Goal: Task Accomplishment & Management: Use online tool/utility

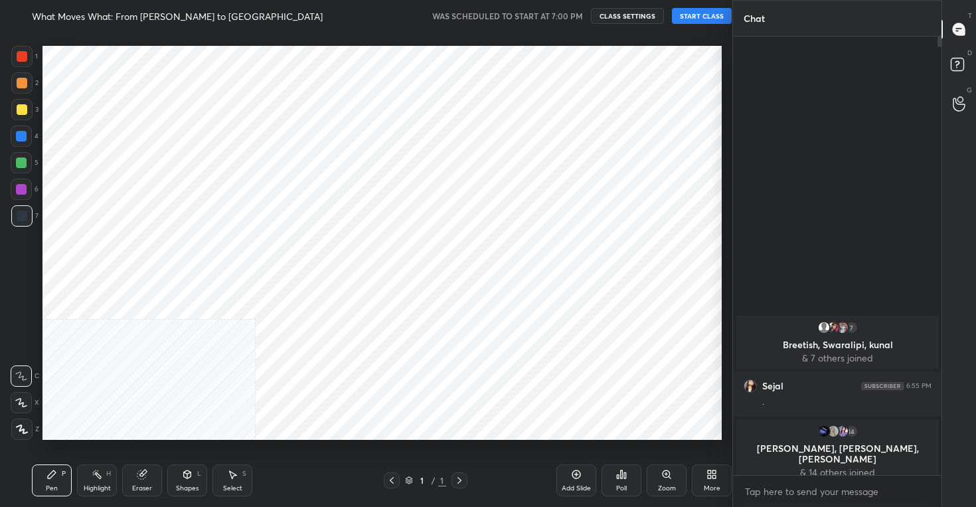
scroll to position [422, 679]
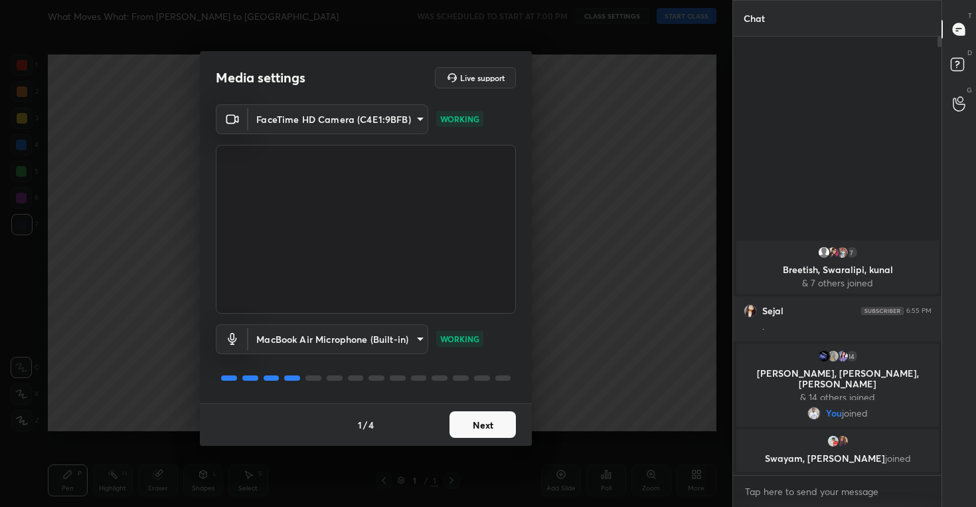
click at [480, 424] on button "Next" at bounding box center [483, 424] width 66 height 27
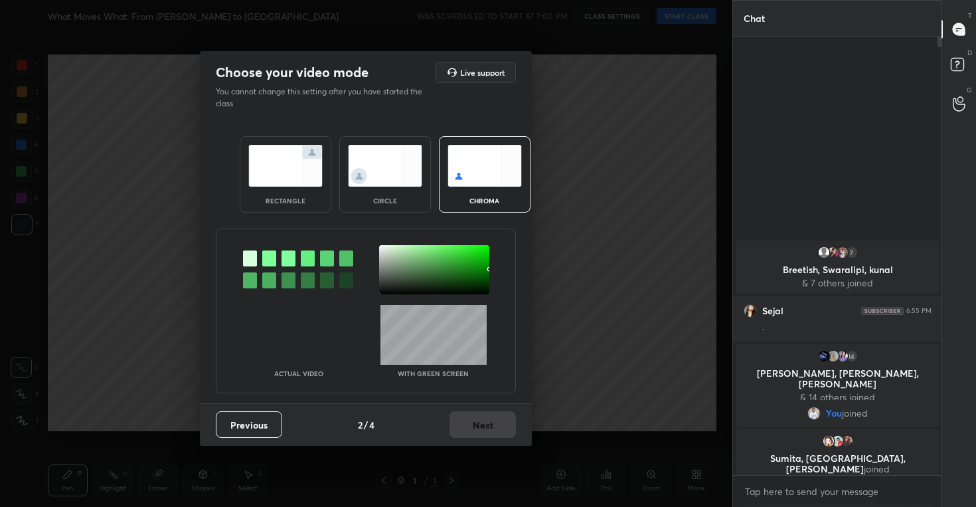
click at [390, 171] on img at bounding box center [385, 166] width 74 height 42
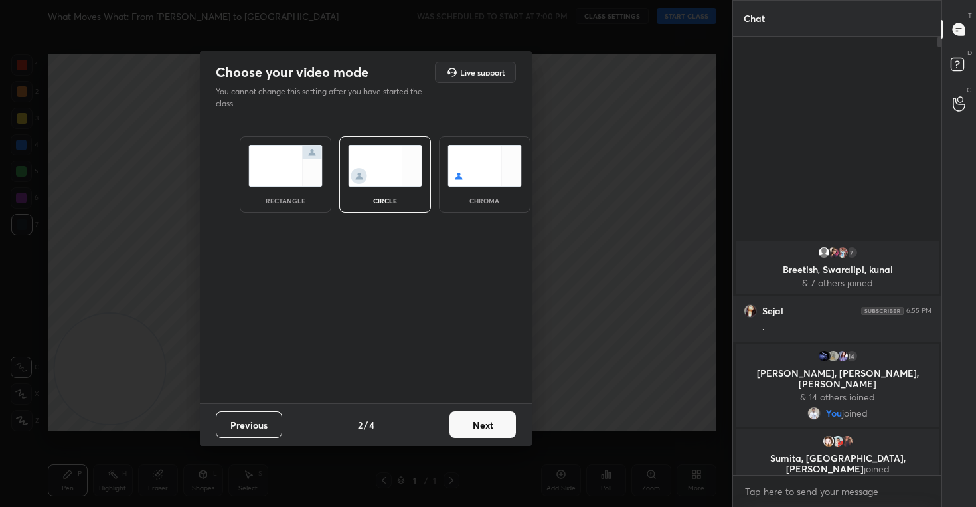
click at [476, 418] on button "Next" at bounding box center [483, 424] width 66 height 27
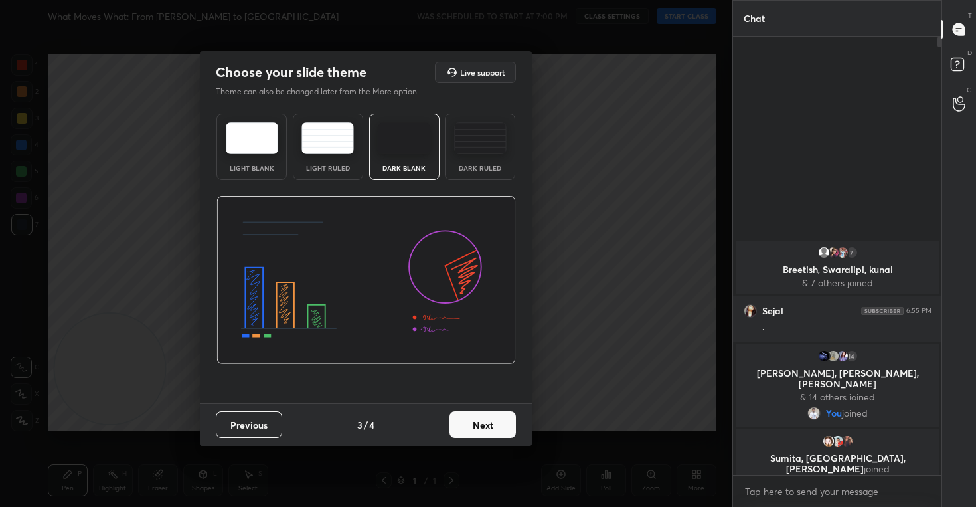
click at [482, 430] on button "Next" at bounding box center [483, 424] width 66 height 27
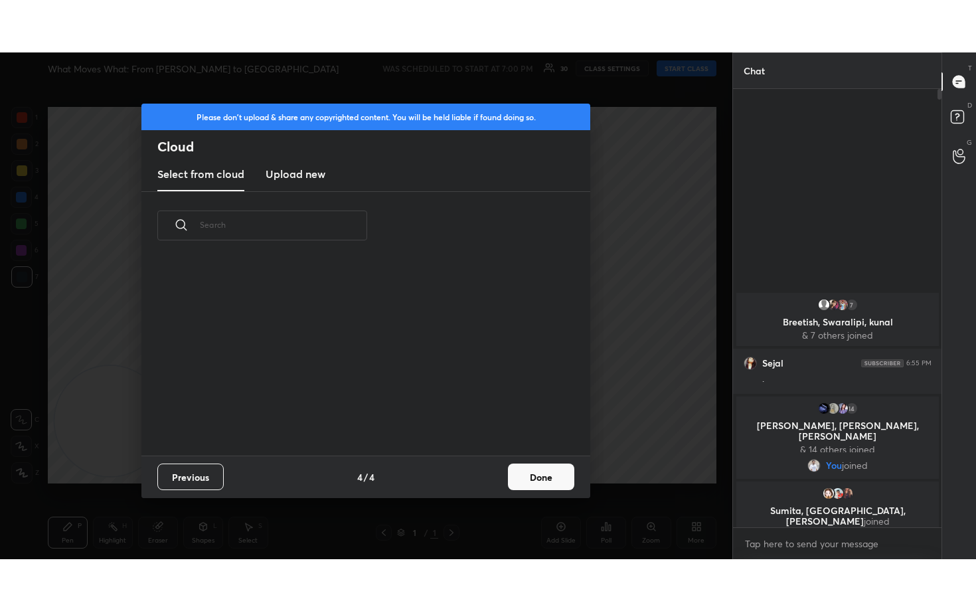
scroll to position [196, 426]
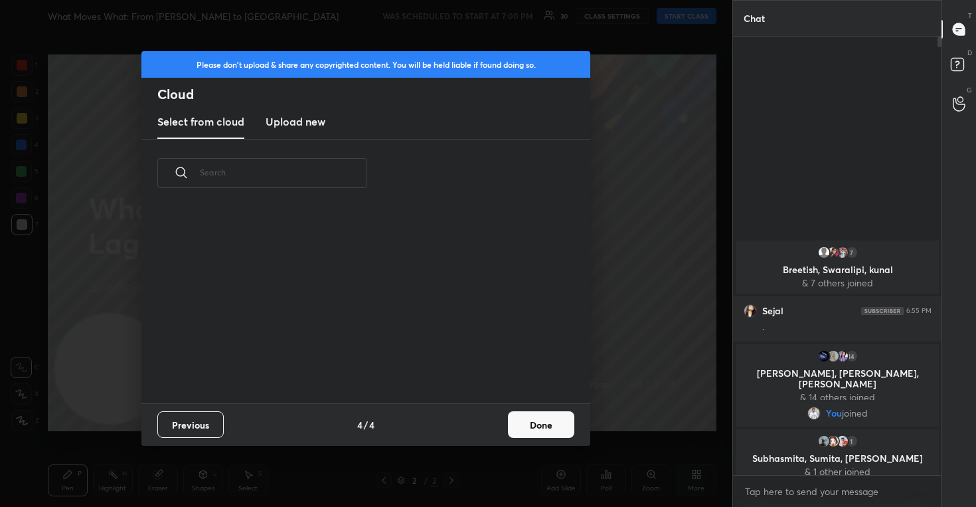
click at [296, 130] on new "Upload new" at bounding box center [296, 122] width 60 height 33
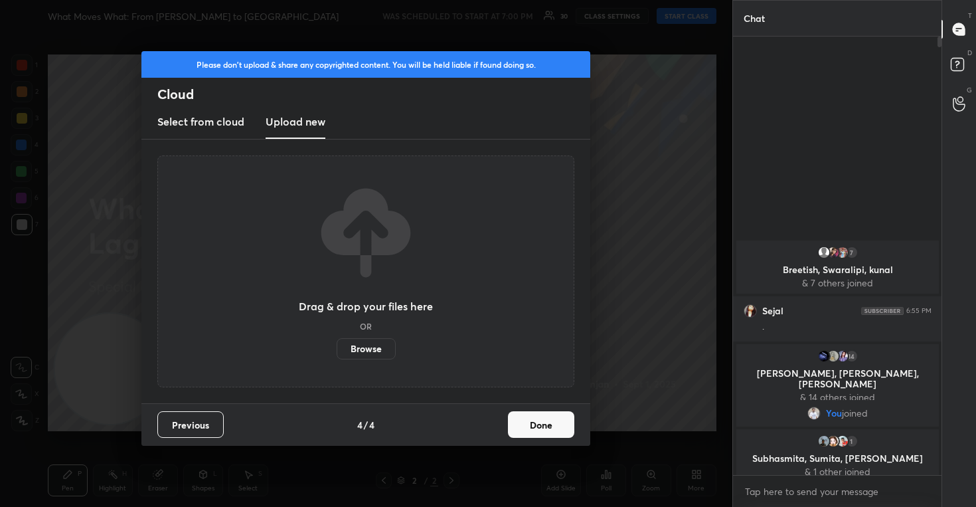
click at [365, 350] on label "Browse" at bounding box center [366, 348] width 59 height 21
click at [337, 350] on input "Browse" at bounding box center [337, 348] width 0 height 21
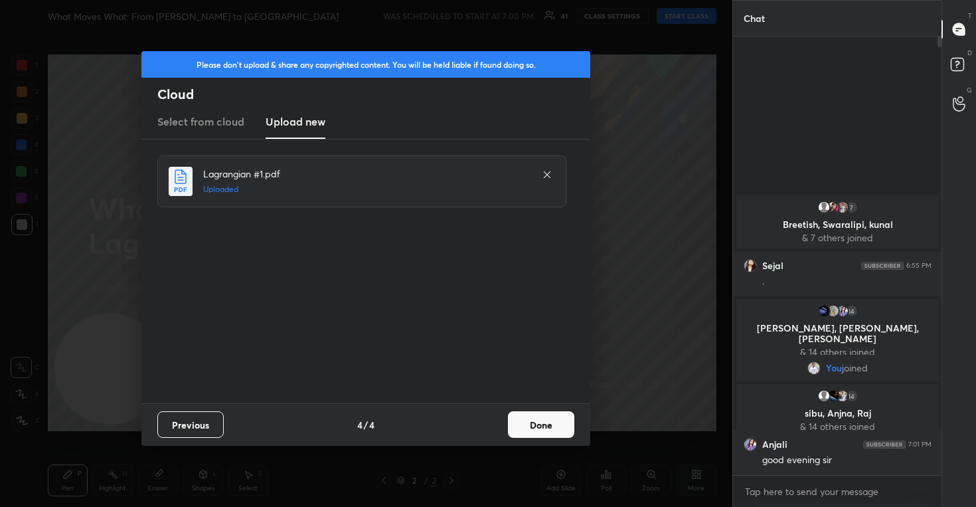
click at [551, 424] on button "Done" at bounding box center [541, 424] width 66 height 27
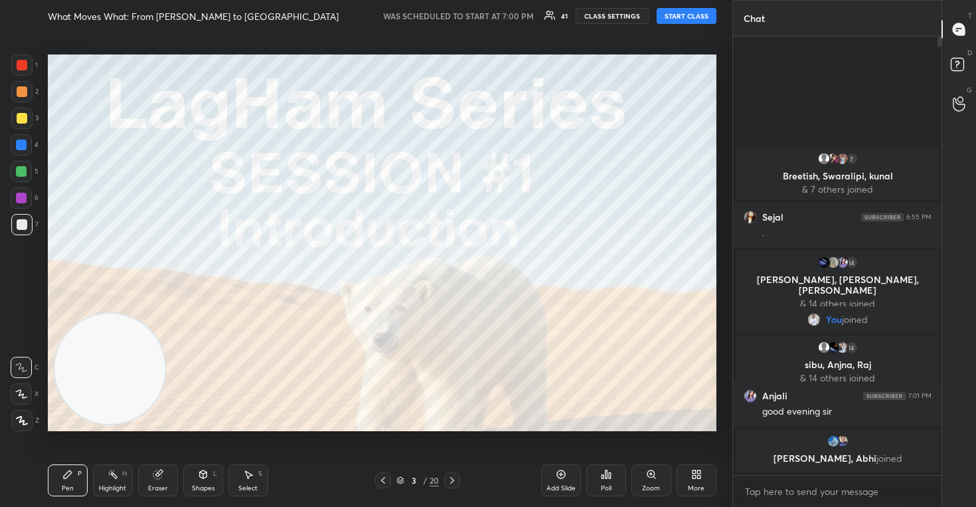
click at [22, 390] on icon at bounding box center [21, 393] width 12 height 9
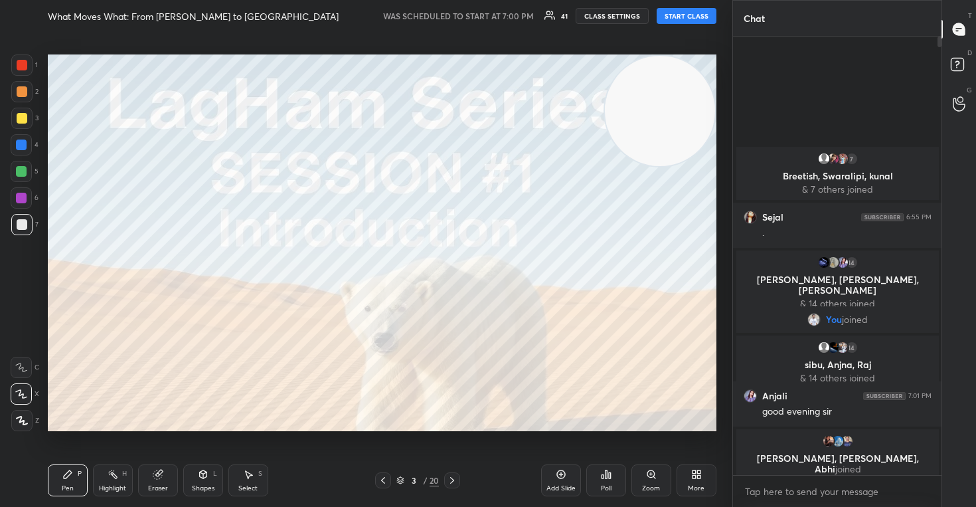
drag, startPoint x: 104, startPoint y: 389, endPoint x: 799, endPoint y: 74, distance: 763.0
click at [799, 74] on div "1 2 3 4 5 6 7 C X Z C X Z E E Erase all H H What Moves What: From [PERSON_NAME]…" at bounding box center [488, 253] width 976 height 507
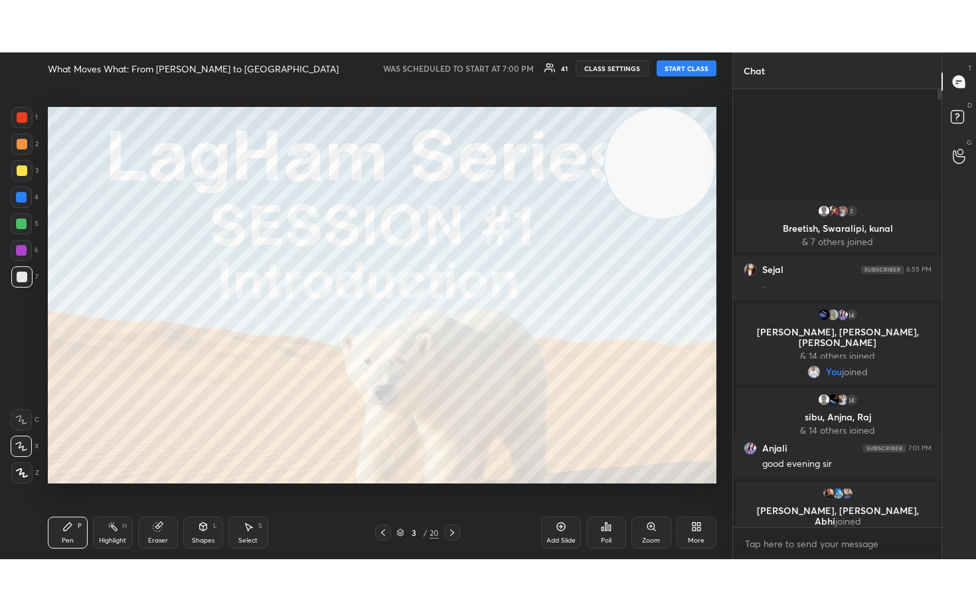
scroll to position [428, 205]
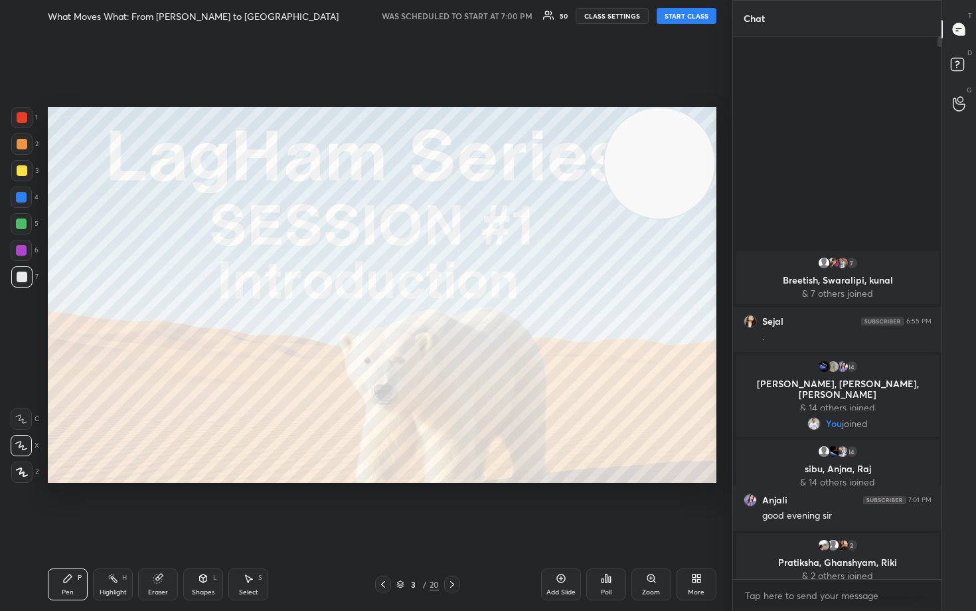
click at [832, 506] on body "1 2 3 4 5 6 7 C X Z C X Z E E Erase all H H What Moves What: From [PERSON_NAME]…" at bounding box center [488, 305] width 976 height 611
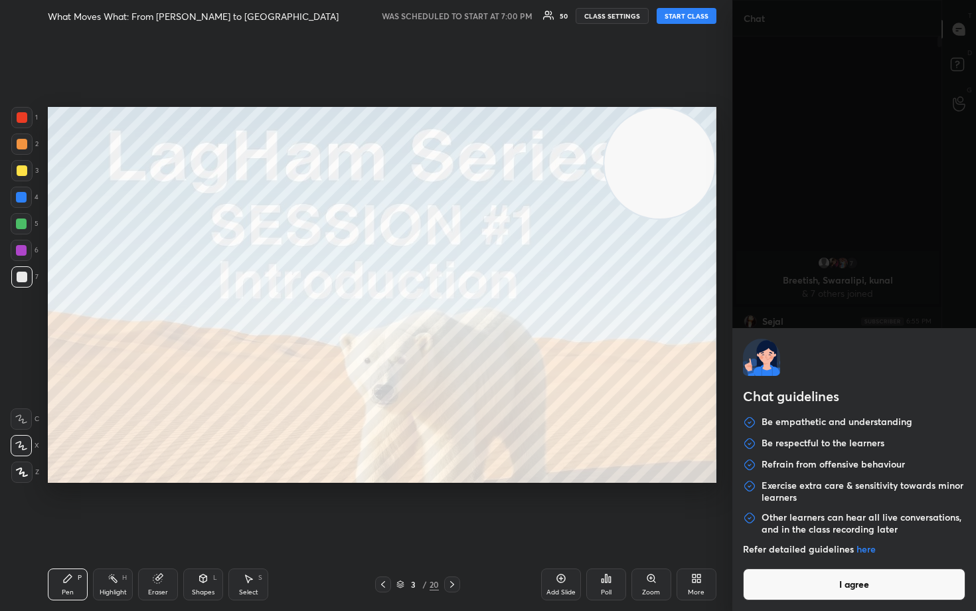
click at [832, 506] on button "I agree" at bounding box center [854, 585] width 223 height 32
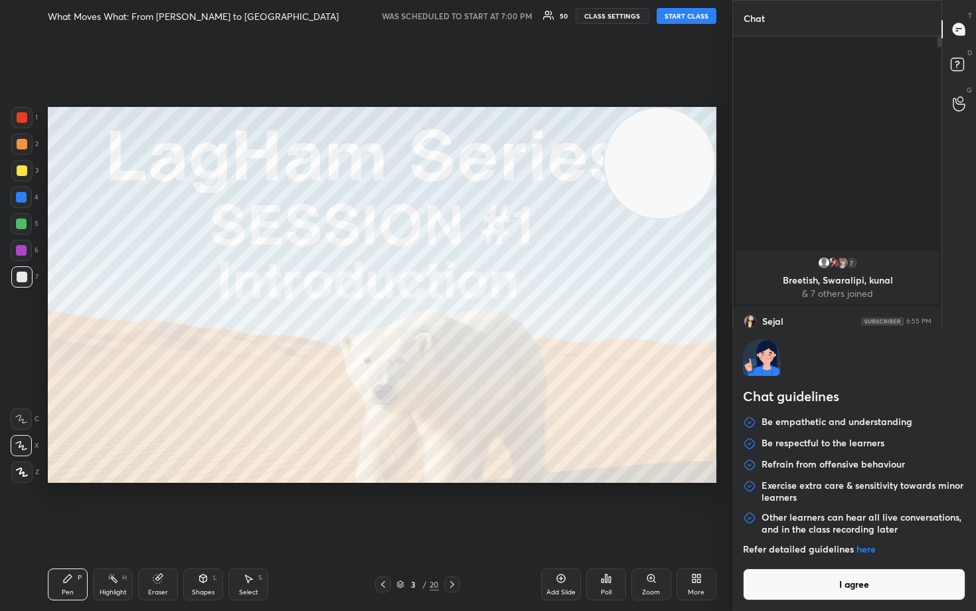
type textarea "x"
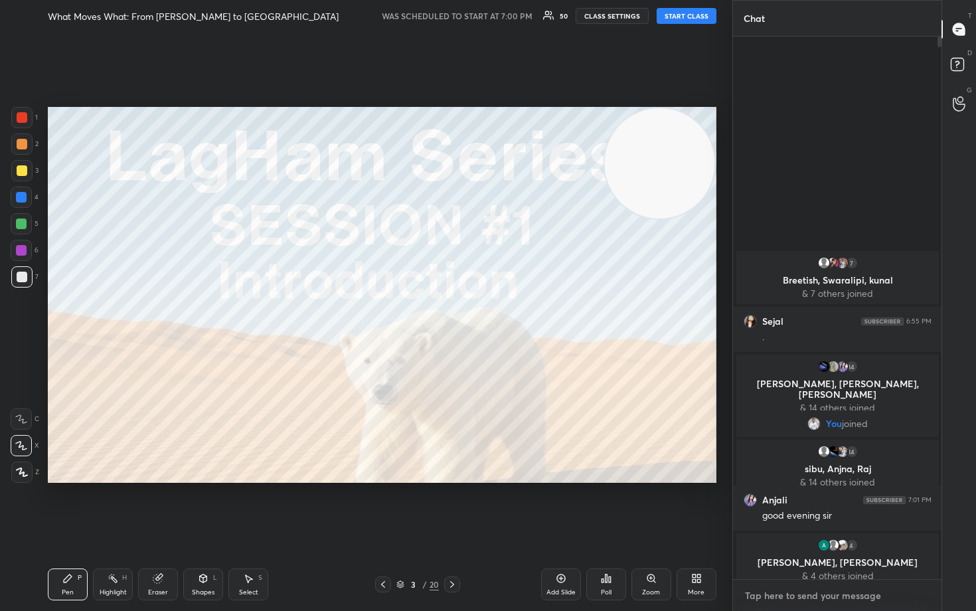
click at [804, 506] on textarea at bounding box center [838, 595] width 188 height 21
type textarea "T"
type textarea "x"
type textarea "Te"
type textarea "x"
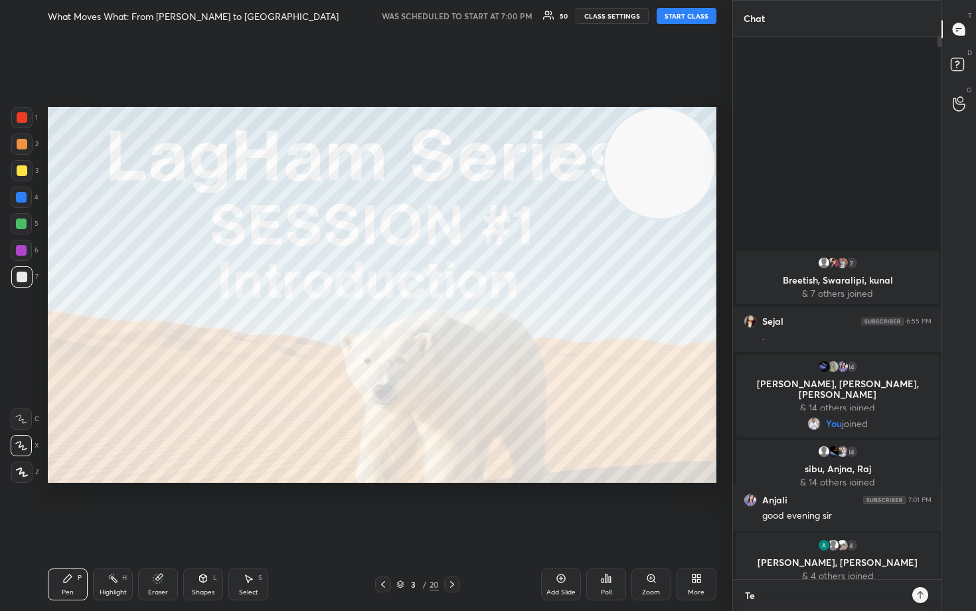
type textarea "Tel"
type textarea "x"
type textarea "Tele"
type textarea "x"
type textarea "Teleg"
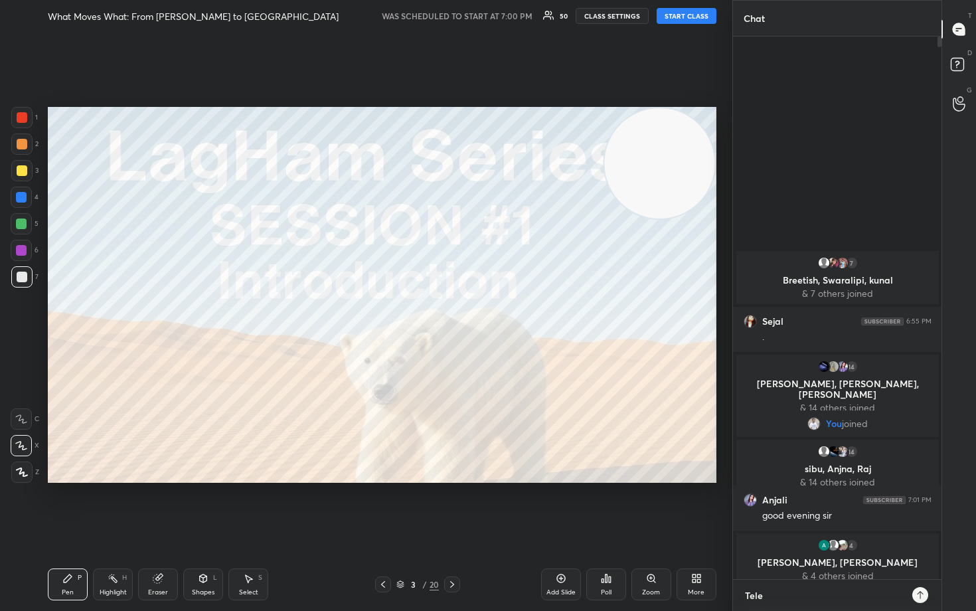
type textarea "x"
type textarea "Telegr"
type textarea "x"
type textarea "Telegra"
type textarea "x"
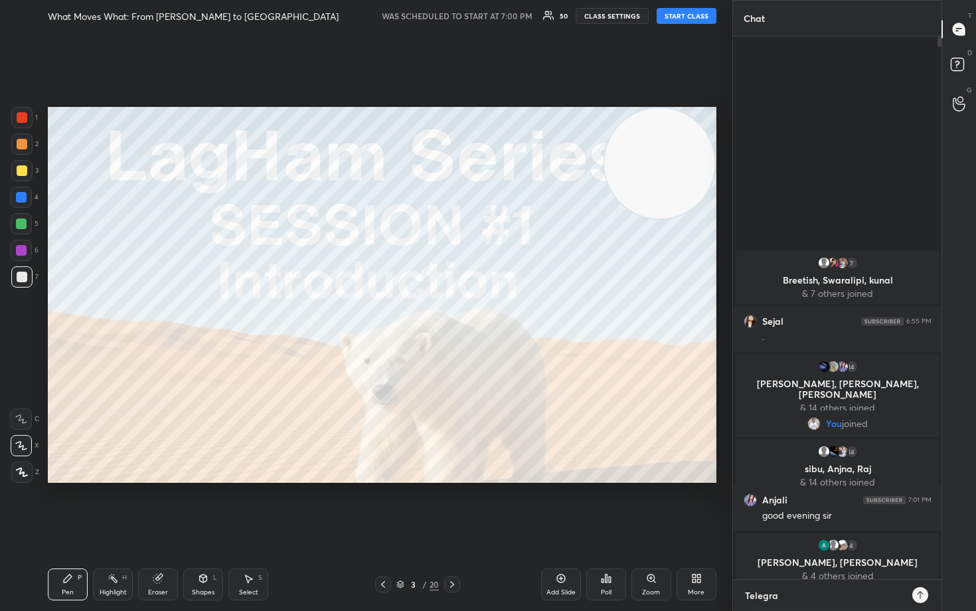
type textarea "Telegram"
type textarea "x"
type textarea "Telegram"
type textarea "x"
type textarea "Telegram t"
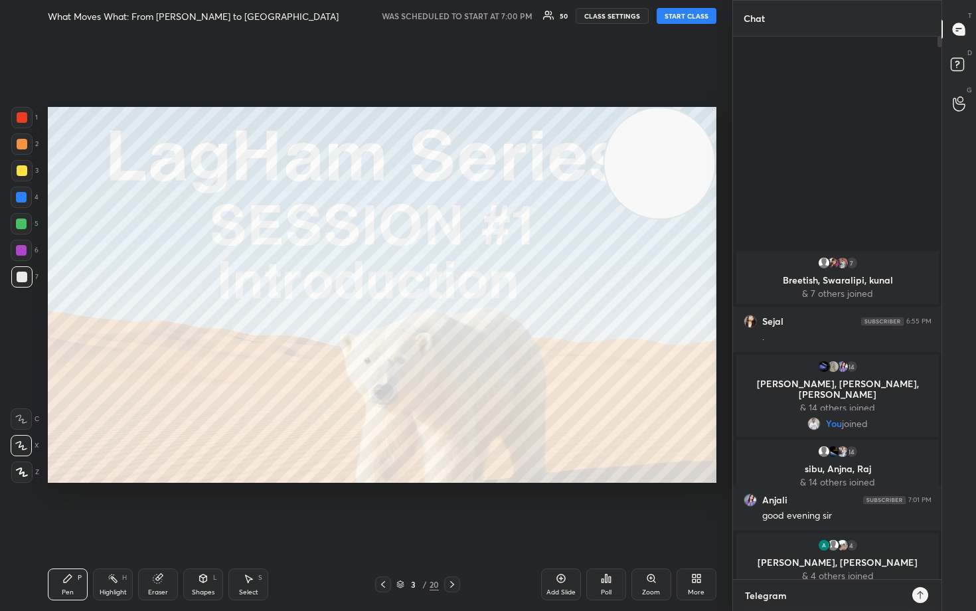
type textarea "x"
type textarea "Telegram t."
type textarea "x"
type textarea "Telegram t.m"
type textarea "x"
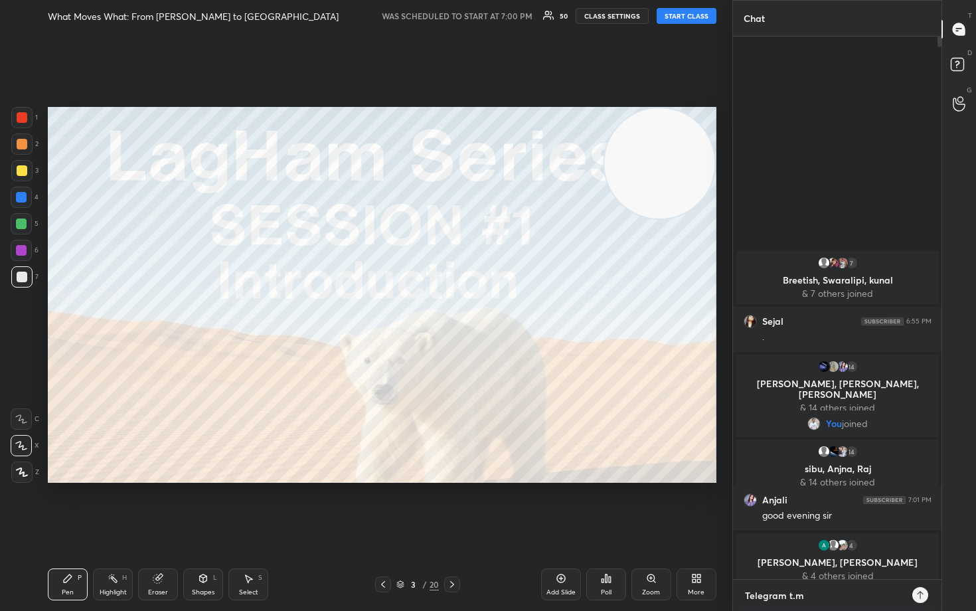
type textarea "Telegram [DOMAIN_NAME]"
type textarea "x"
type textarea "Telegram [DOMAIN_NAME][URL]"
type textarea "x"
type textarea "Telegram [DOMAIN_NAME][URL]"
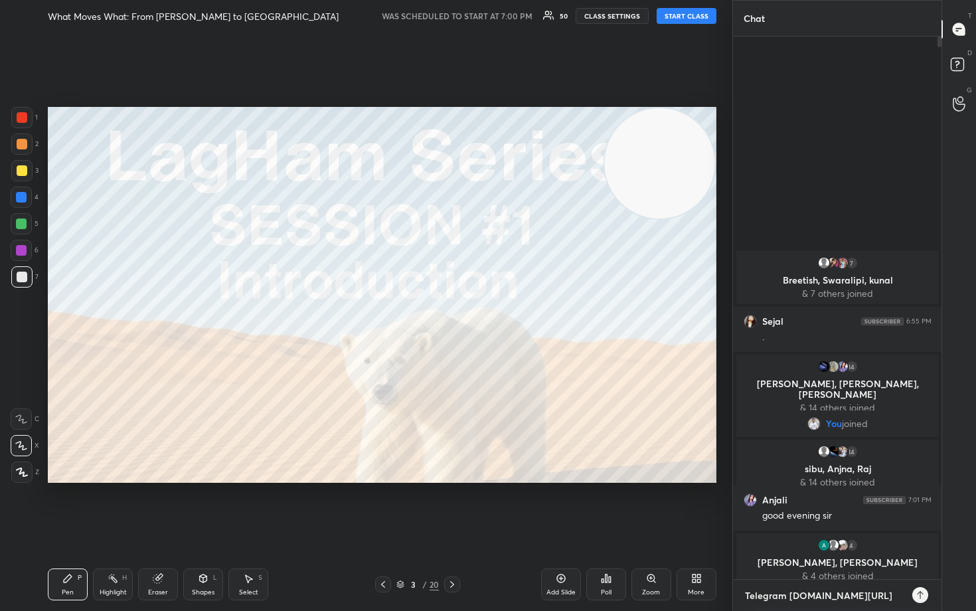
type textarea "x"
type textarea "Telegram [DOMAIN_NAME][URL]"
type textarea "x"
type textarea "Telegram [DOMAIN_NAME][URL]"
type textarea "x"
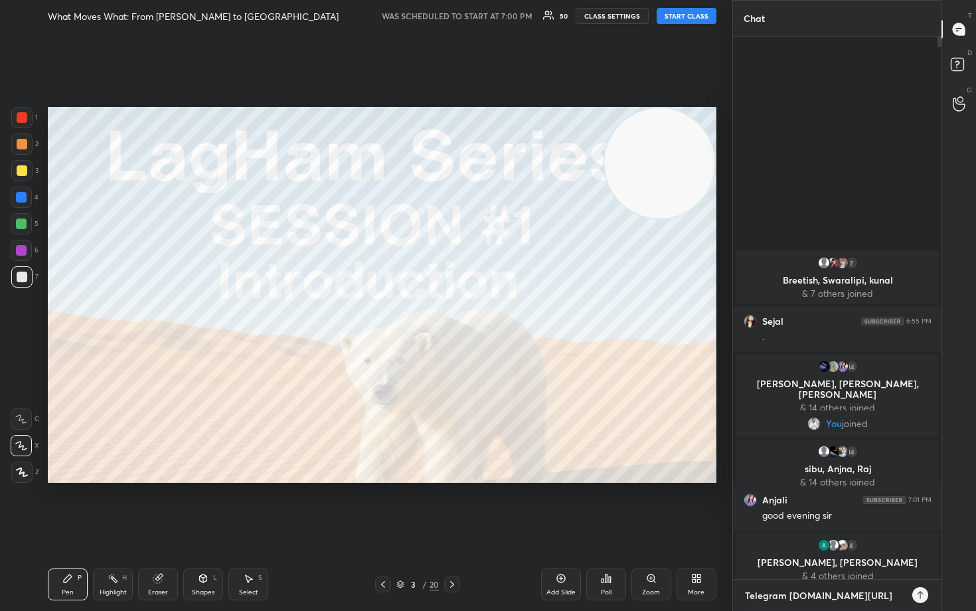
type textarea "Telegram [DOMAIN_NAME][URL]"
type textarea "x"
type textarea "Telegram [DOMAIN_NAME][URL]"
type textarea "x"
type textarea "Telegram [DOMAIN_NAME][URL]"
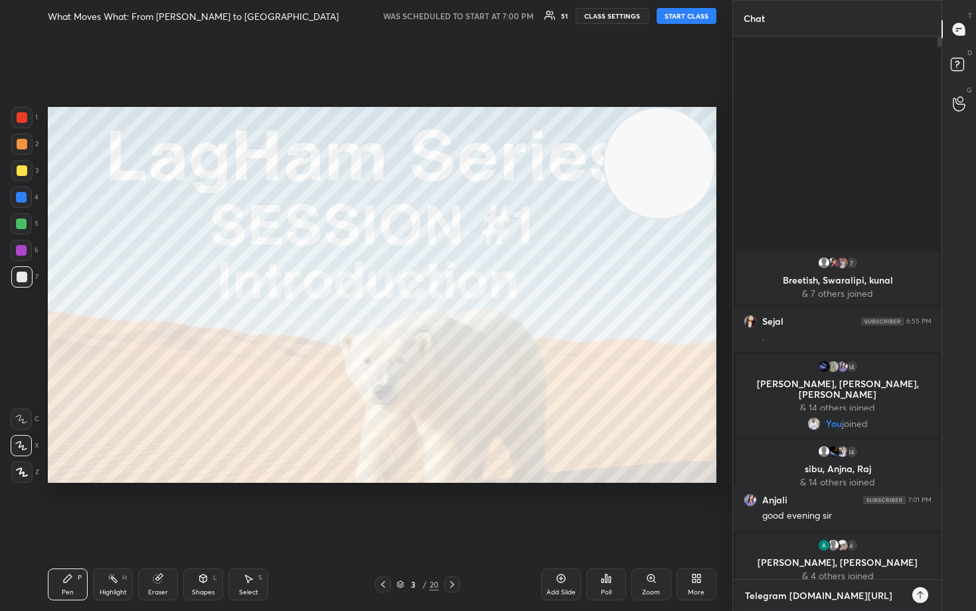
type textarea "x"
type textarea "Telegram [DOMAIN_NAME][URL]"
type textarea "x"
type textarea "Telegram [DOMAIN_NAME][URL]"
type textarea "x"
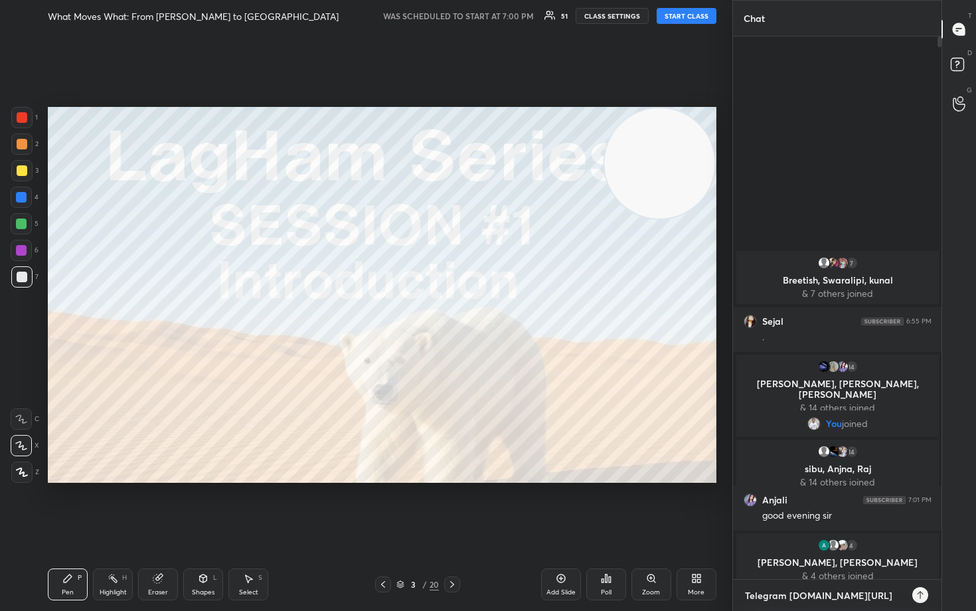
type textarea "Telegram [DOMAIN_NAME][URL]"
type textarea "x"
type textarea "Telegram [DOMAIN_NAME][URL]"
type textarea "x"
type textarea "Telegram [DOMAIN_NAME][URL]"
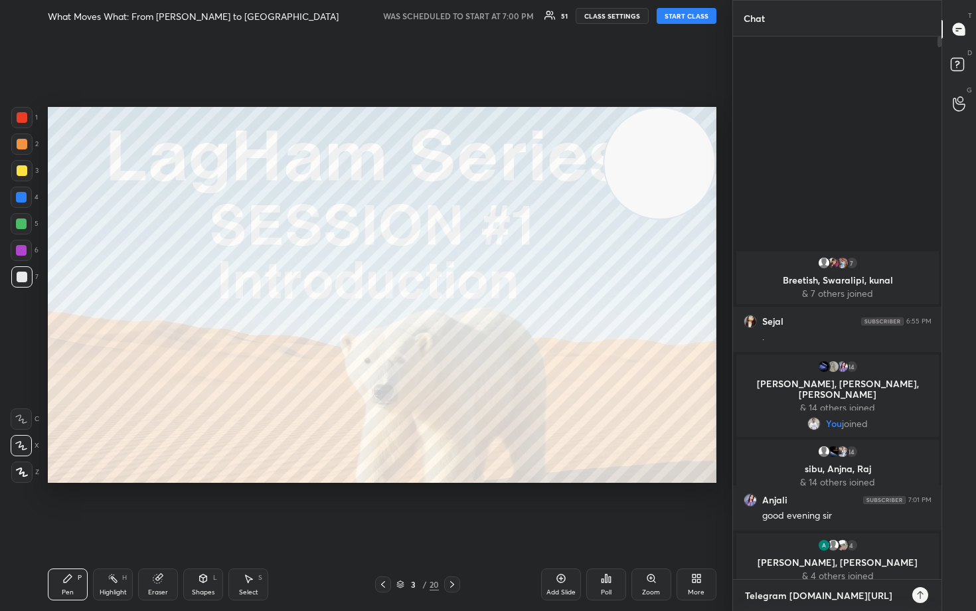
type textarea "x"
type textarea "Telegram [DOMAIN_NAME][URL]"
type textarea "x"
type textarea "Telegram [DOMAIN_NAME][URL]"
type textarea "x"
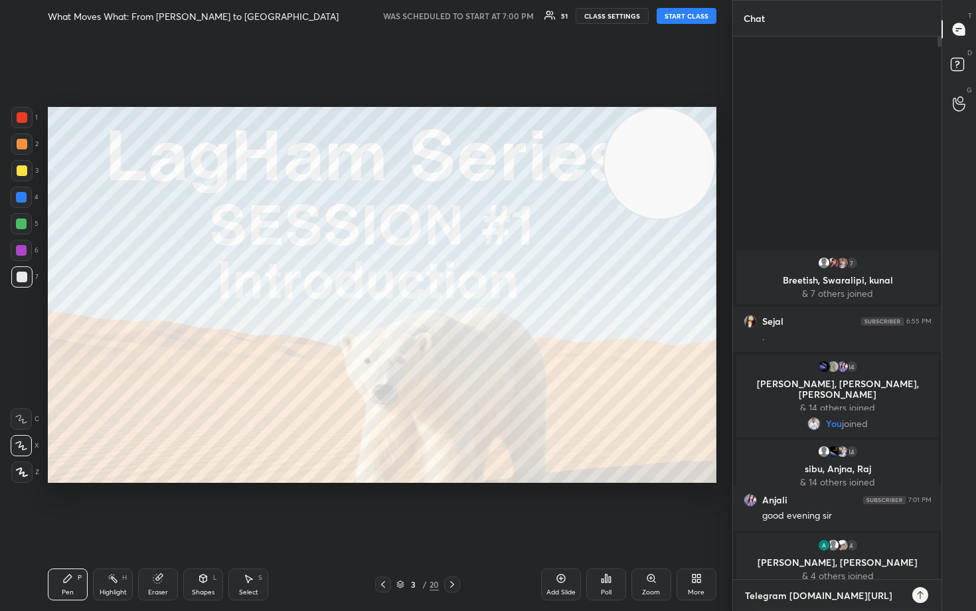
type textarea "Telegram [DOMAIN_NAME][URL]"
type textarea "x"
type textarea "Telegram [DOMAIN_NAME][URL]"
type textarea "x"
type textarea "Telegram [DOMAIN_NAME][URL]"
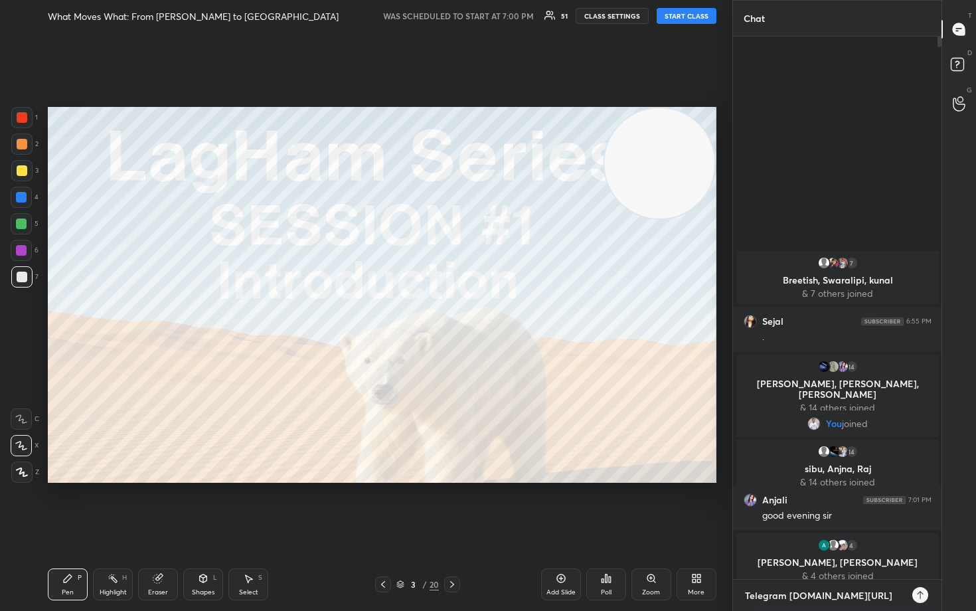
type textarea "x"
type textarea "Telegram [DOMAIN_NAME][URL]"
type textarea "x"
type textarea "Telegram [DOMAIN_NAME][URL]"
type textarea "x"
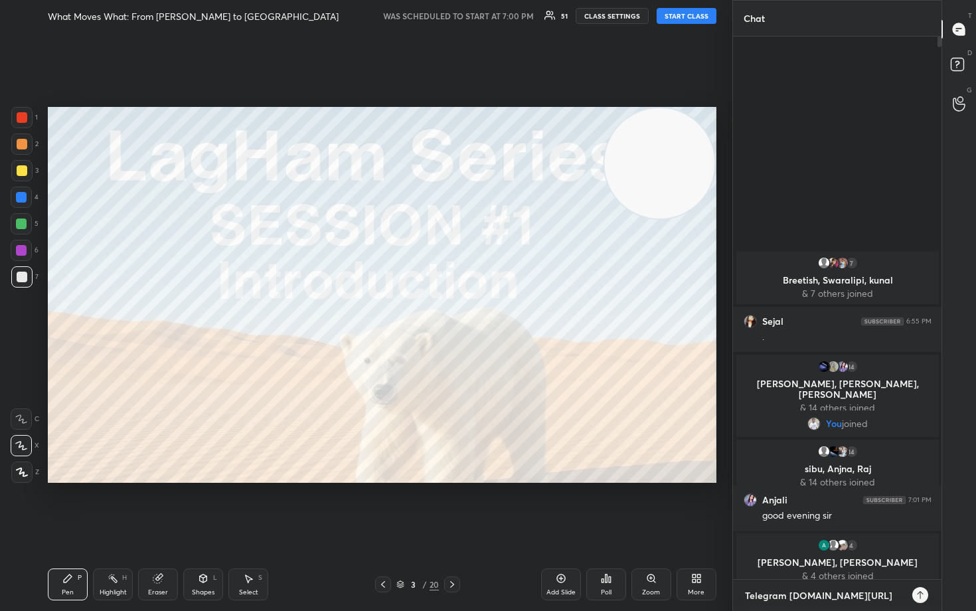
type textarea "Telegram [DOMAIN_NAME][URL]"
type textarea "x"
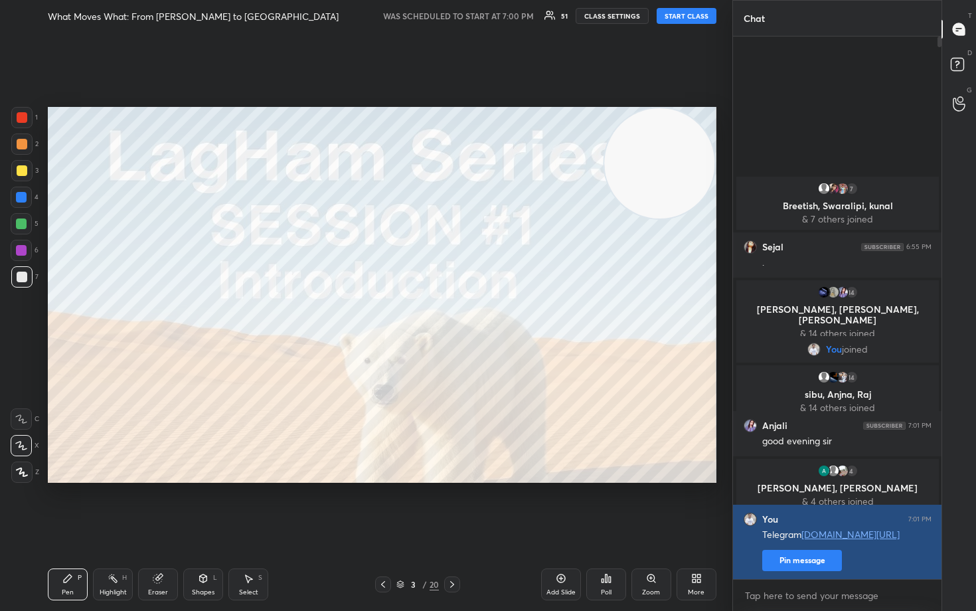
click at [791, 506] on button "Pin message" at bounding box center [803, 560] width 80 height 21
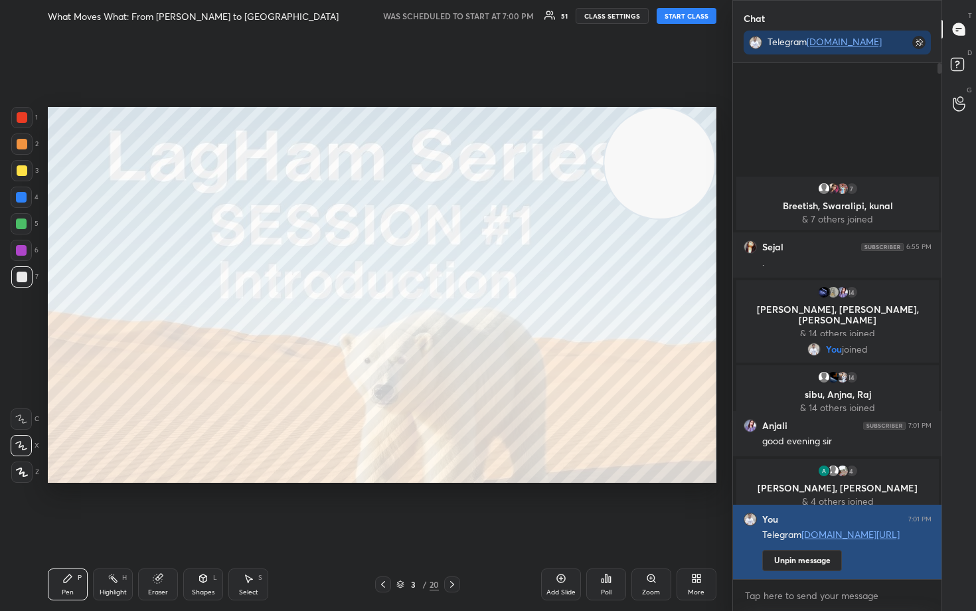
scroll to position [401, 205]
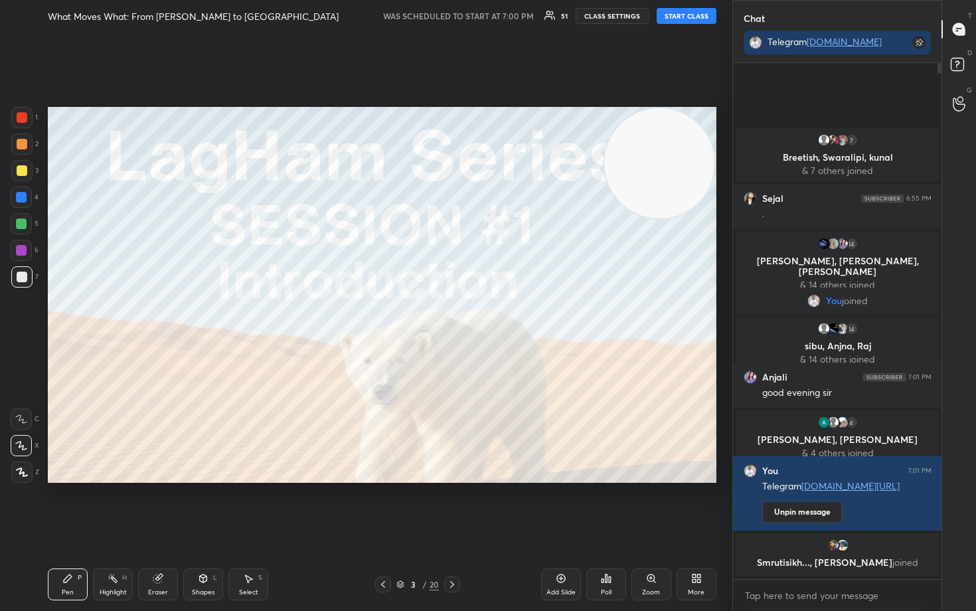
click at [677, 11] on button "START CLASS" at bounding box center [687, 16] width 60 height 16
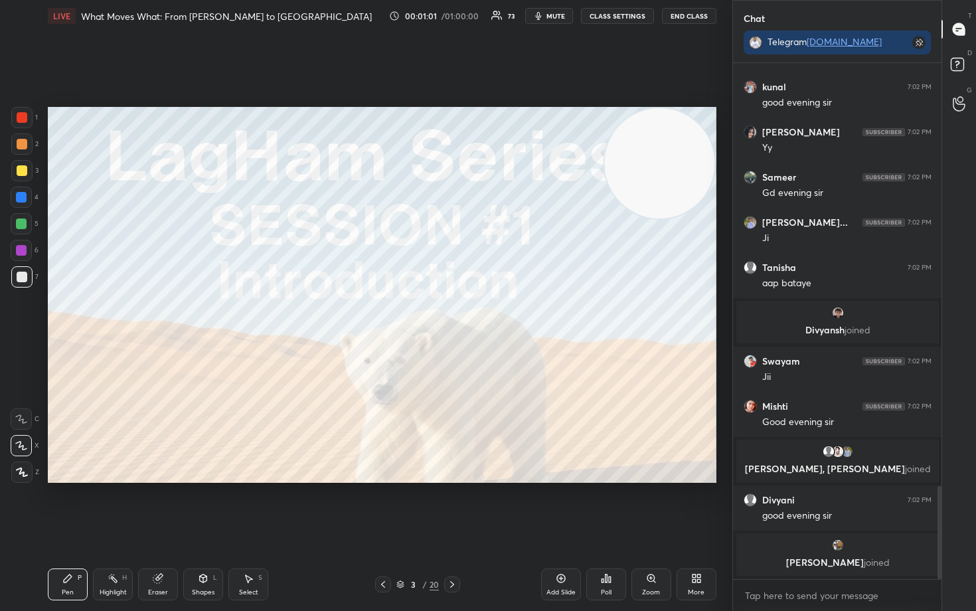
scroll to position [0, 0]
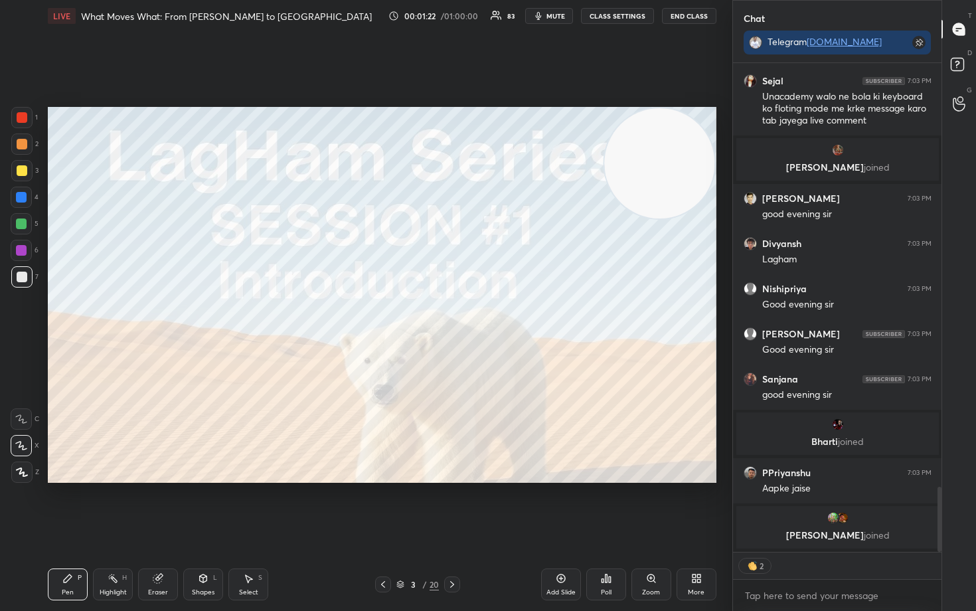
click at [621, 17] on button "CLASS SETTINGS" at bounding box center [617, 16] width 73 height 16
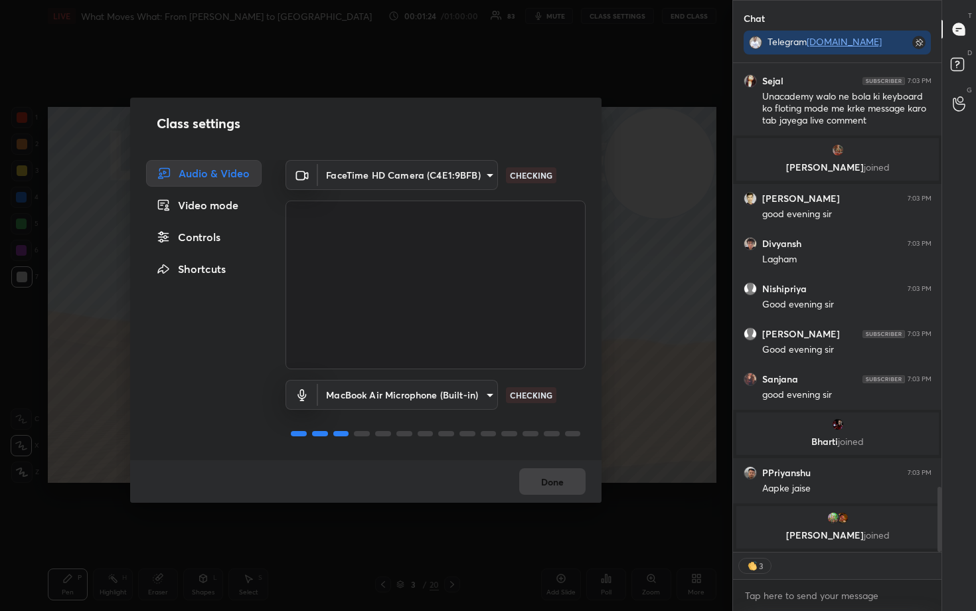
click at [208, 243] on div "Controls" at bounding box center [204, 237] width 116 height 27
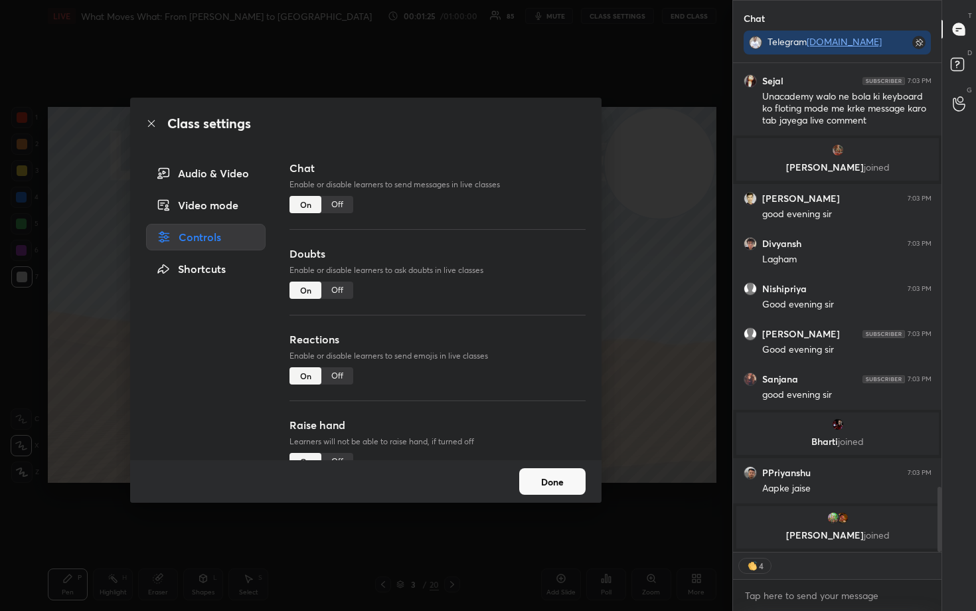
click at [334, 378] on div "Off" at bounding box center [337, 375] width 32 height 17
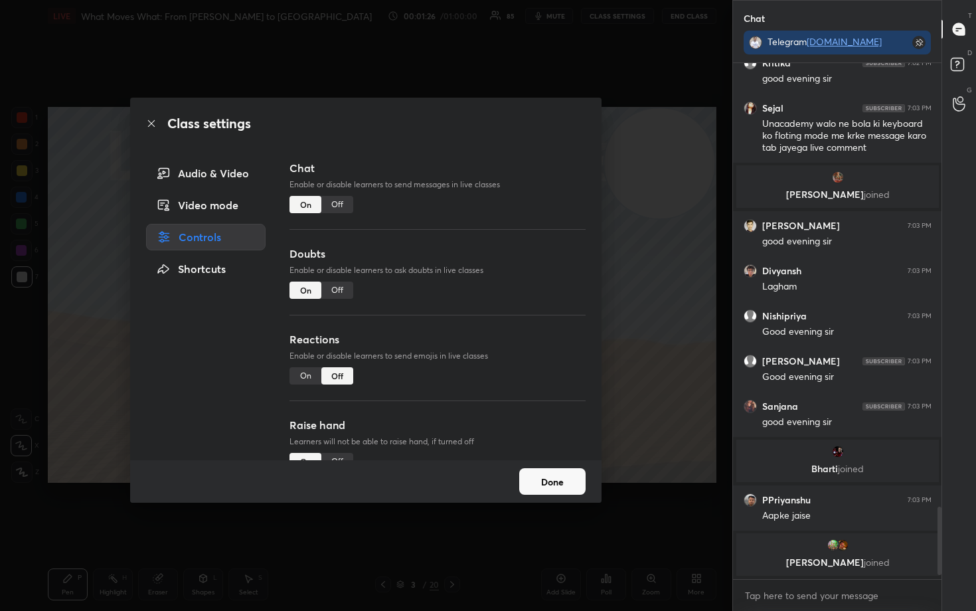
click at [553, 478] on button "Done" at bounding box center [552, 481] width 66 height 27
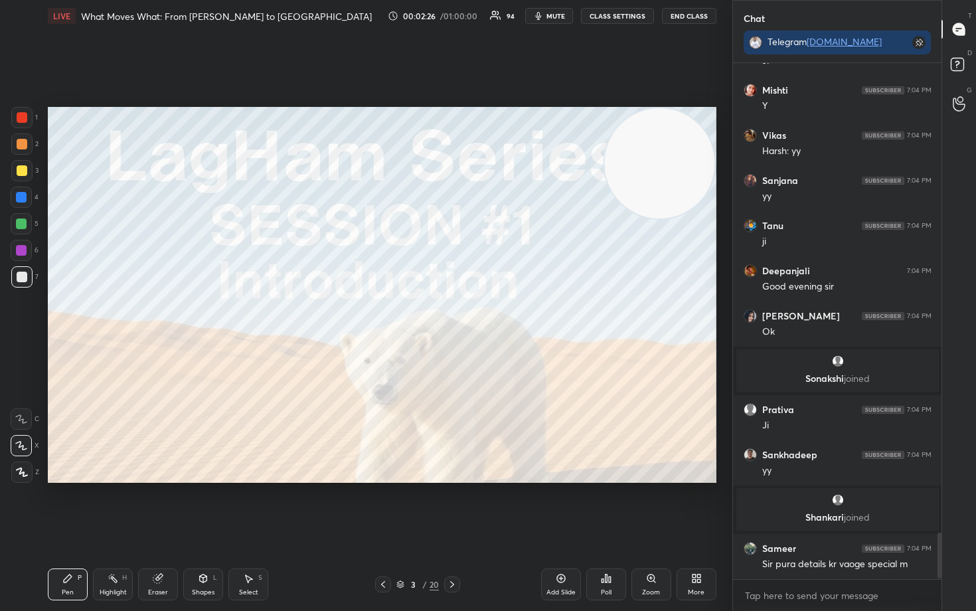
scroll to position [5336, 0]
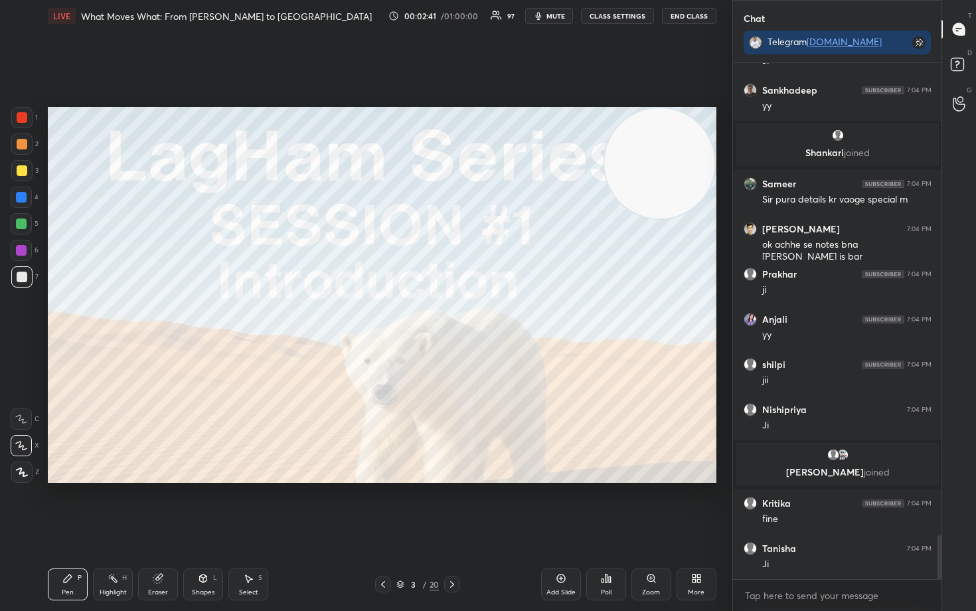
click at [17, 118] on div at bounding box center [22, 117] width 11 height 11
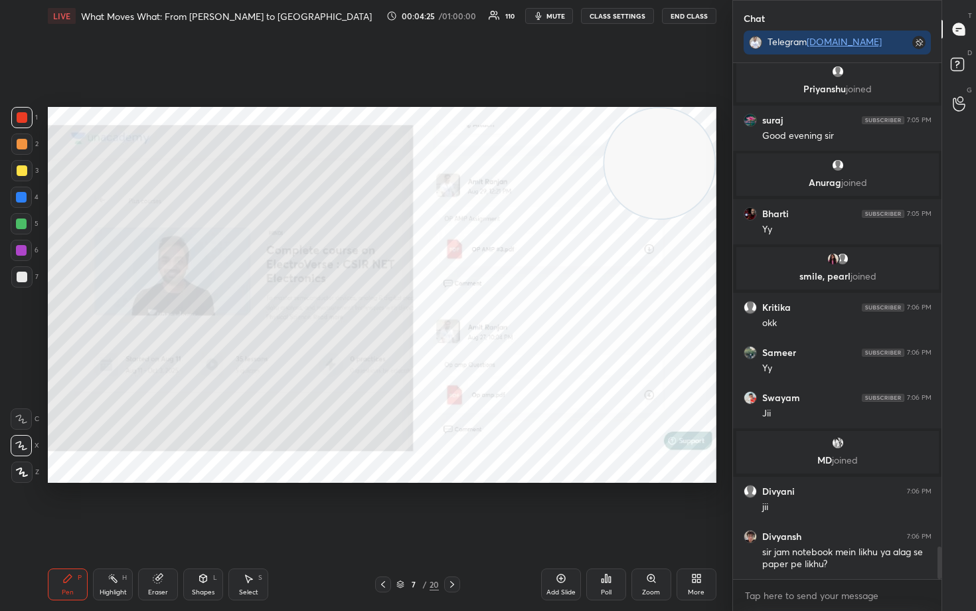
scroll to position [7770, 0]
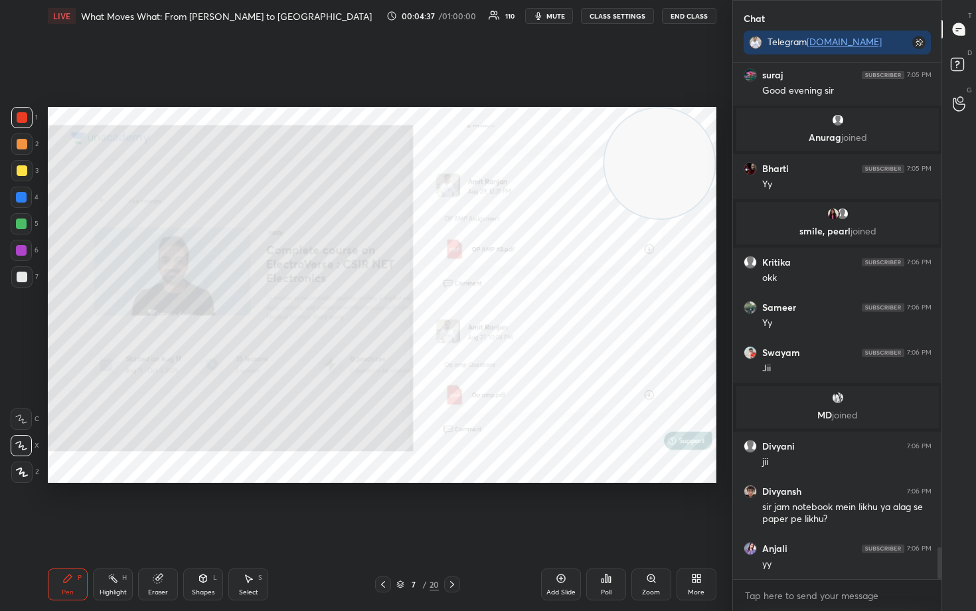
click at [563, 506] on icon at bounding box center [561, 578] width 11 height 11
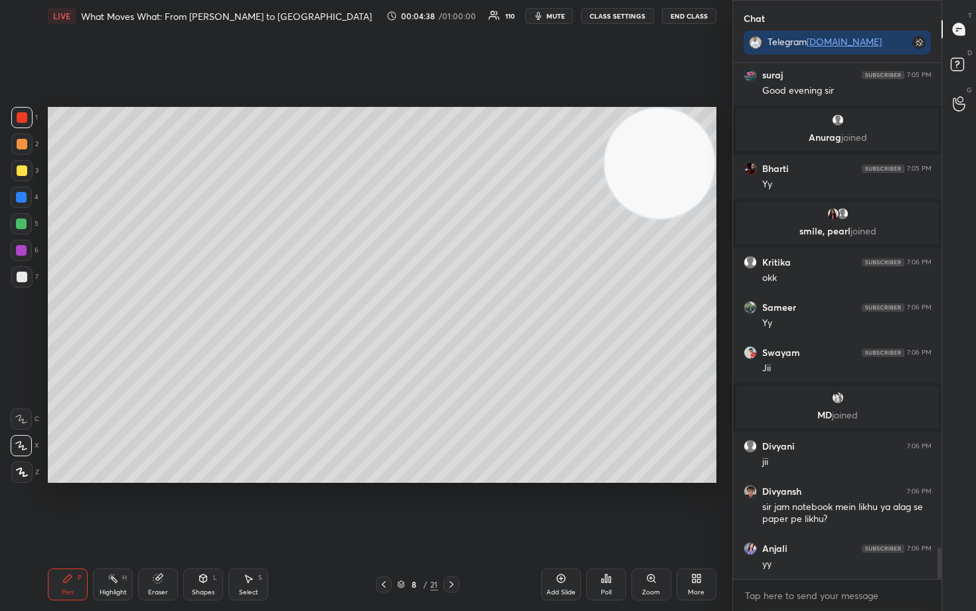
click at [19, 280] on div at bounding box center [22, 277] width 11 height 11
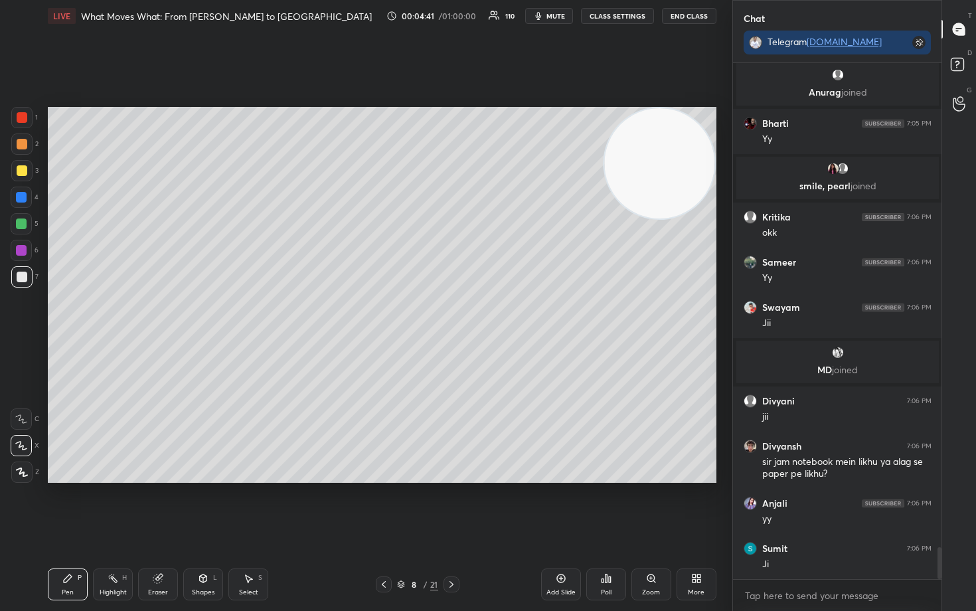
scroll to position [7860, 0]
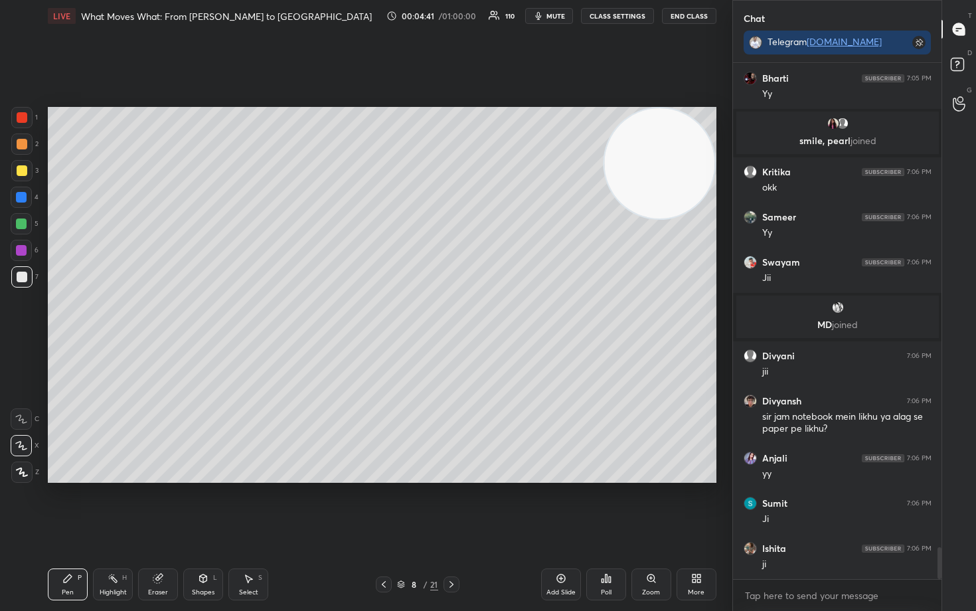
click at [22, 149] on div at bounding box center [21, 144] width 21 height 21
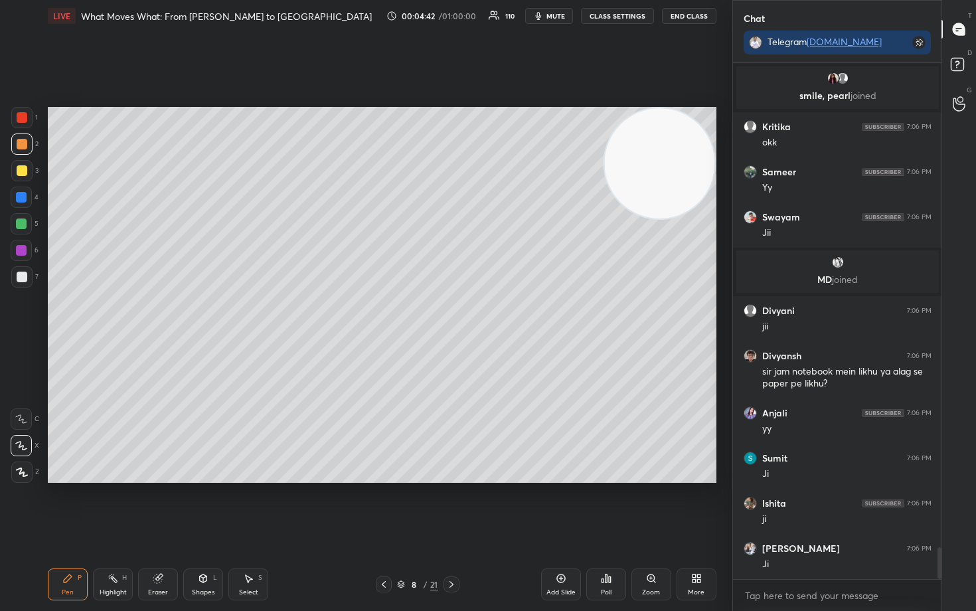
click at [20, 276] on div at bounding box center [22, 277] width 11 height 11
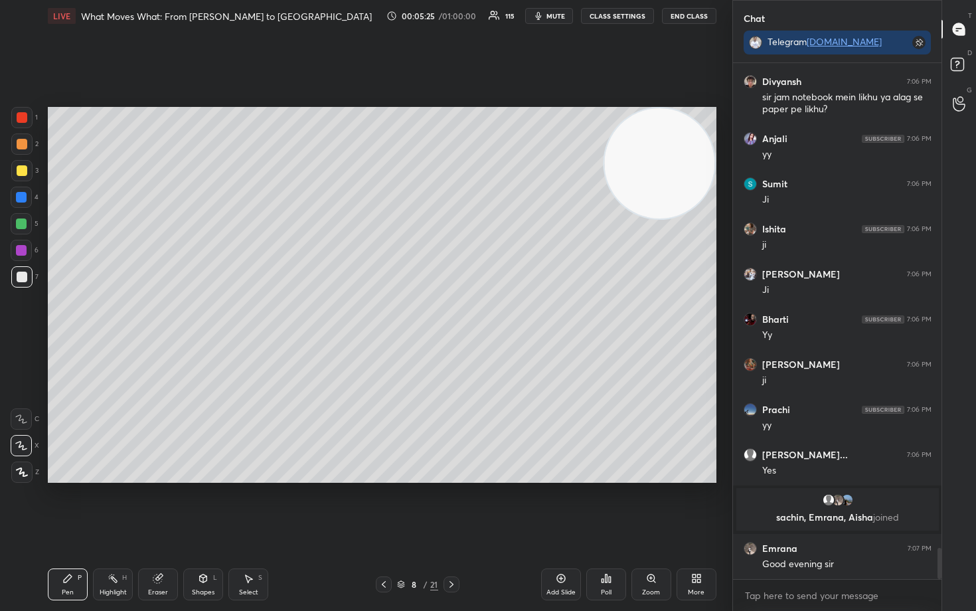
scroll to position [8114, 0]
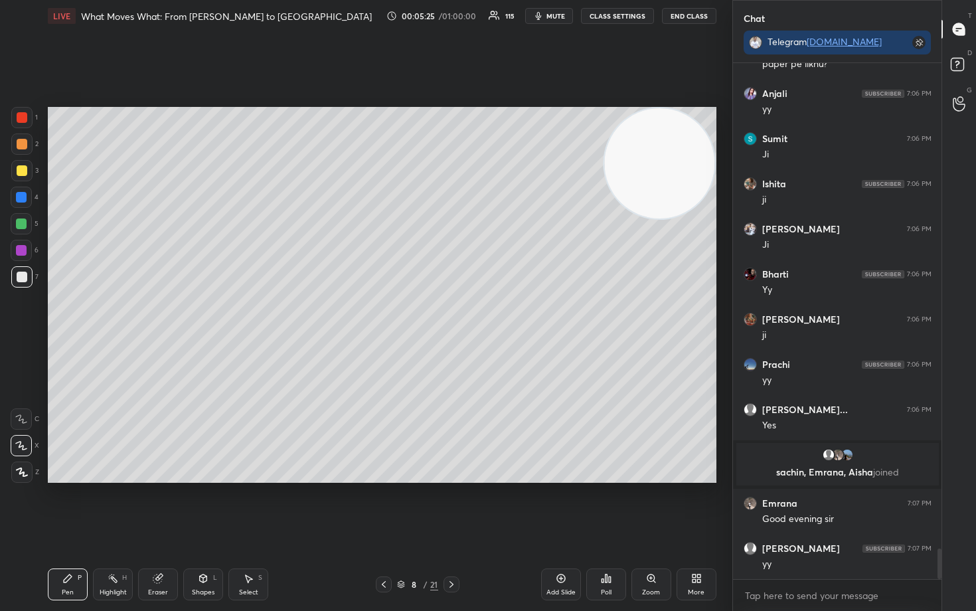
drag, startPoint x: 23, startPoint y: 172, endPoint x: 41, endPoint y: 189, distance: 24.4
click at [23, 173] on div at bounding box center [22, 170] width 11 height 11
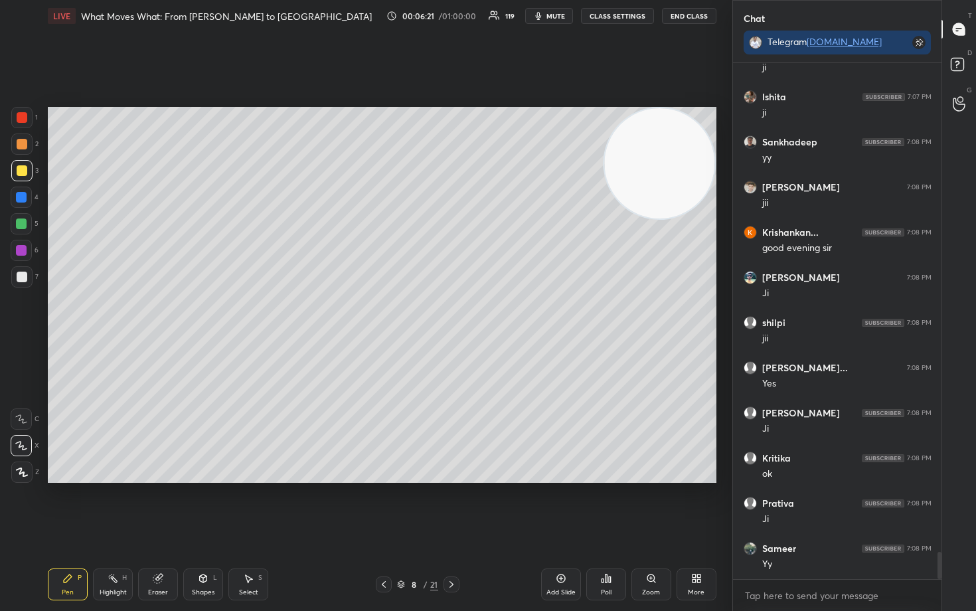
scroll to position [9274, 0]
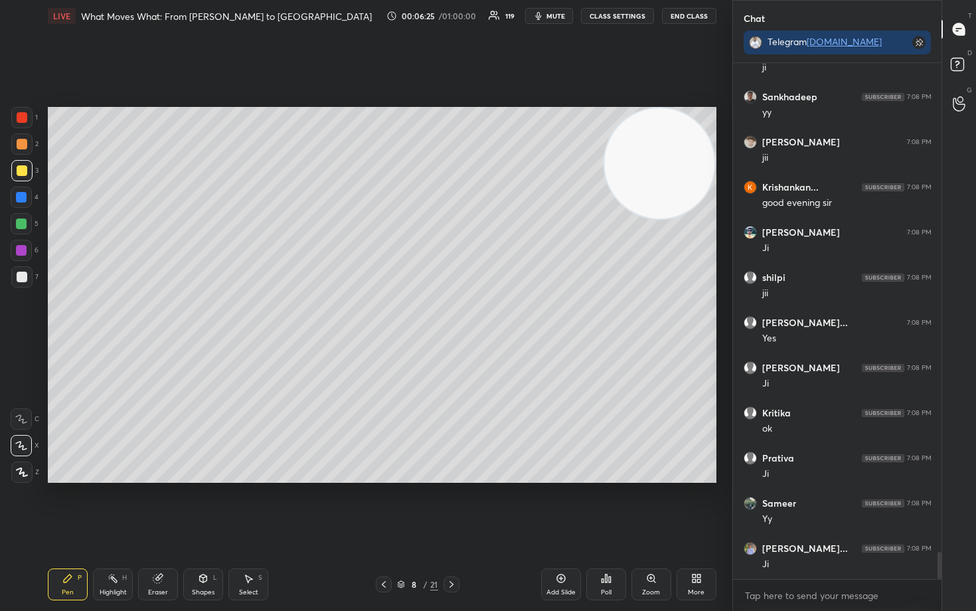
click at [23, 143] on div at bounding box center [22, 144] width 11 height 11
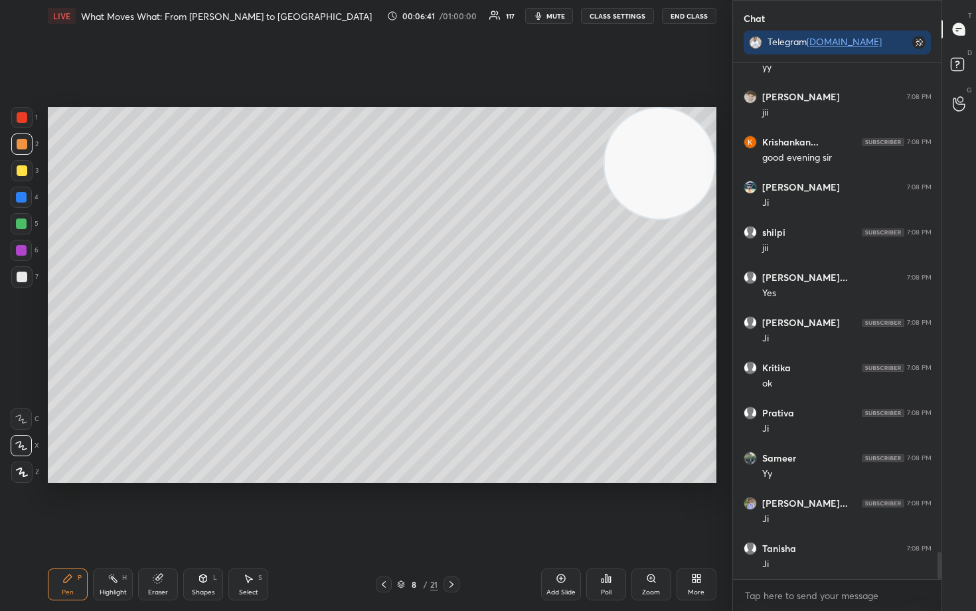
click at [23, 278] on div at bounding box center [22, 277] width 11 height 11
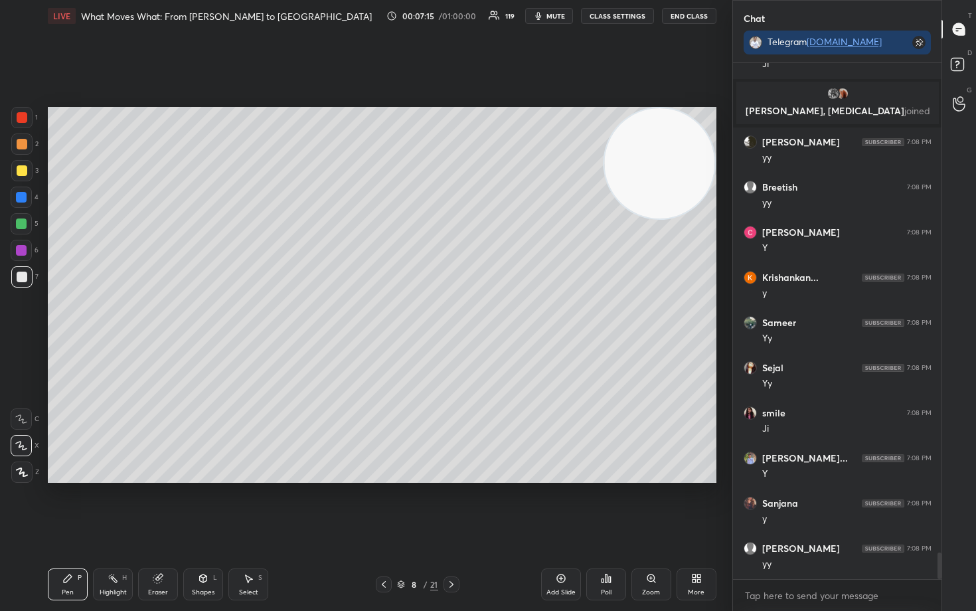
scroll to position [9598, 0]
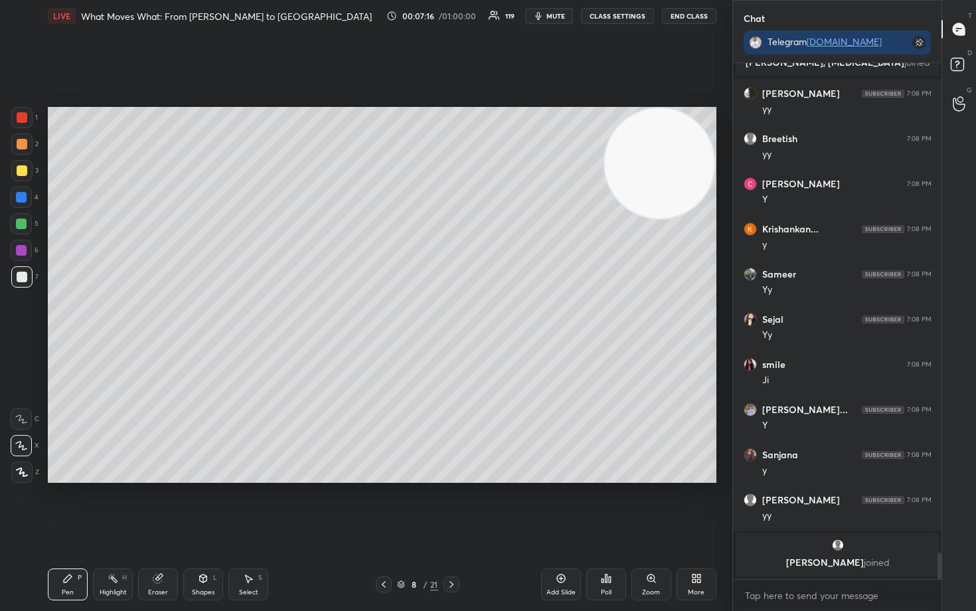
drag, startPoint x: 23, startPoint y: 173, endPoint x: 41, endPoint y: 186, distance: 21.9
click at [23, 174] on div at bounding box center [22, 170] width 11 height 11
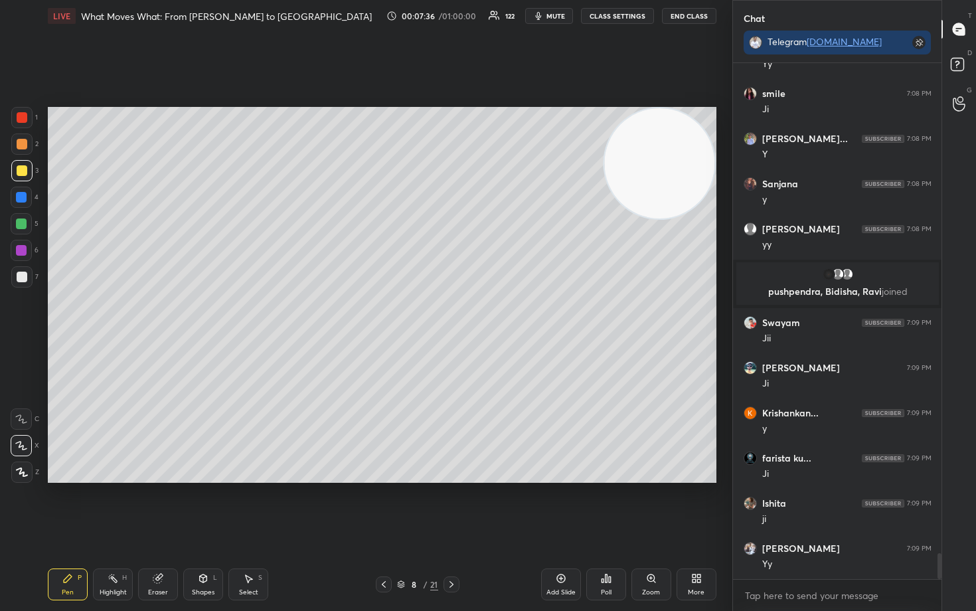
scroll to position [9915, 0]
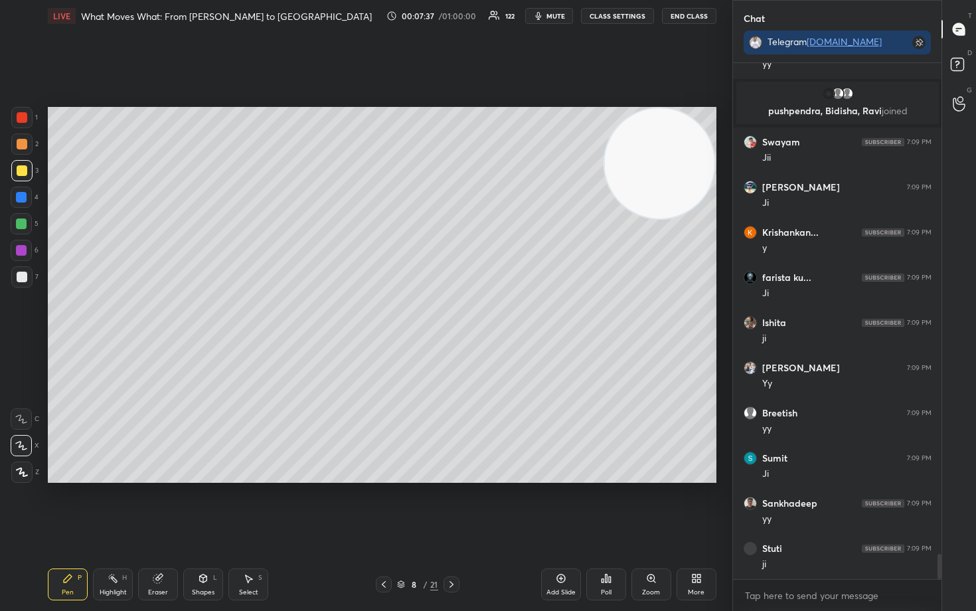
click at [23, 278] on div at bounding box center [22, 277] width 11 height 11
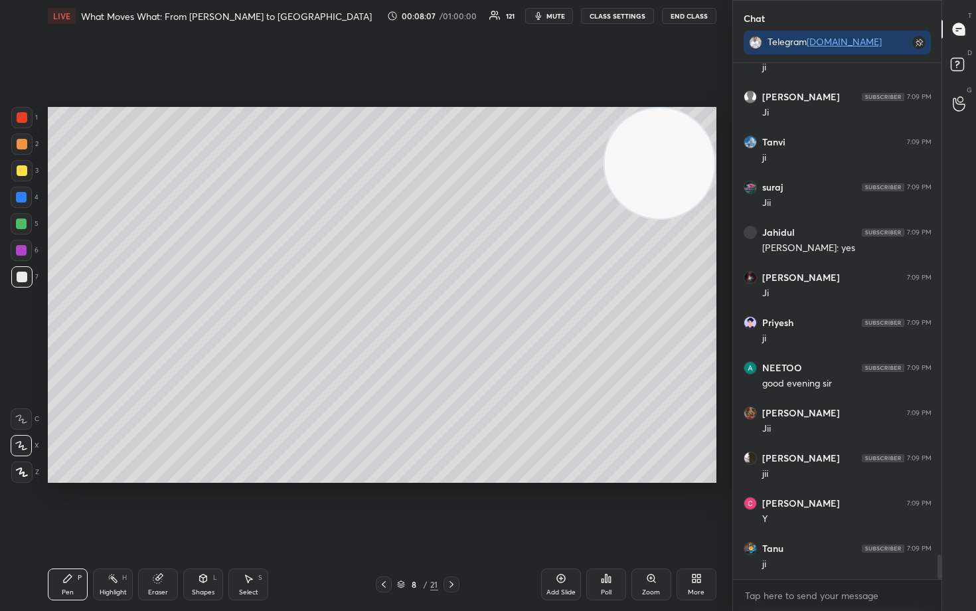
scroll to position [10502, 0]
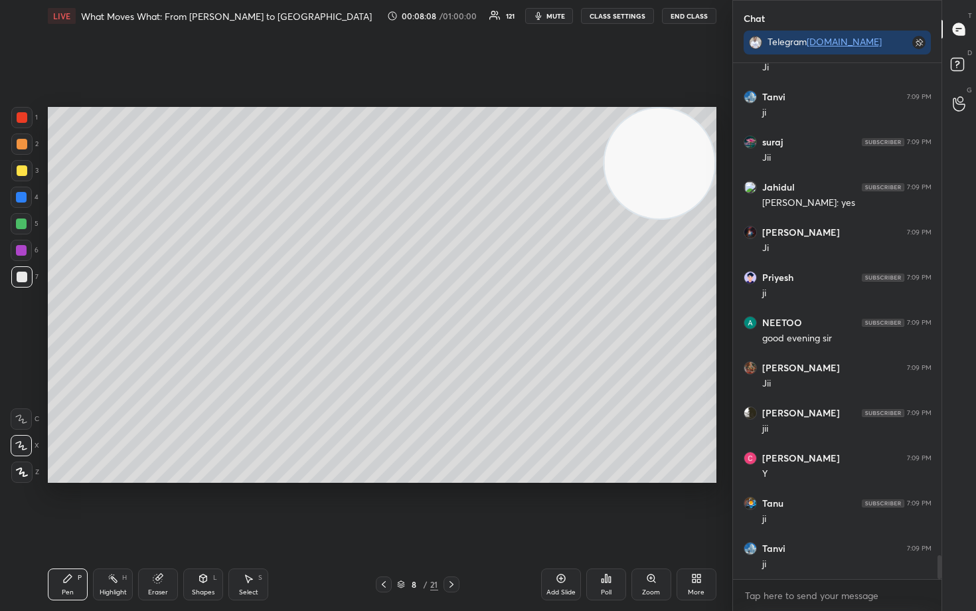
click at [557, 506] on icon at bounding box center [561, 579] width 9 height 9
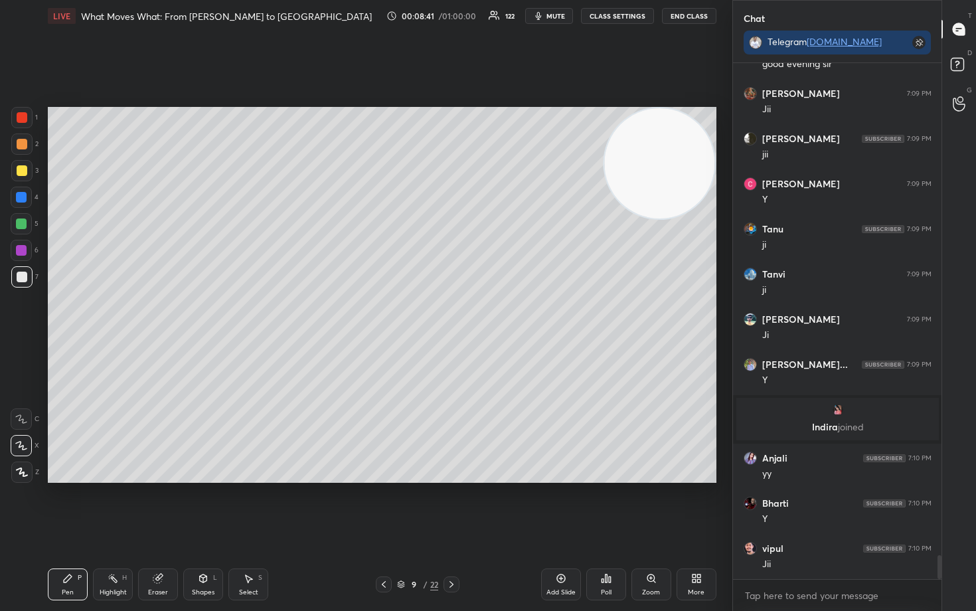
scroll to position [10504, 0]
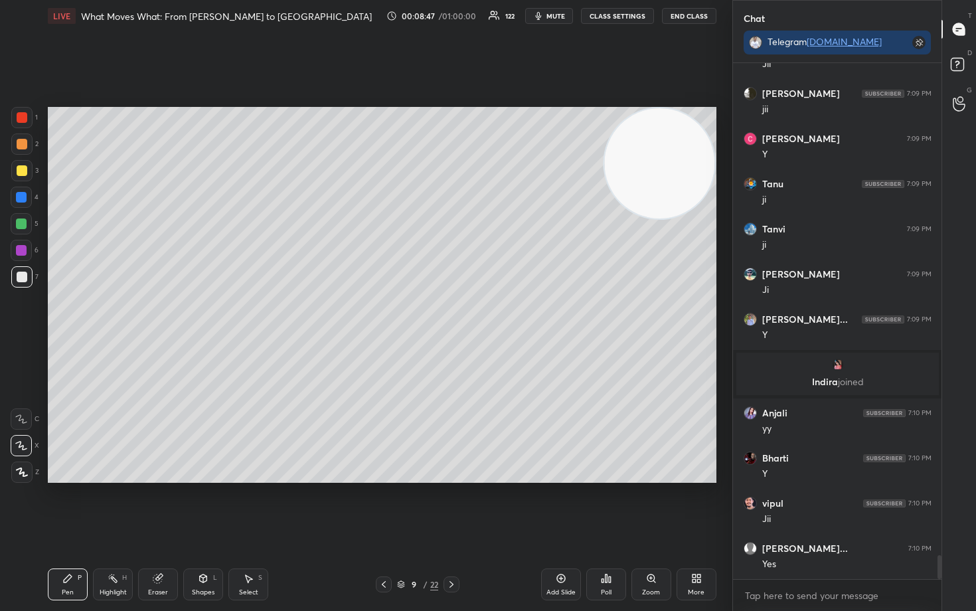
drag, startPoint x: 19, startPoint y: 177, endPoint x: 38, endPoint y: 181, distance: 19.0
click at [19, 177] on div at bounding box center [21, 170] width 21 height 21
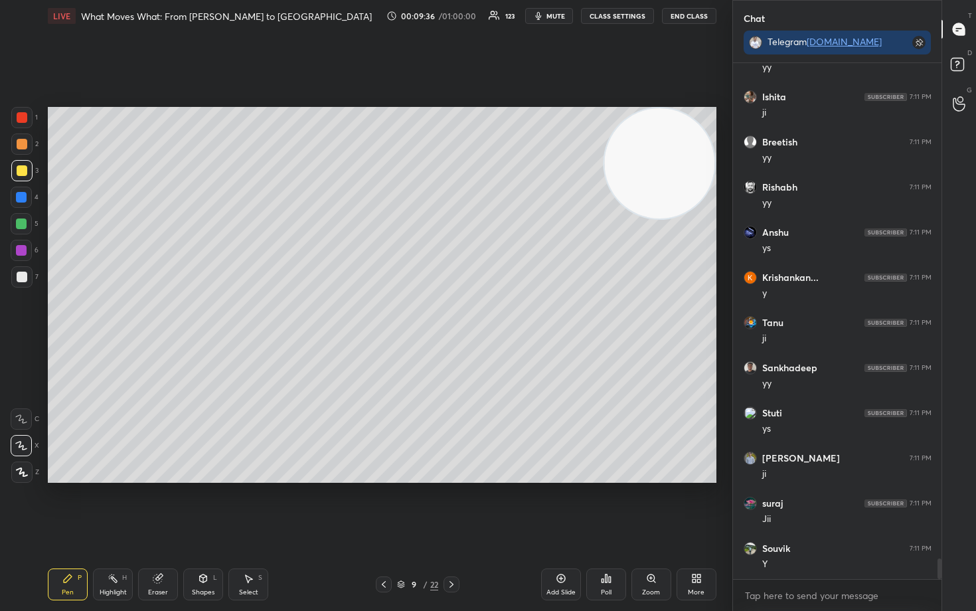
scroll to position [12356, 0]
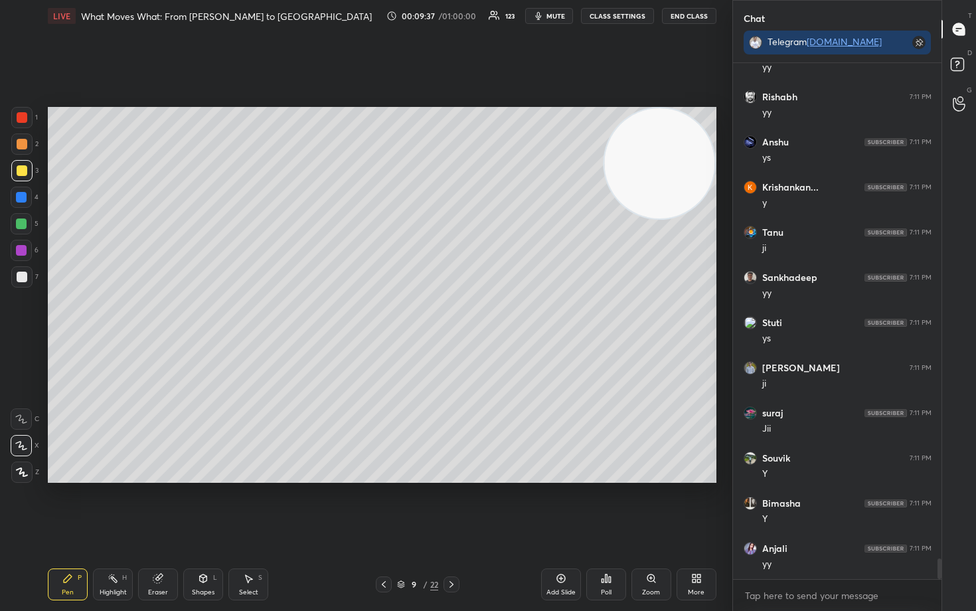
click at [19, 278] on div at bounding box center [22, 277] width 11 height 11
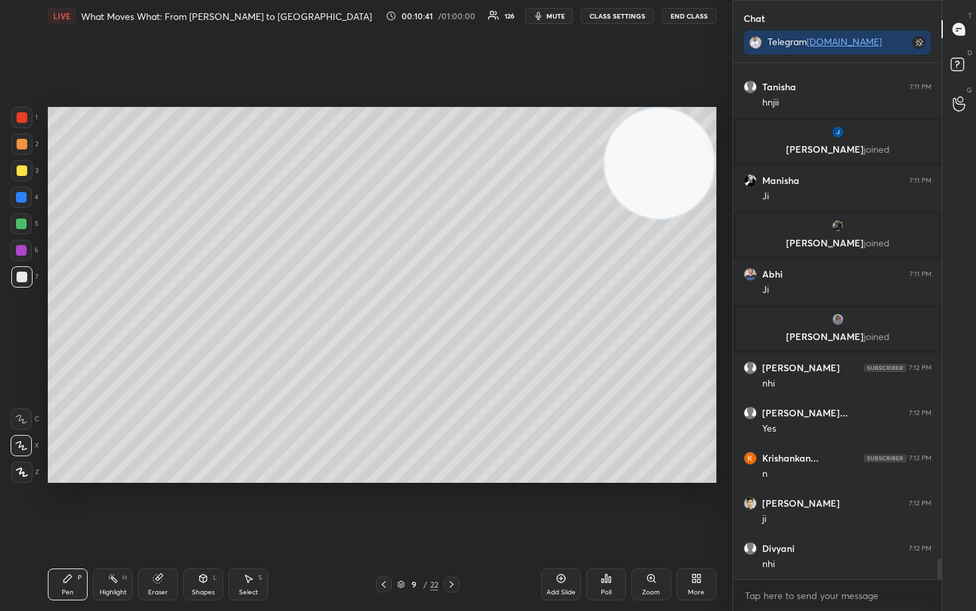
scroll to position [12461, 0]
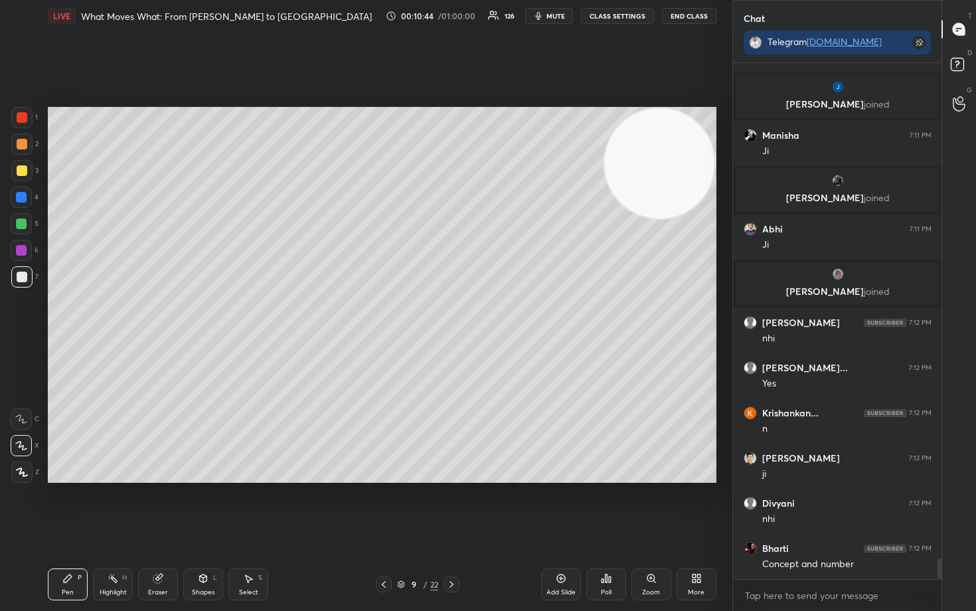
drag, startPoint x: 21, startPoint y: 111, endPoint x: 45, endPoint y: 128, distance: 29.1
click at [19, 113] on div at bounding box center [21, 117] width 21 height 21
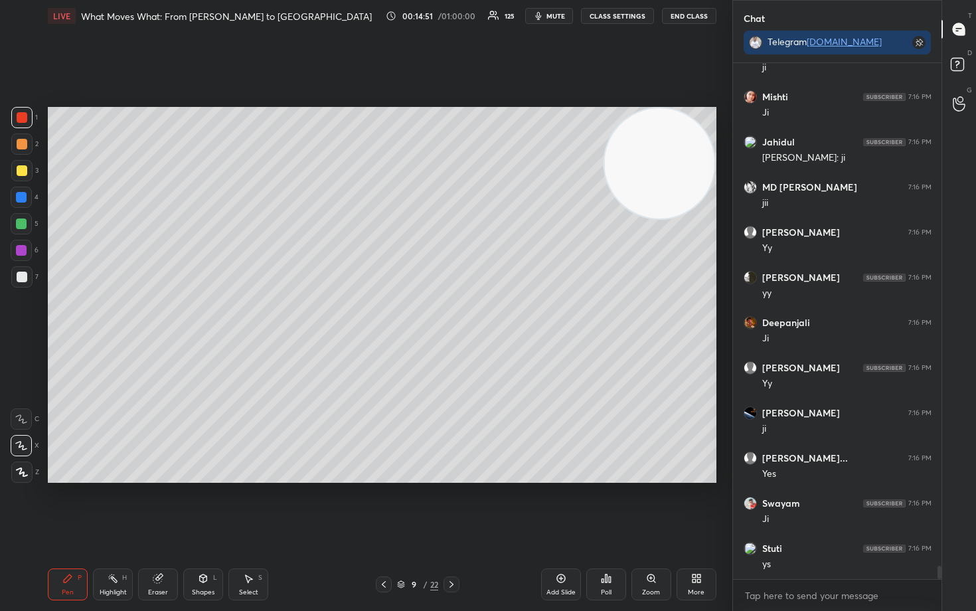
scroll to position [19646, 0]
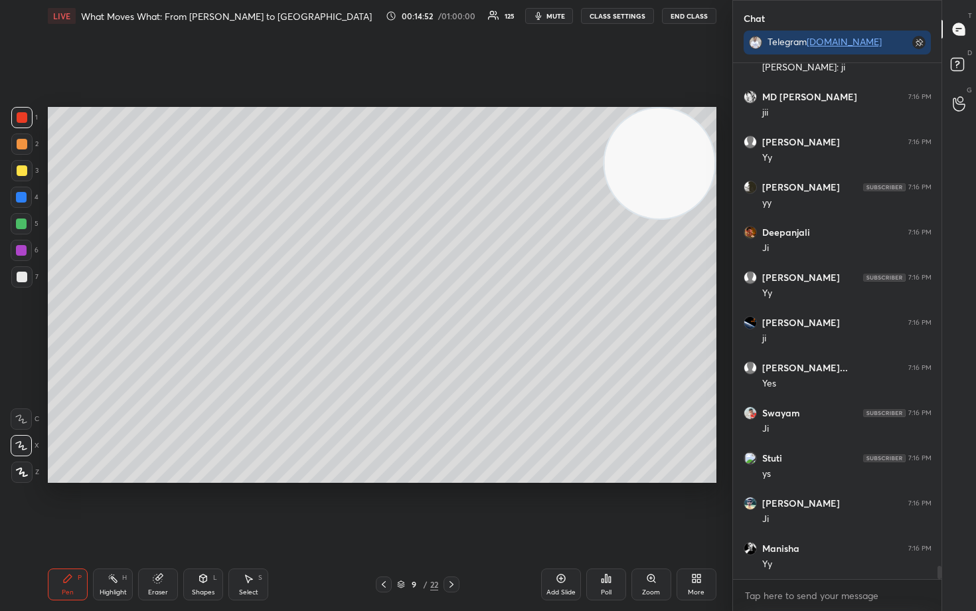
click at [560, 506] on icon at bounding box center [561, 578] width 11 height 11
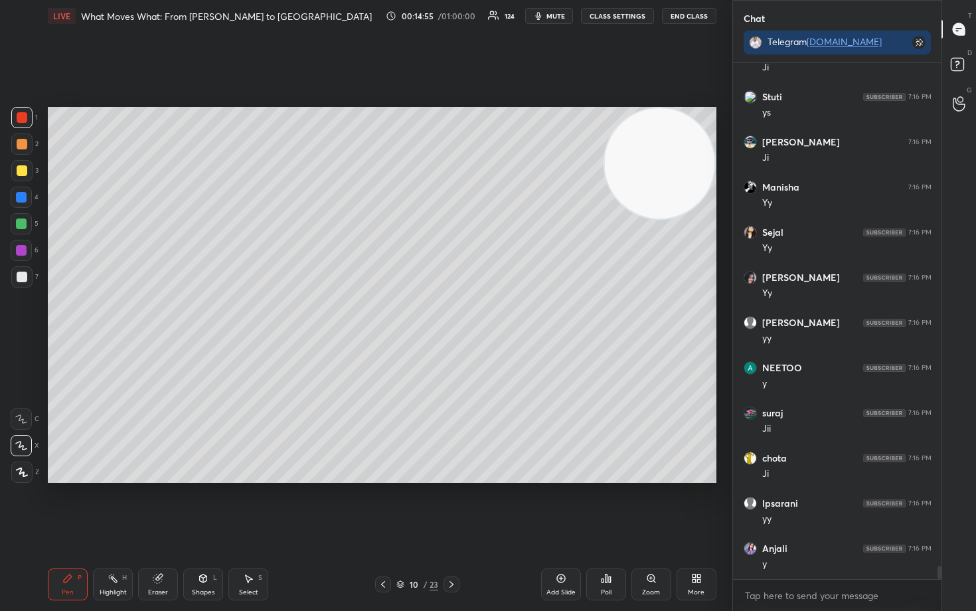
scroll to position [20052, 0]
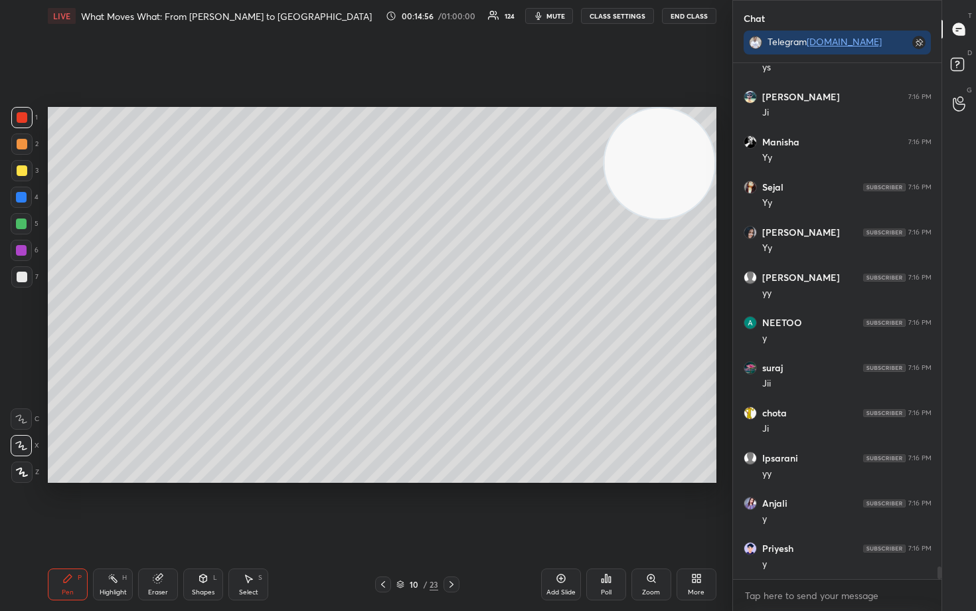
click at [20, 278] on div at bounding box center [22, 277] width 11 height 11
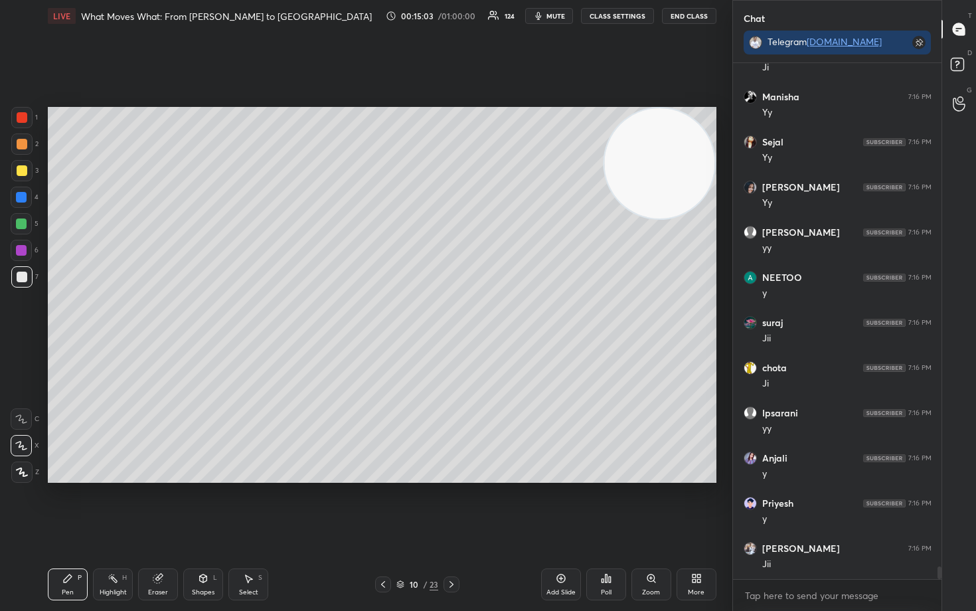
scroll to position [20143, 0]
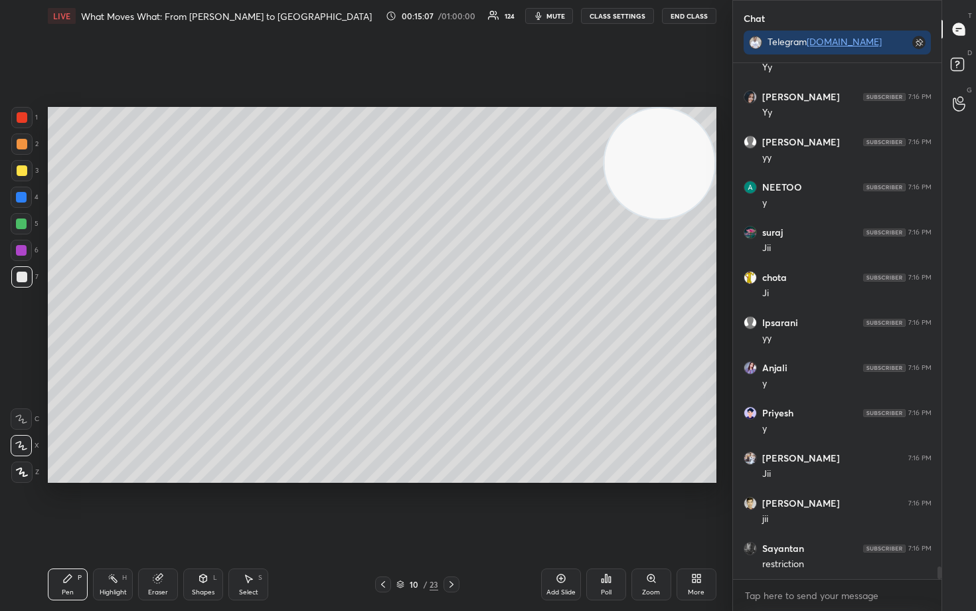
click at [22, 173] on div at bounding box center [22, 170] width 11 height 11
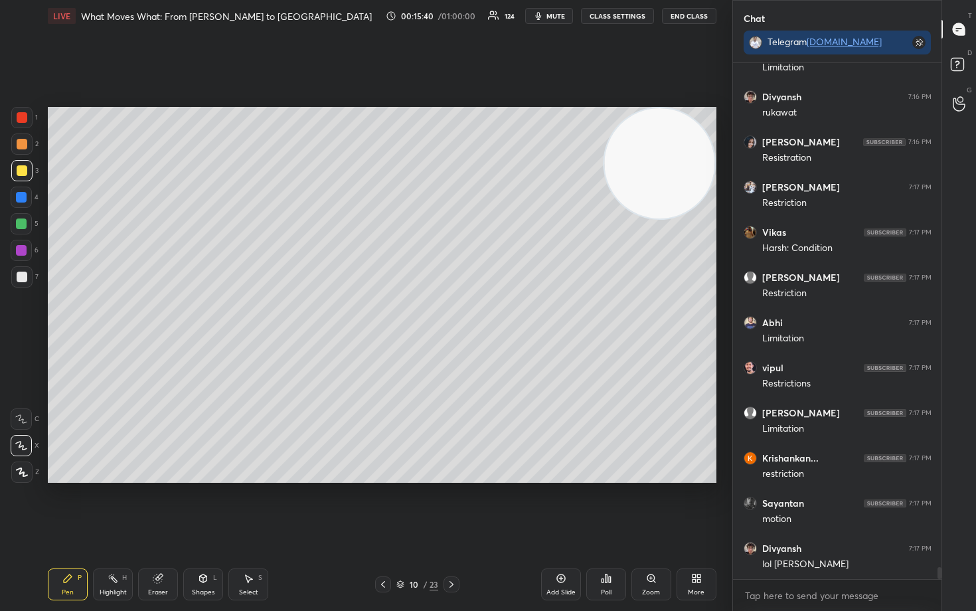
click at [21, 277] on div at bounding box center [22, 277] width 11 height 11
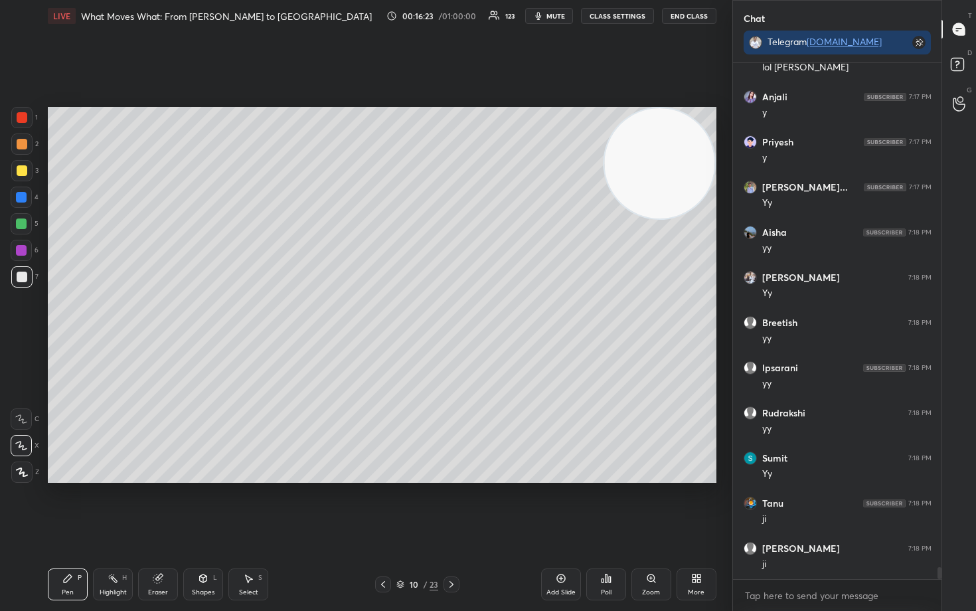
scroll to position [22040, 0]
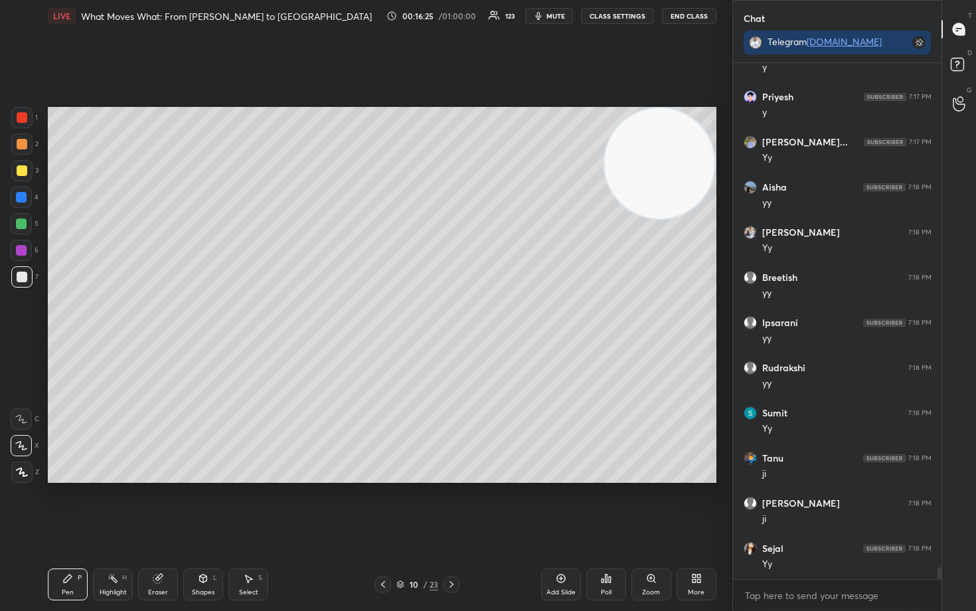
drag, startPoint x: 19, startPoint y: 177, endPoint x: 37, endPoint y: 184, distance: 19.1
click at [18, 178] on div at bounding box center [21, 170] width 21 height 21
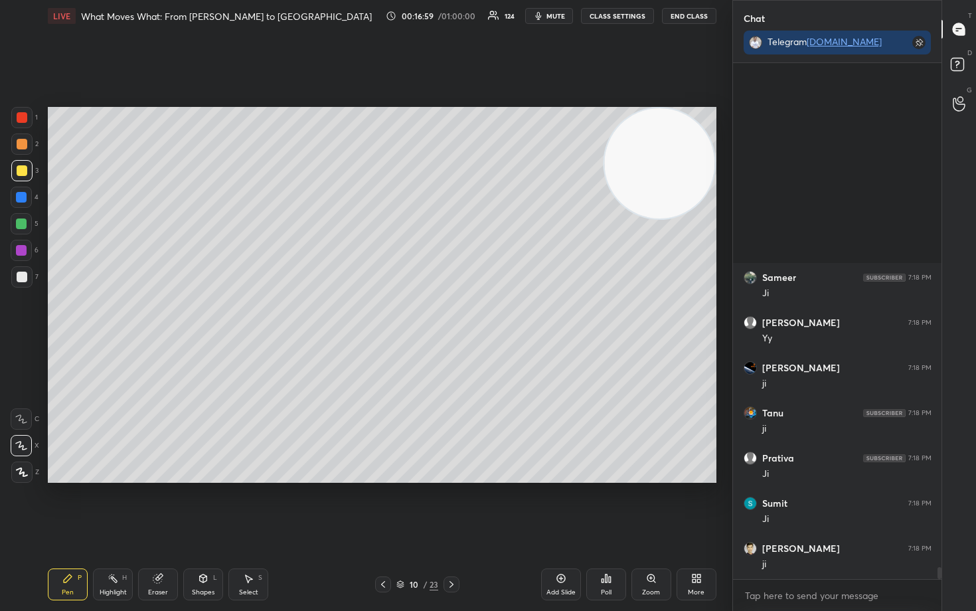
scroll to position [21882, 0]
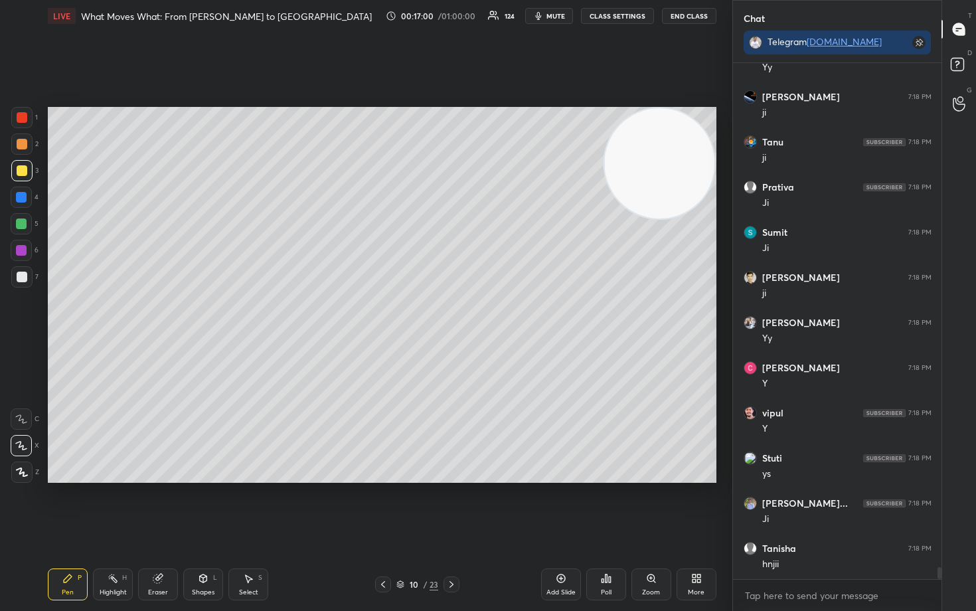
click at [559, 506] on icon at bounding box center [561, 578] width 11 height 11
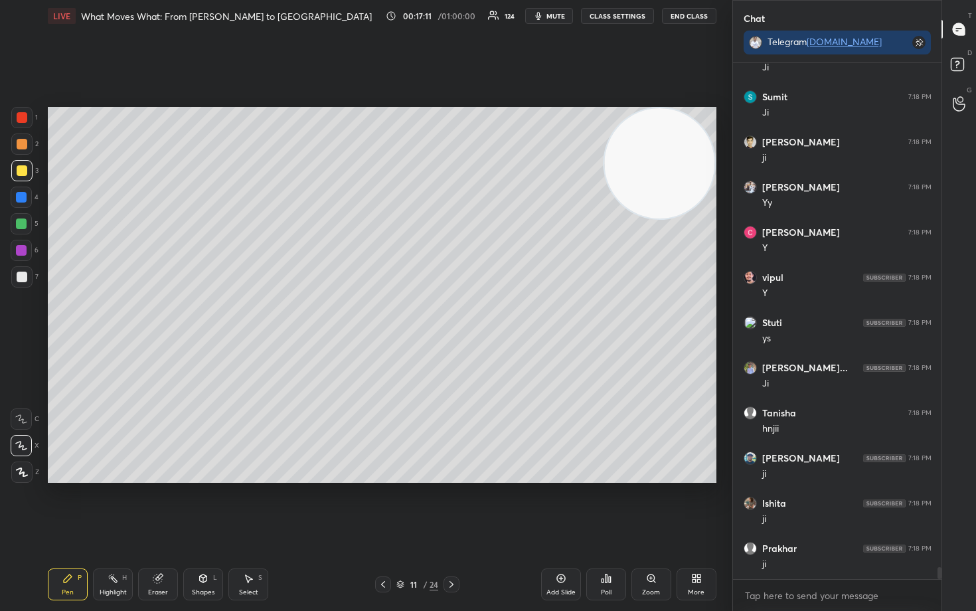
scroll to position [22062, 0]
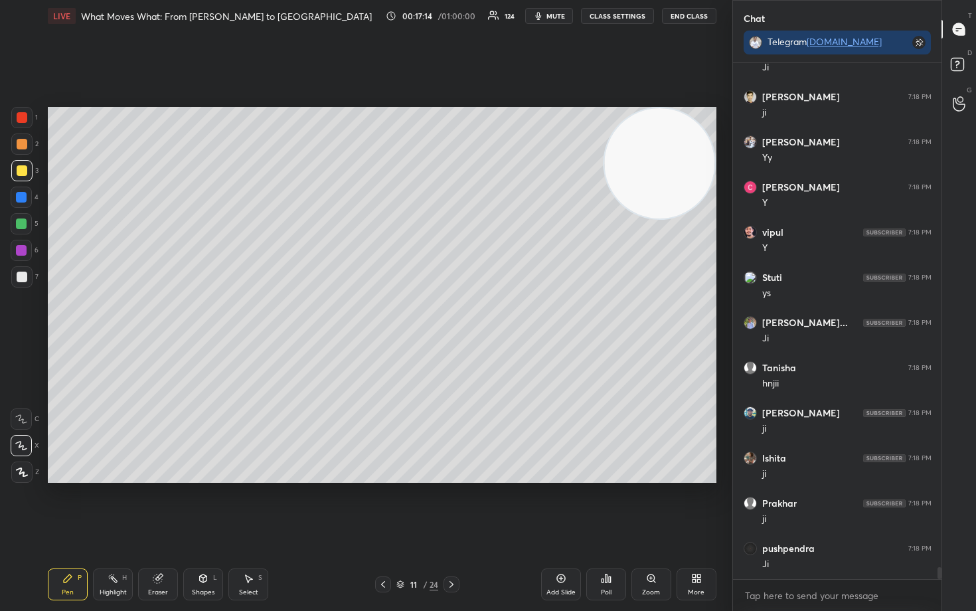
click at [22, 273] on div at bounding box center [22, 277] width 11 height 11
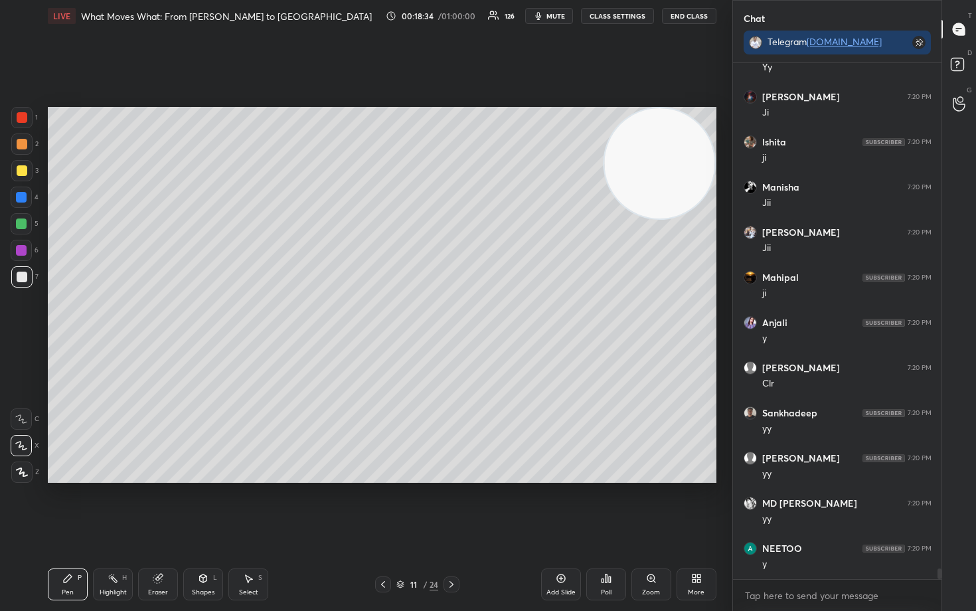
scroll to position [24965, 0]
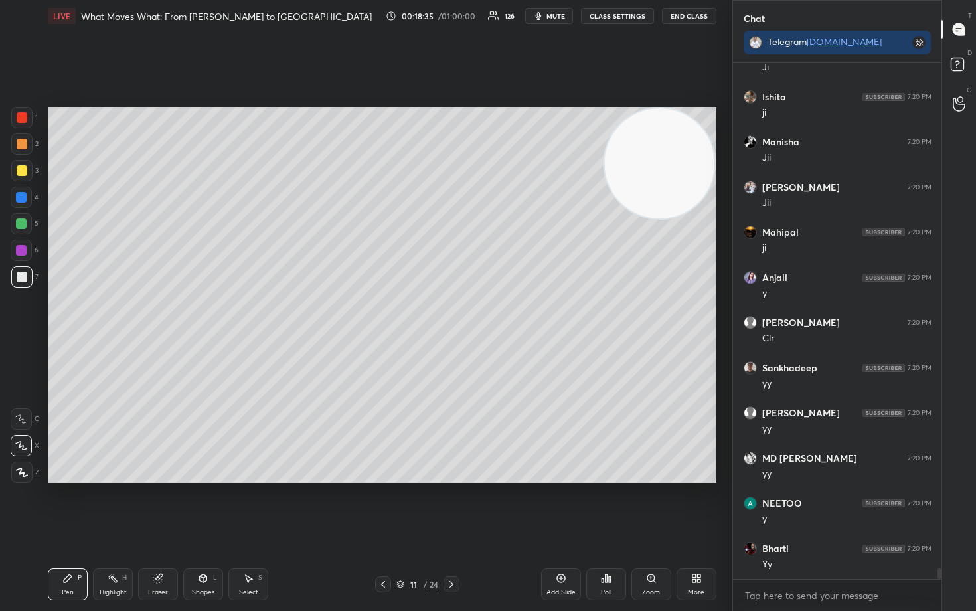
click at [563, 506] on icon at bounding box center [561, 578] width 11 height 11
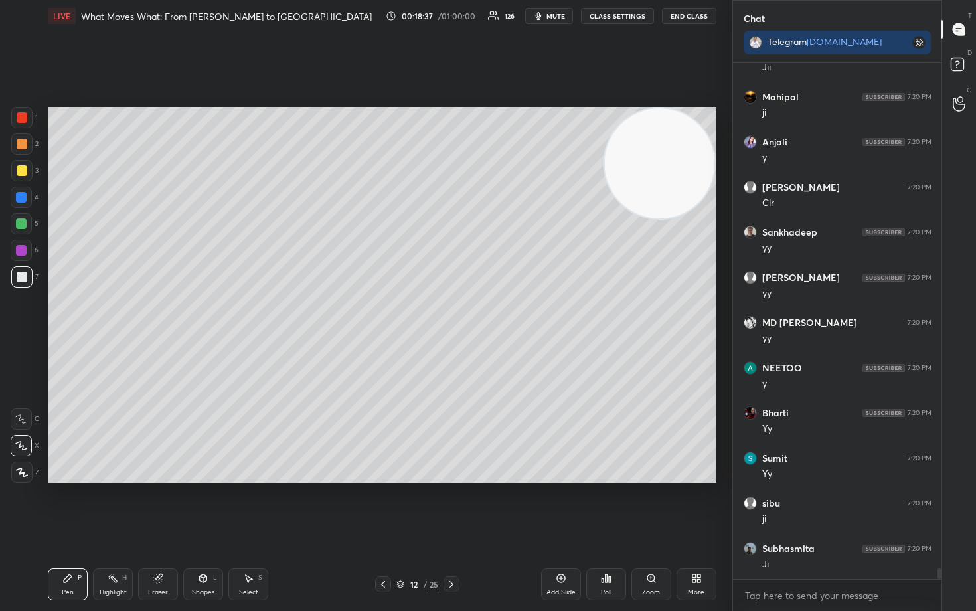
click at [21, 171] on div at bounding box center [22, 170] width 11 height 11
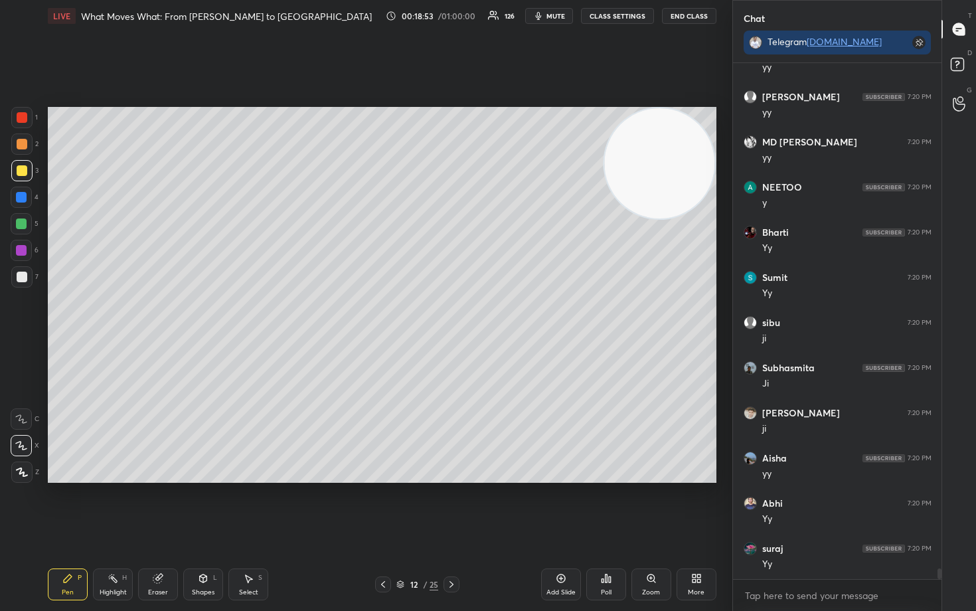
click at [21, 146] on div at bounding box center [22, 144] width 11 height 11
click at [19, 282] on div at bounding box center [21, 276] width 21 height 21
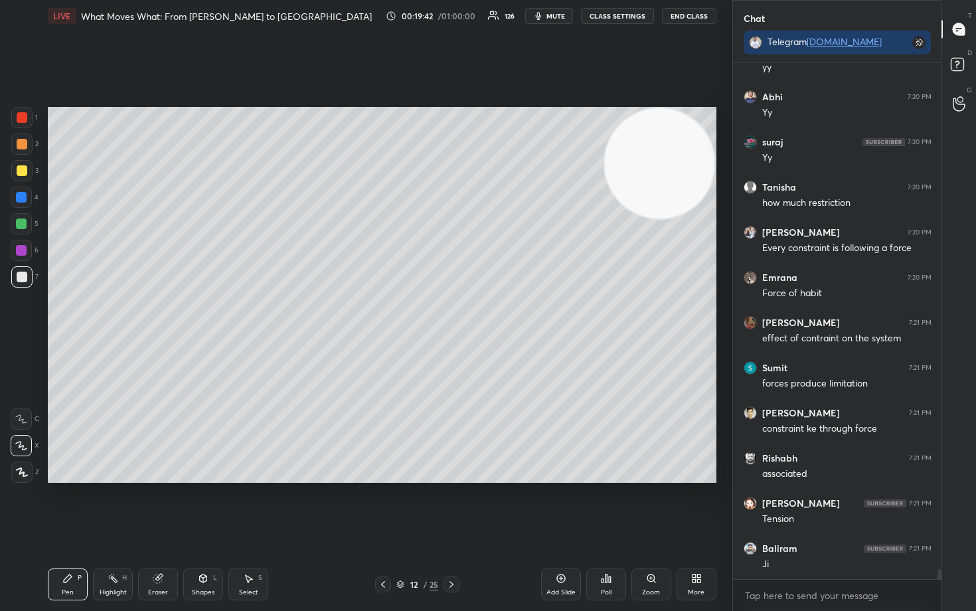
scroll to position [25733, 0]
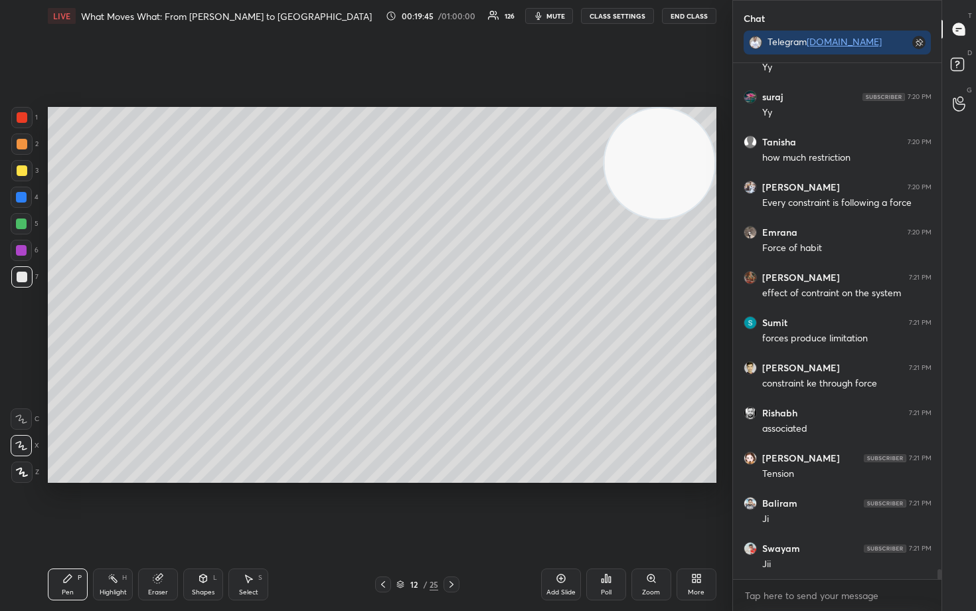
click at [21, 172] on div at bounding box center [22, 170] width 11 height 11
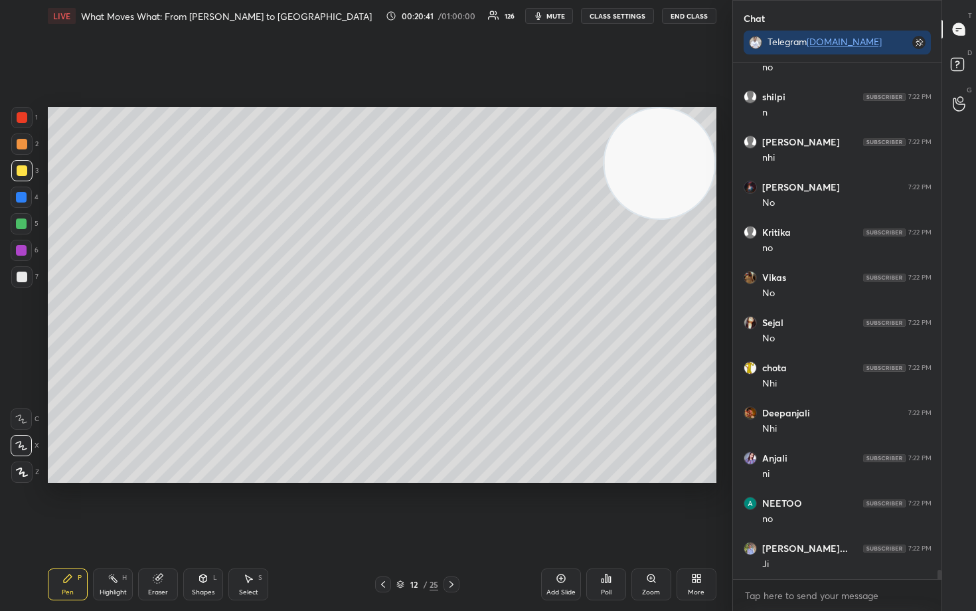
scroll to position [27946, 0]
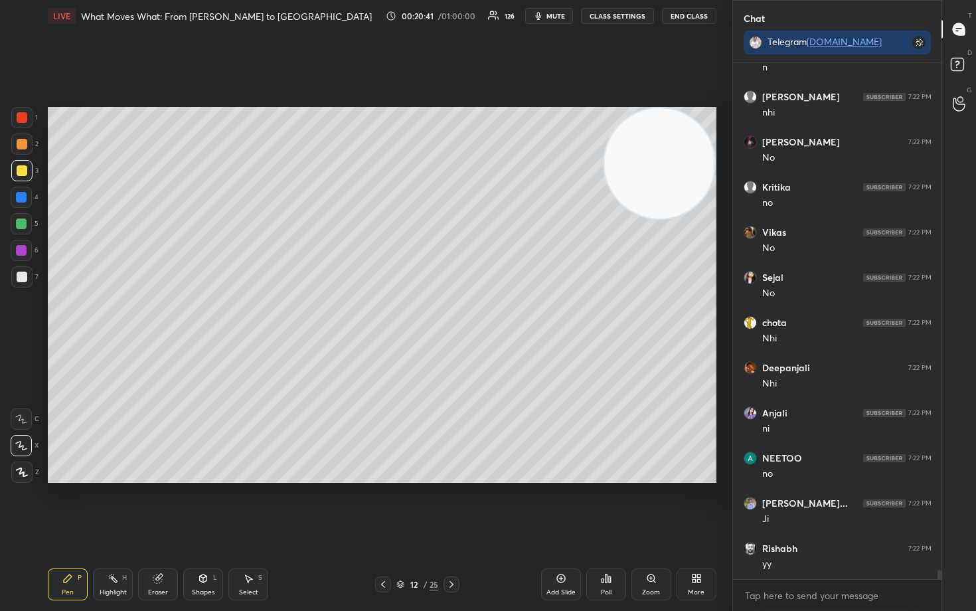
drag, startPoint x: 557, startPoint y: 585, endPoint x: 552, endPoint y: 575, distance: 10.4
click at [555, 506] on div "Add Slide" at bounding box center [561, 585] width 40 height 32
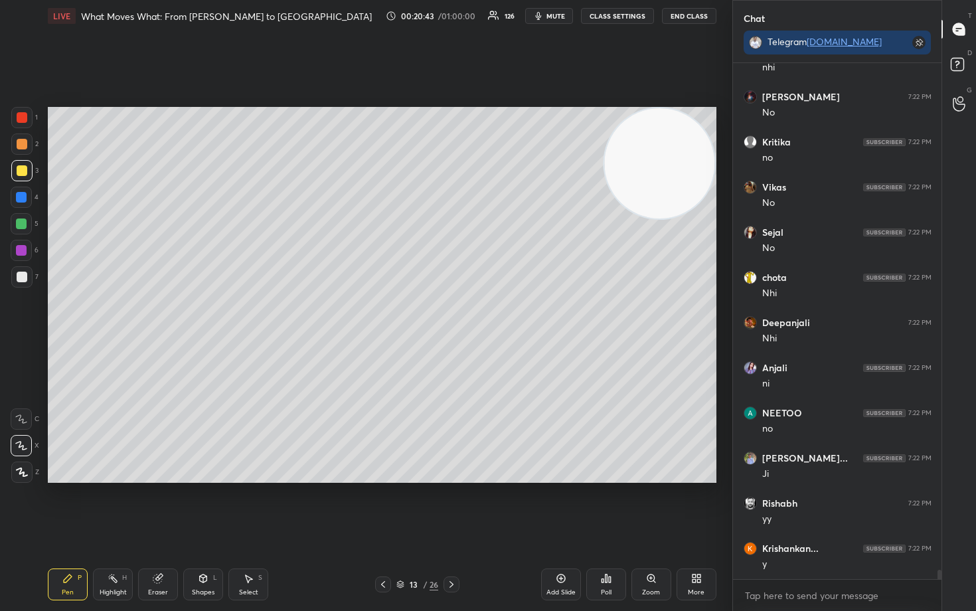
scroll to position [28036, 0]
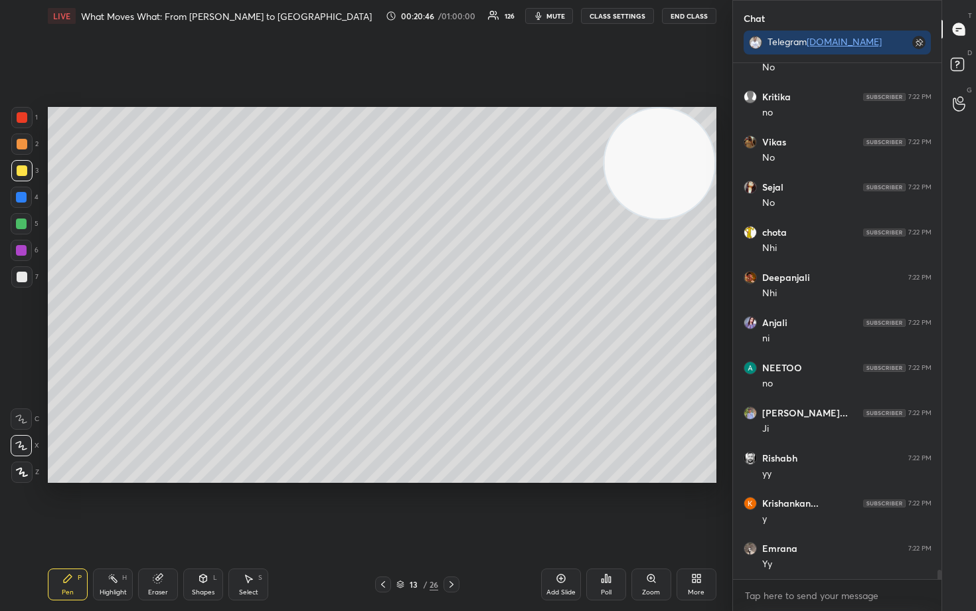
drag, startPoint x: 21, startPoint y: 147, endPoint x: 40, endPoint y: 145, distance: 18.6
click at [22, 145] on div at bounding box center [22, 144] width 11 height 11
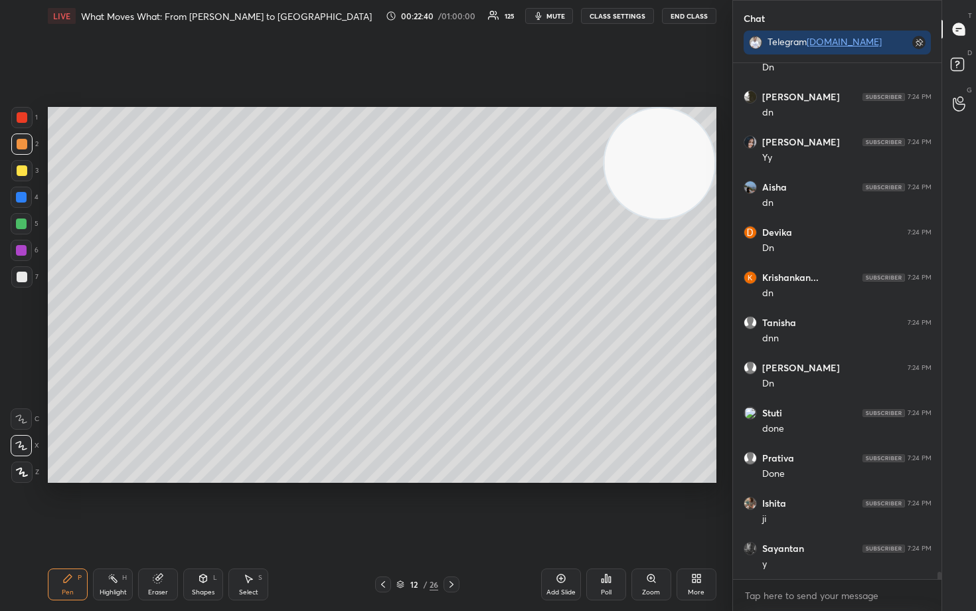
scroll to position [35082, 0]
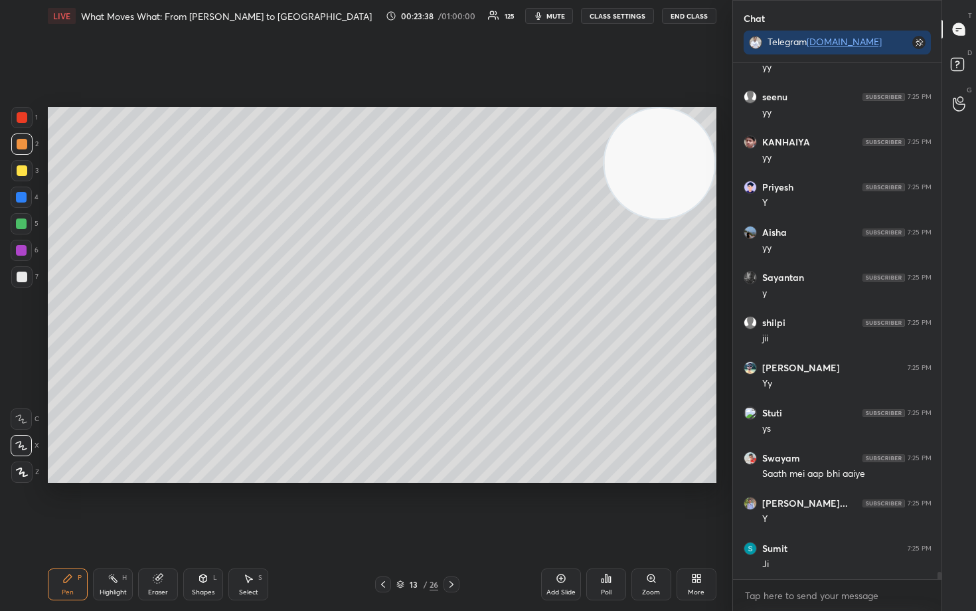
click at [20, 173] on div at bounding box center [22, 170] width 11 height 11
click at [560, 506] on icon at bounding box center [561, 578] width 11 height 11
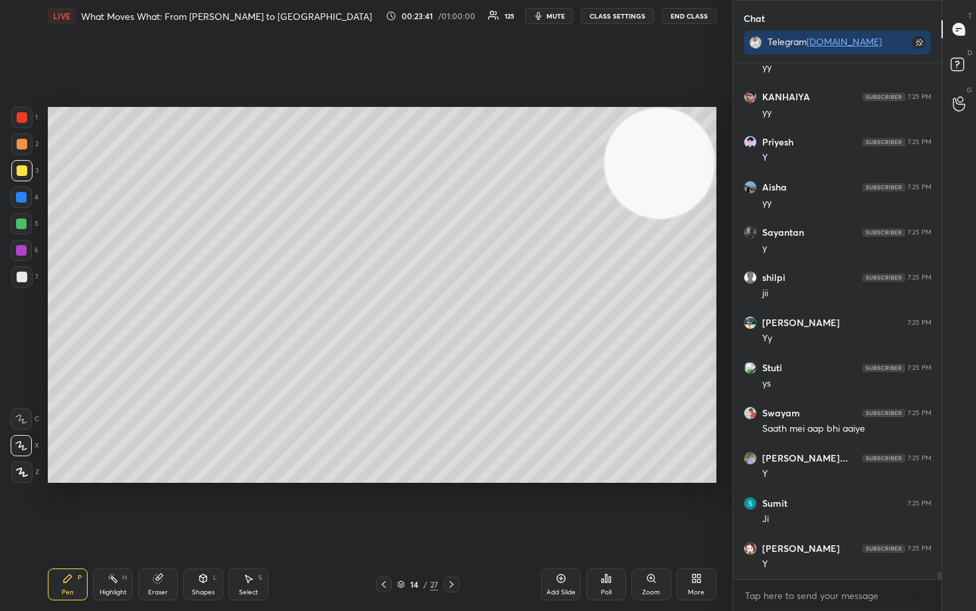
drag, startPoint x: 653, startPoint y: 160, endPoint x: 654, endPoint y: 152, distance: 8.0
click at [656, 153] on video at bounding box center [659, 163] width 110 height 110
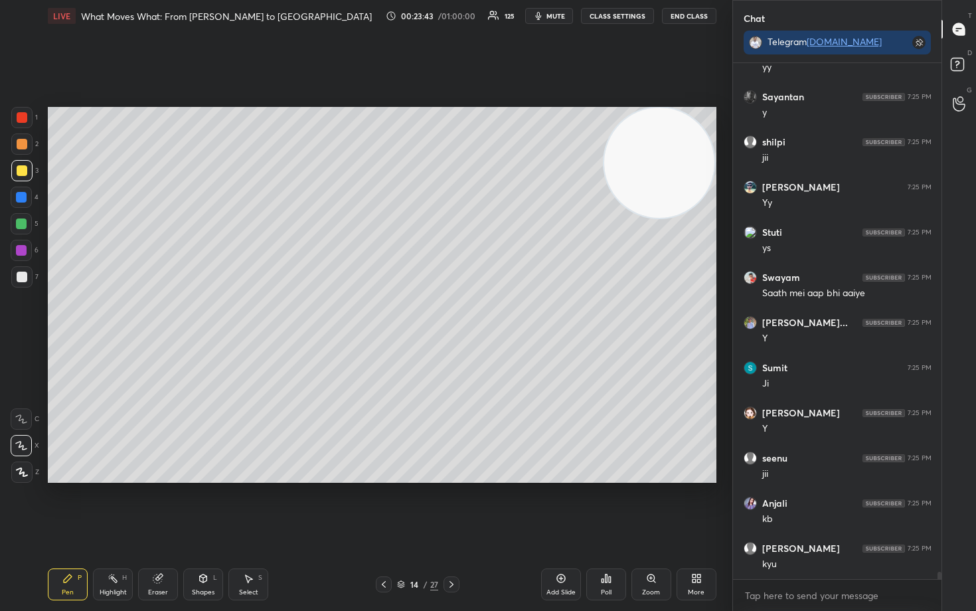
click at [11, 139] on div "2" at bounding box center [24, 144] width 27 height 21
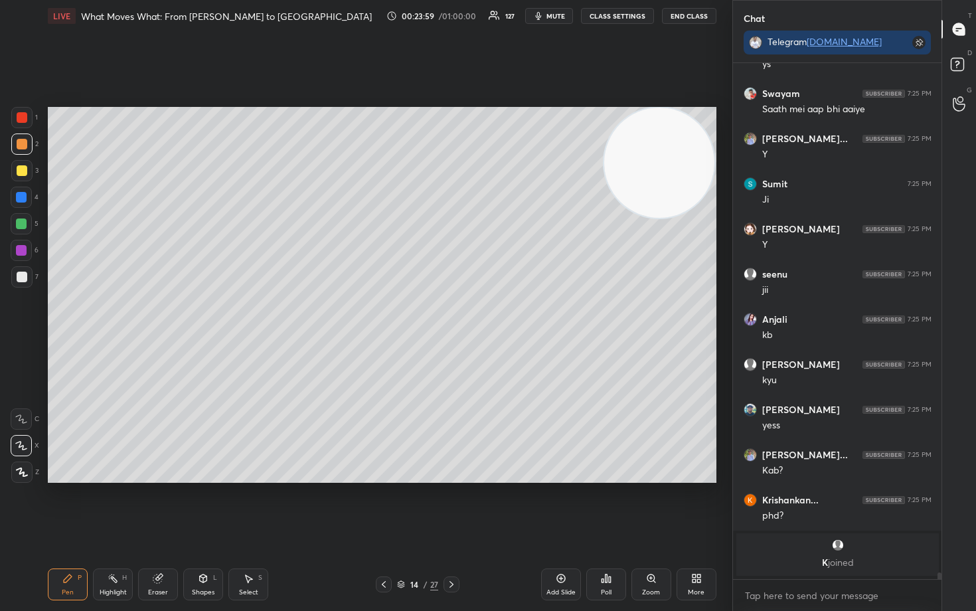
scroll to position [33749, 0]
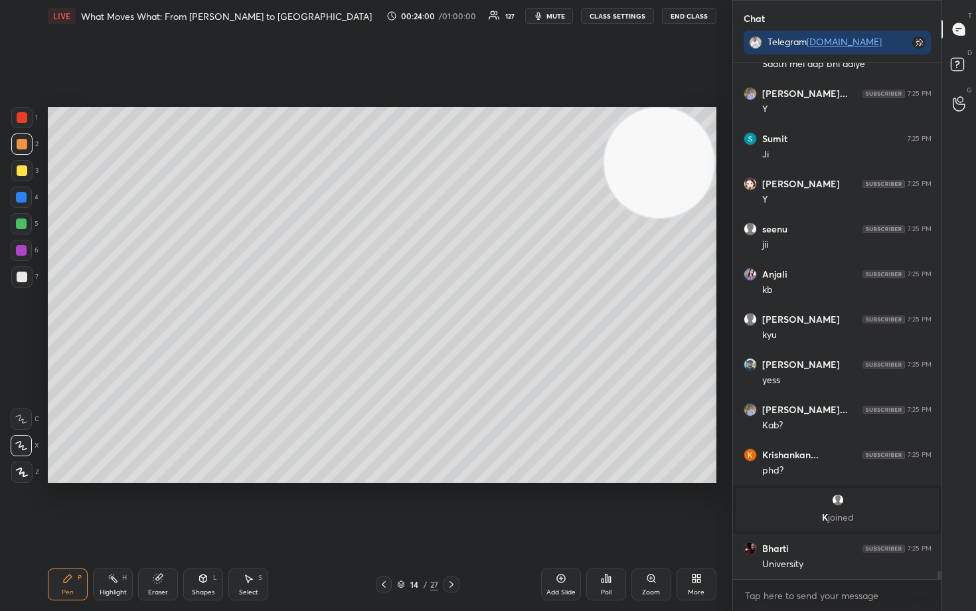
click at [19, 278] on div at bounding box center [22, 277] width 11 height 11
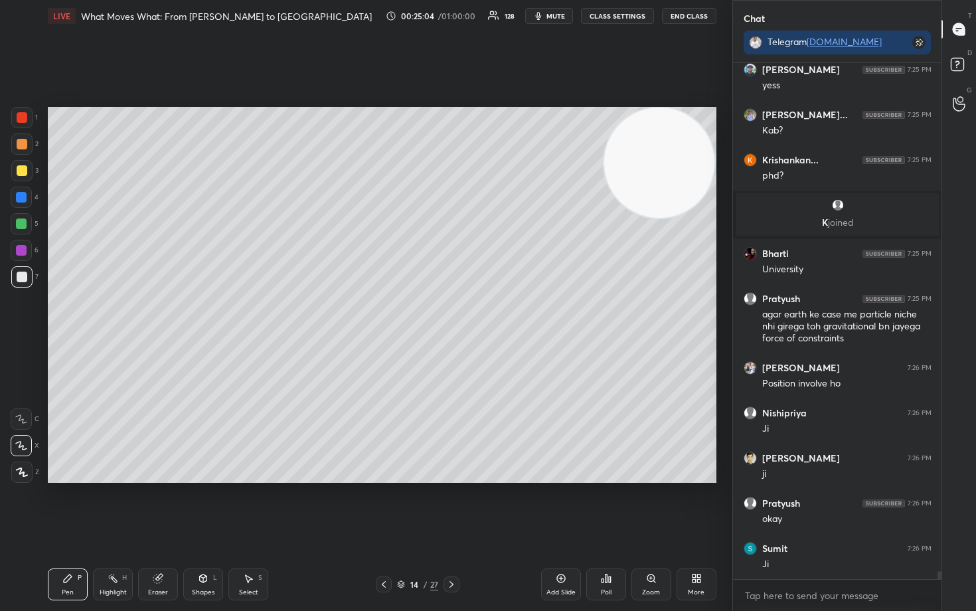
scroll to position [34089, 0]
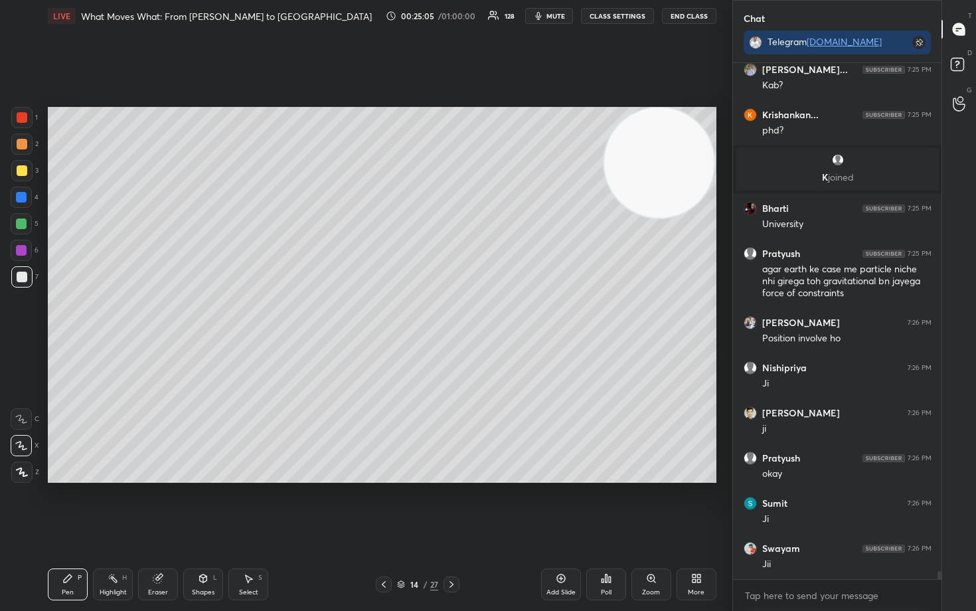
click at [162, 506] on div "Eraser" at bounding box center [158, 585] width 40 height 32
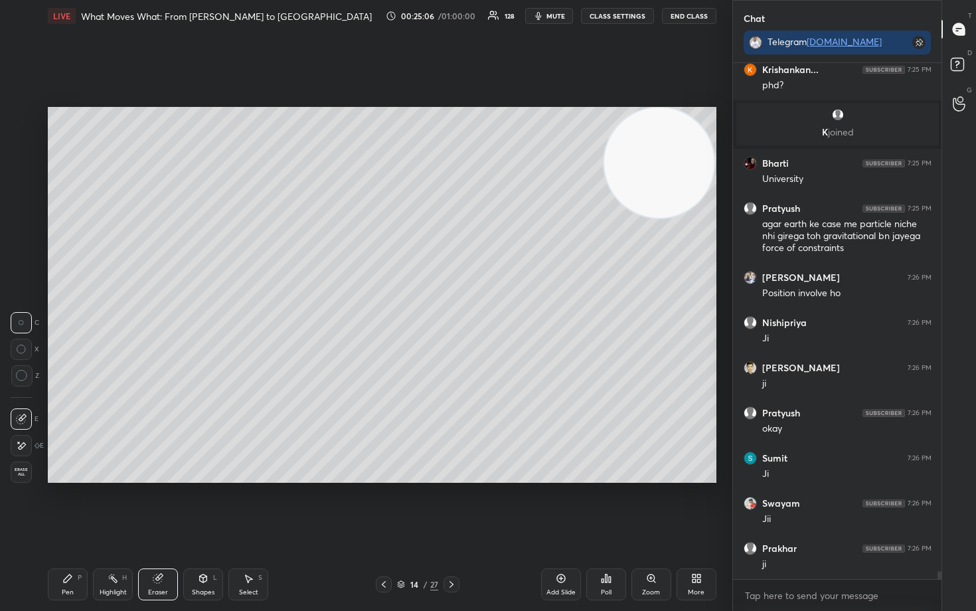
drag, startPoint x: 24, startPoint y: 375, endPoint x: 47, endPoint y: 358, distance: 28.6
click at [24, 373] on icon at bounding box center [22, 376] width 12 height 12
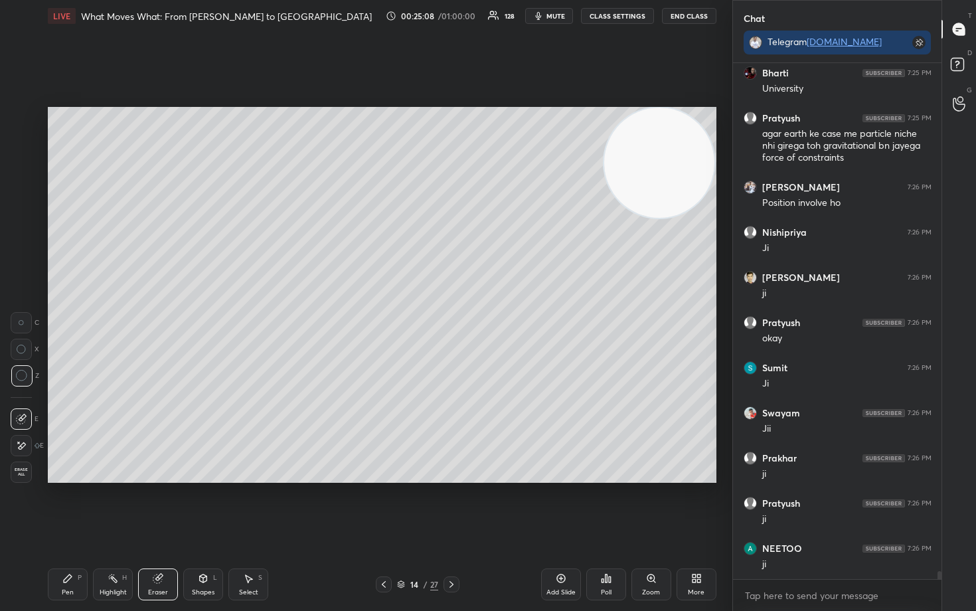
scroll to position [34269, 0]
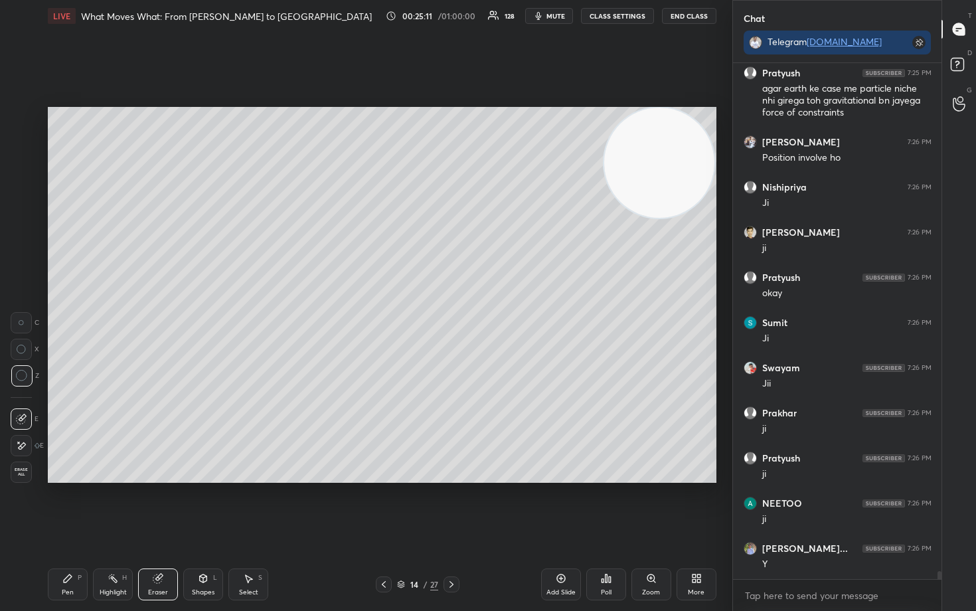
click at [63, 506] on div "Pen P" at bounding box center [68, 585] width 40 height 32
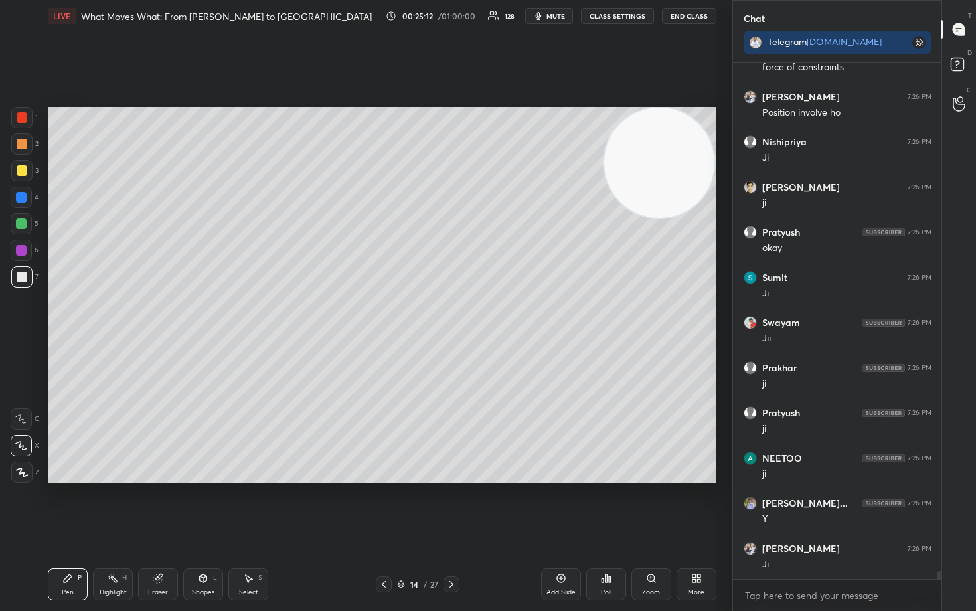
scroll to position [34360, 0]
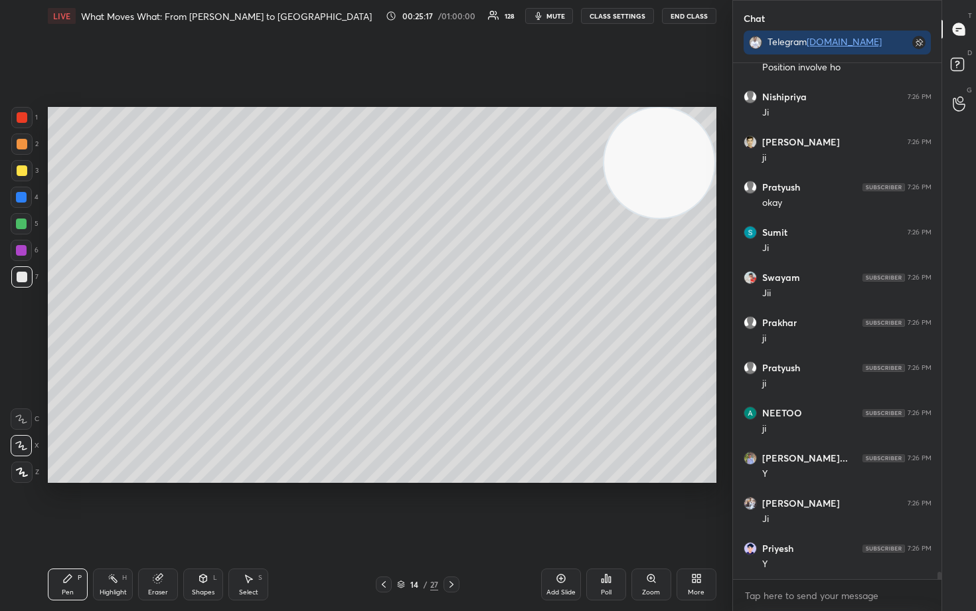
click at [18, 175] on div at bounding box center [22, 170] width 11 height 11
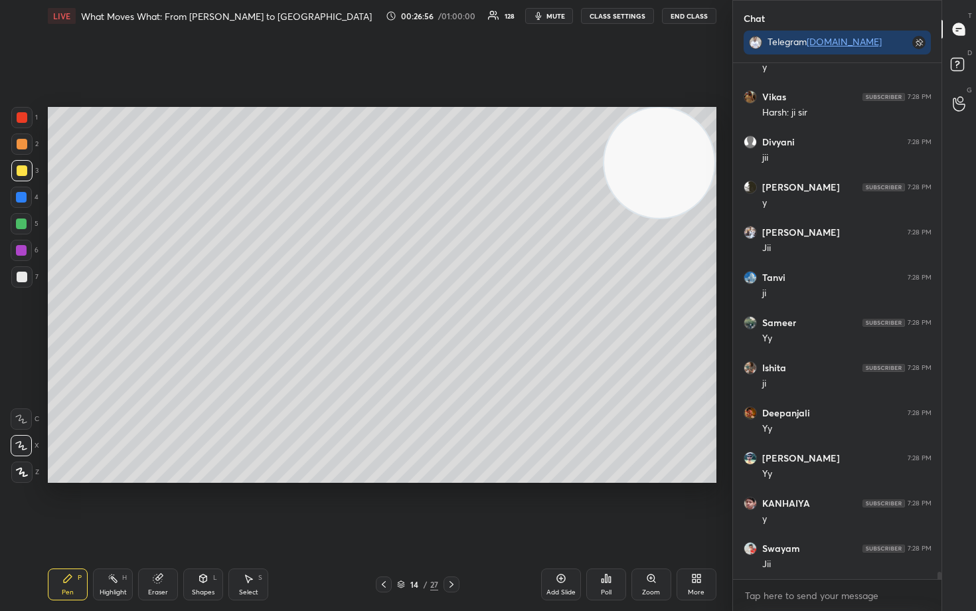
scroll to position [36313, 0]
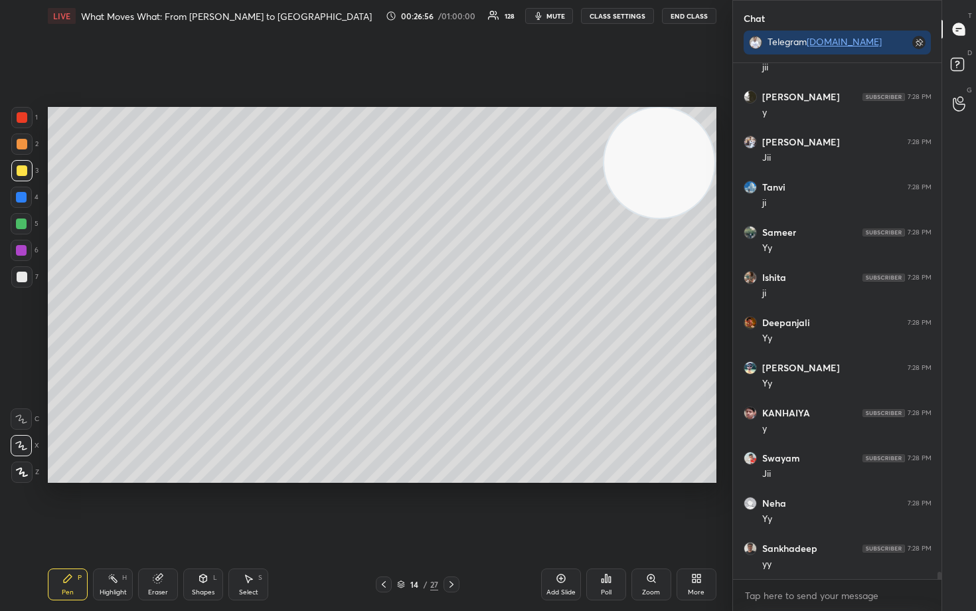
click at [565, 506] on div "Add Slide" at bounding box center [561, 585] width 40 height 32
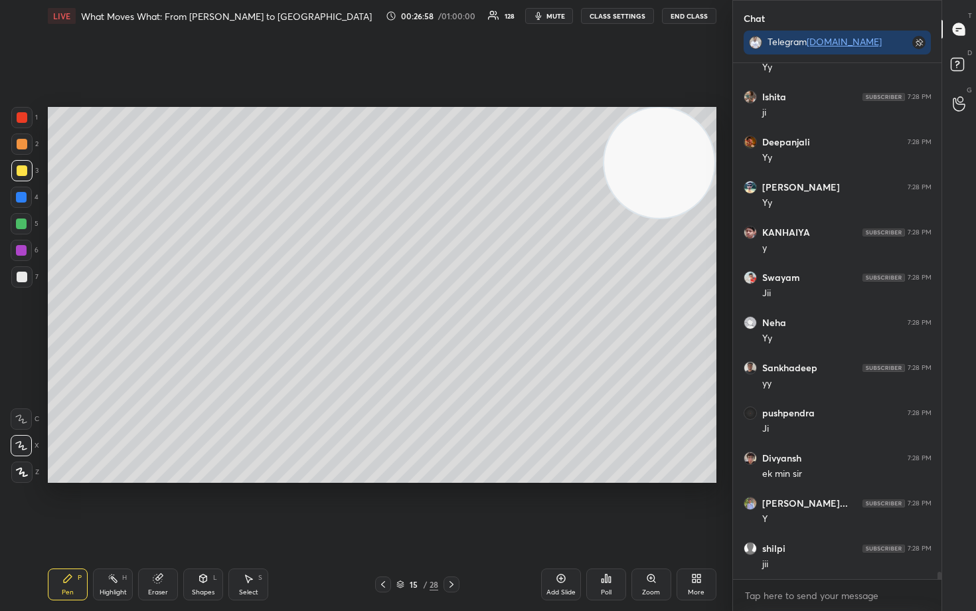
click at [21, 145] on div at bounding box center [22, 144] width 11 height 11
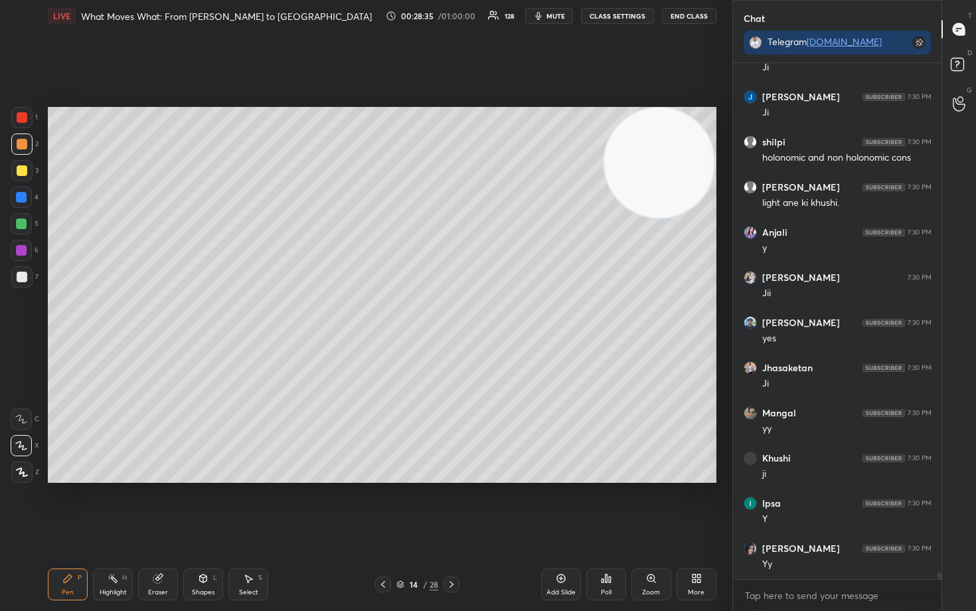
scroll to position [40604, 0]
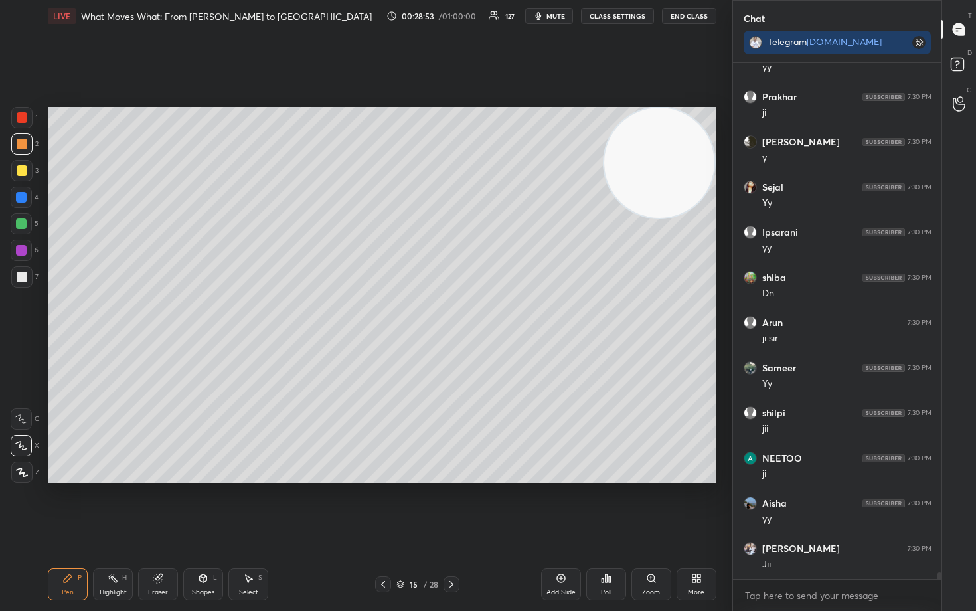
click at [557, 506] on icon at bounding box center [561, 578] width 11 height 11
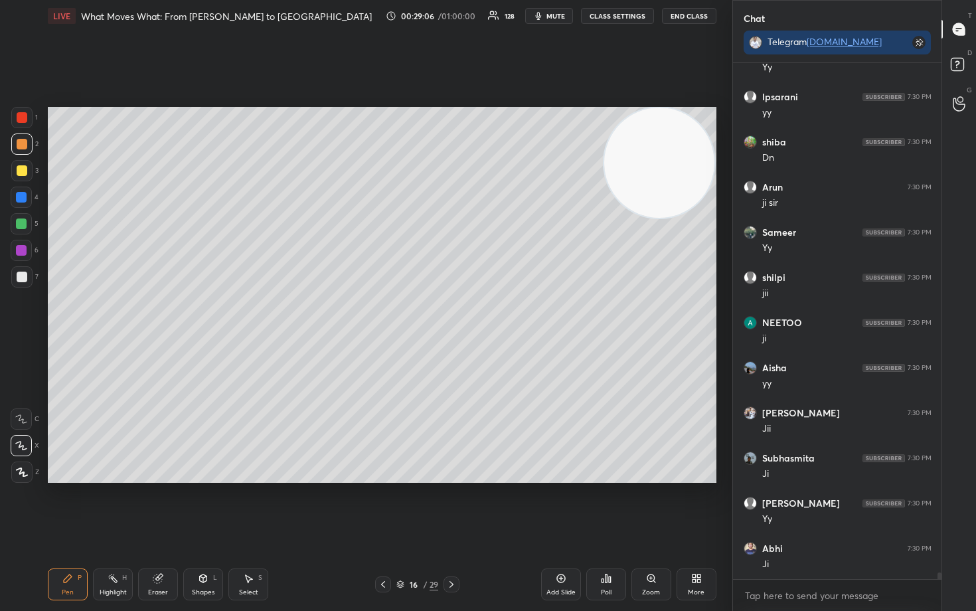
scroll to position [41609, 0]
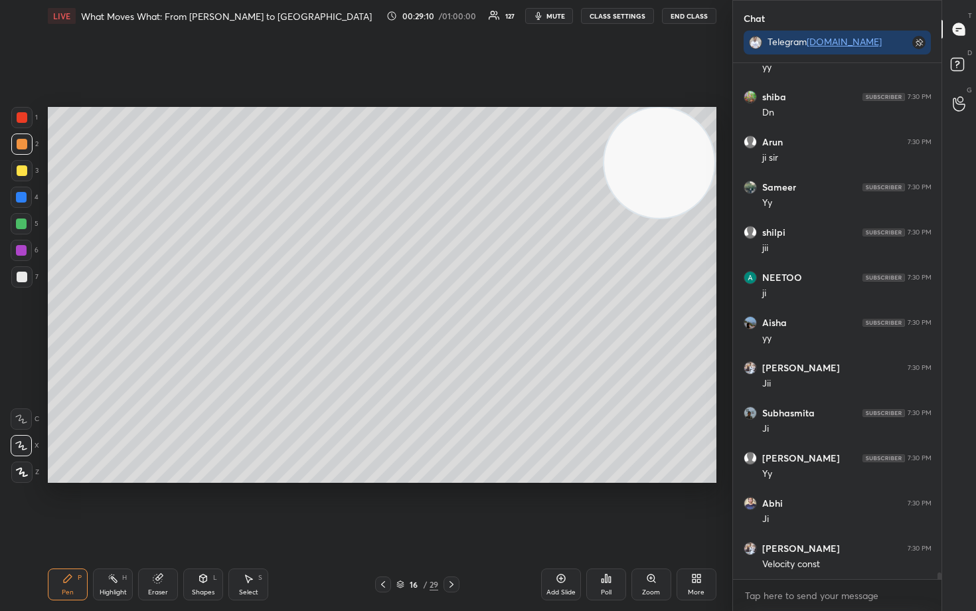
click at [21, 170] on div at bounding box center [22, 170] width 11 height 11
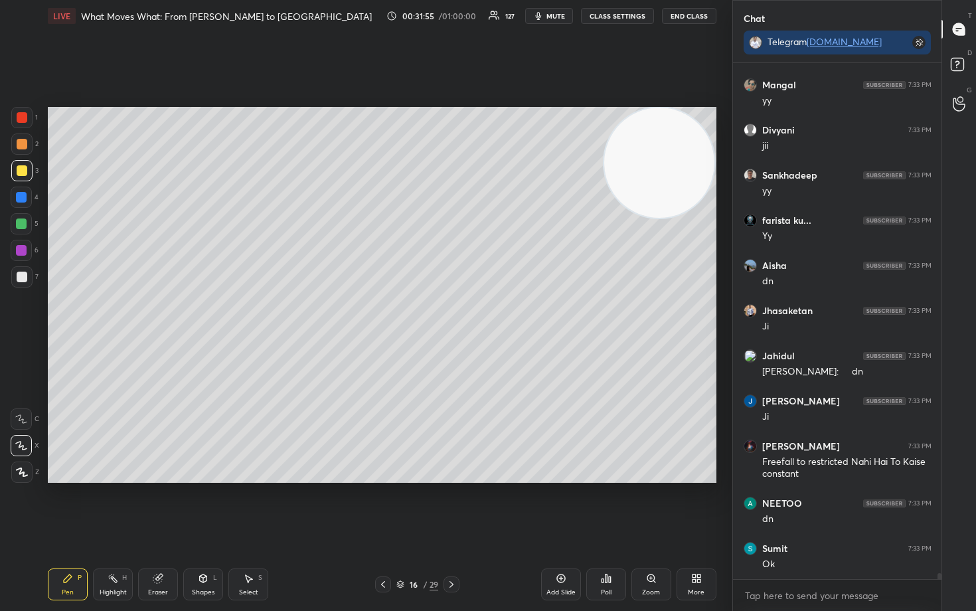
scroll to position [44058, 0]
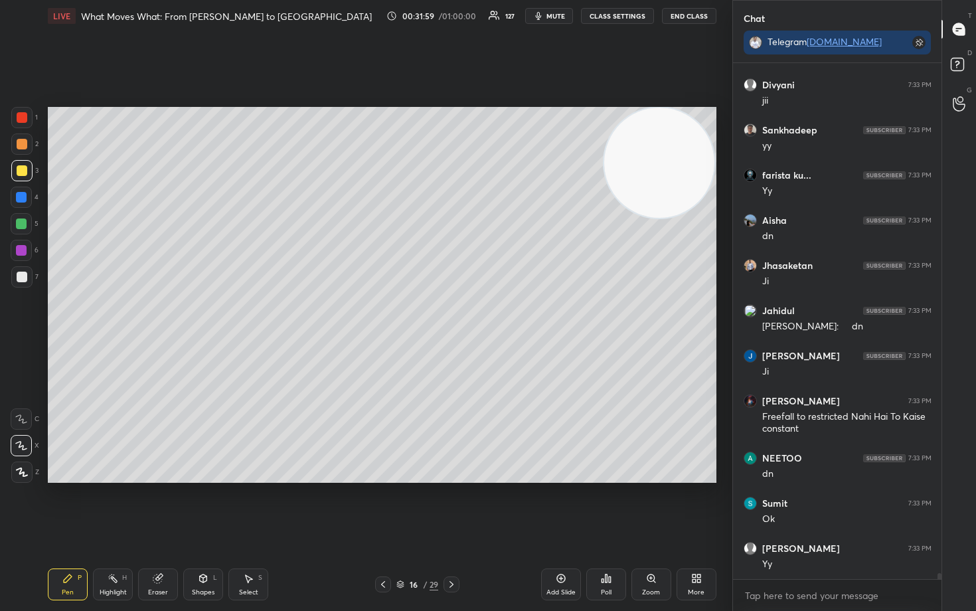
drag, startPoint x: 557, startPoint y: 573, endPoint x: 555, endPoint y: 548, distance: 24.7
click at [556, 506] on div "Add Slide" at bounding box center [561, 585] width 40 height 32
drag, startPoint x: 23, startPoint y: 143, endPoint x: 45, endPoint y: 151, distance: 23.3
click at [23, 144] on div at bounding box center [22, 144] width 11 height 11
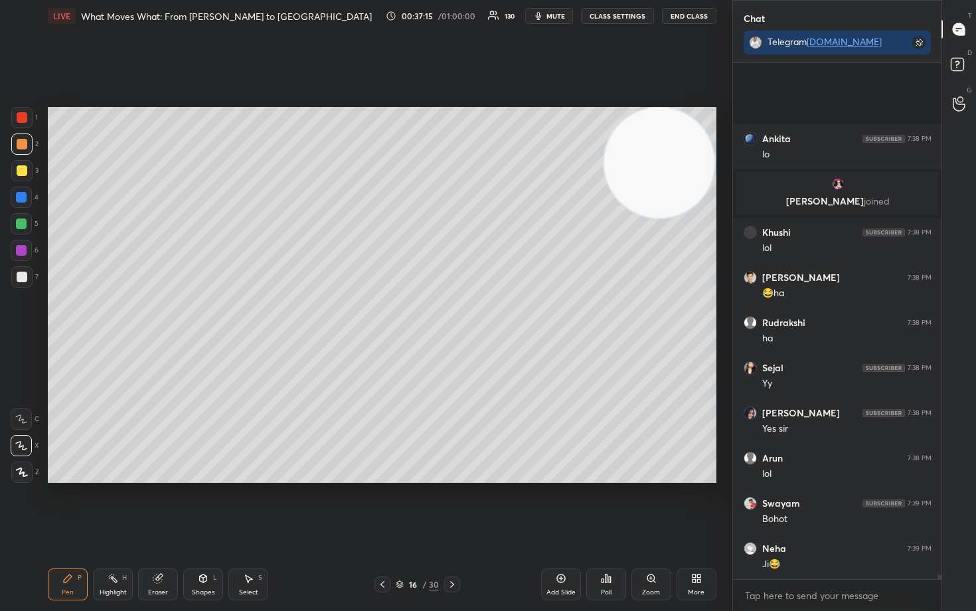
scroll to position [53649, 0]
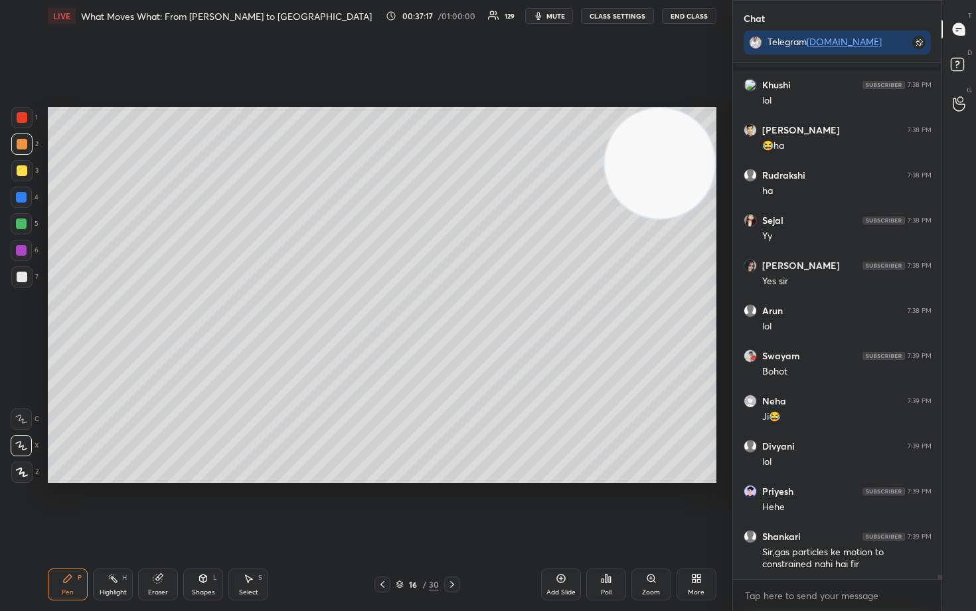
drag, startPoint x: 658, startPoint y: 181, endPoint x: 666, endPoint y: 158, distance: 24.6
click at [677, 155] on video at bounding box center [660, 163] width 110 height 110
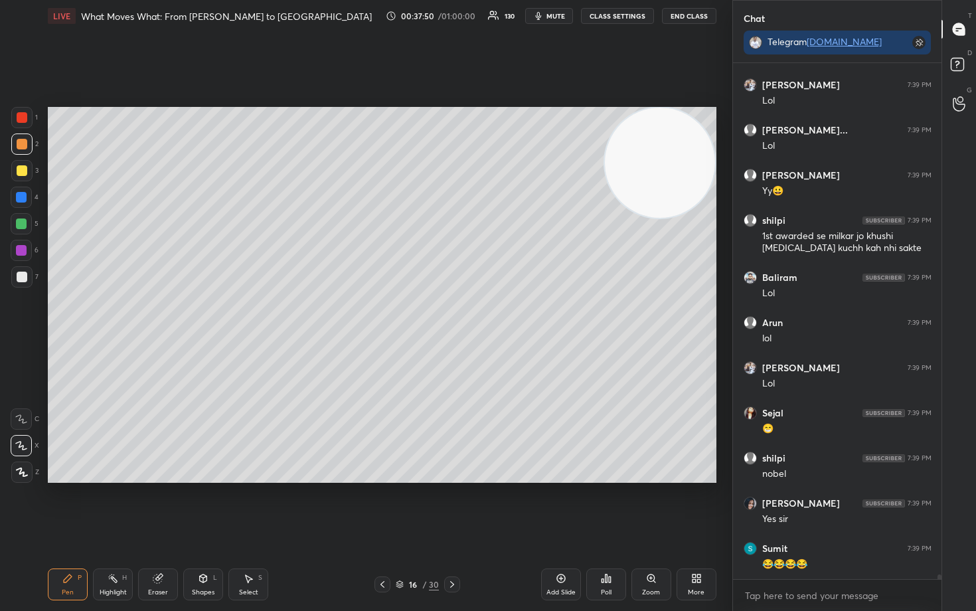
scroll to position [54703, 0]
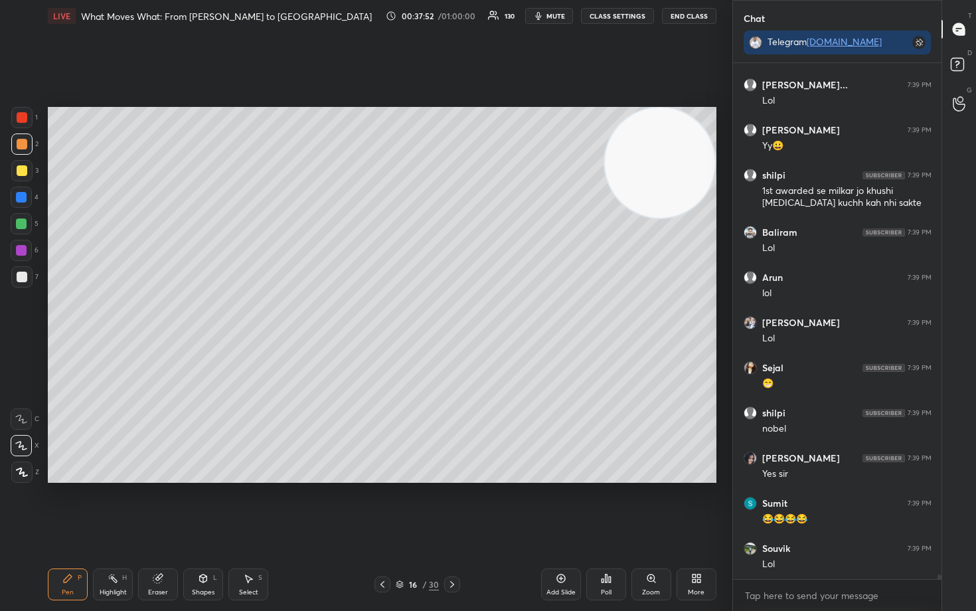
click at [23, 276] on div at bounding box center [22, 277] width 11 height 11
drag, startPoint x: 562, startPoint y: 577, endPoint x: 555, endPoint y: 575, distance: 7.8
click at [560, 506] on icon at bounding box center [561, 578] width 11 height 11
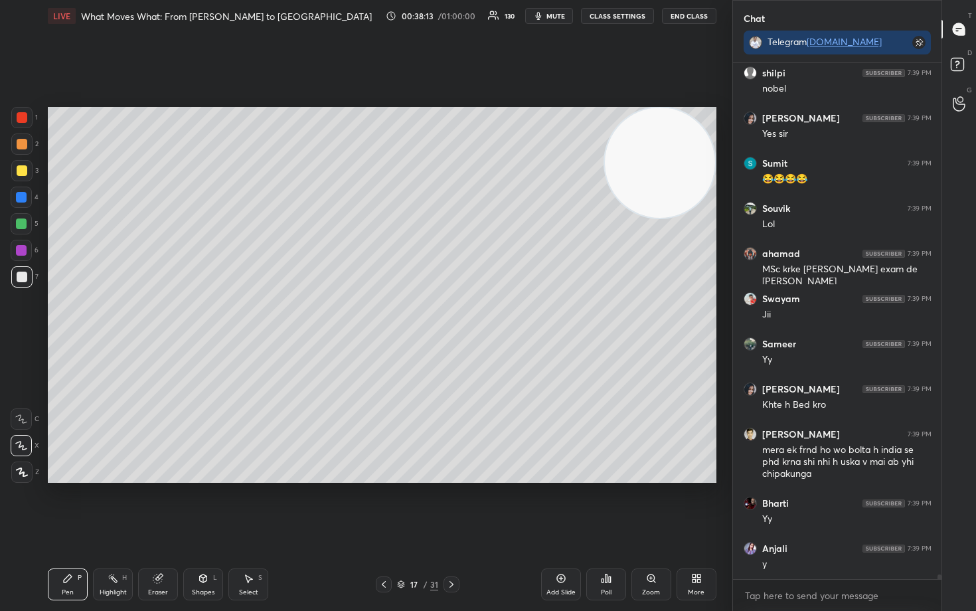
scroll to position [55088, 0]
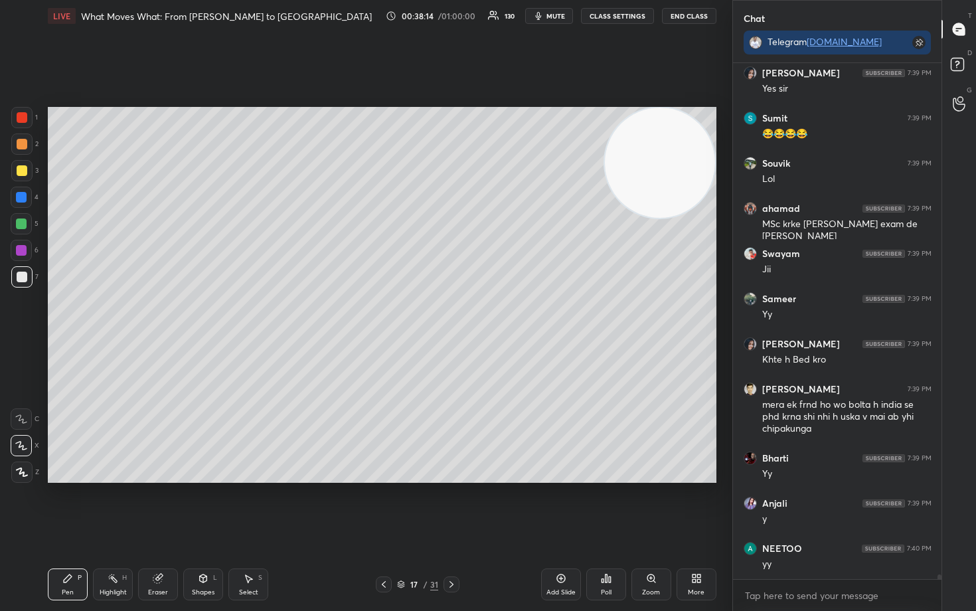
click at [19, 164] on div at bounding box center [21, 170] width 21 height 21
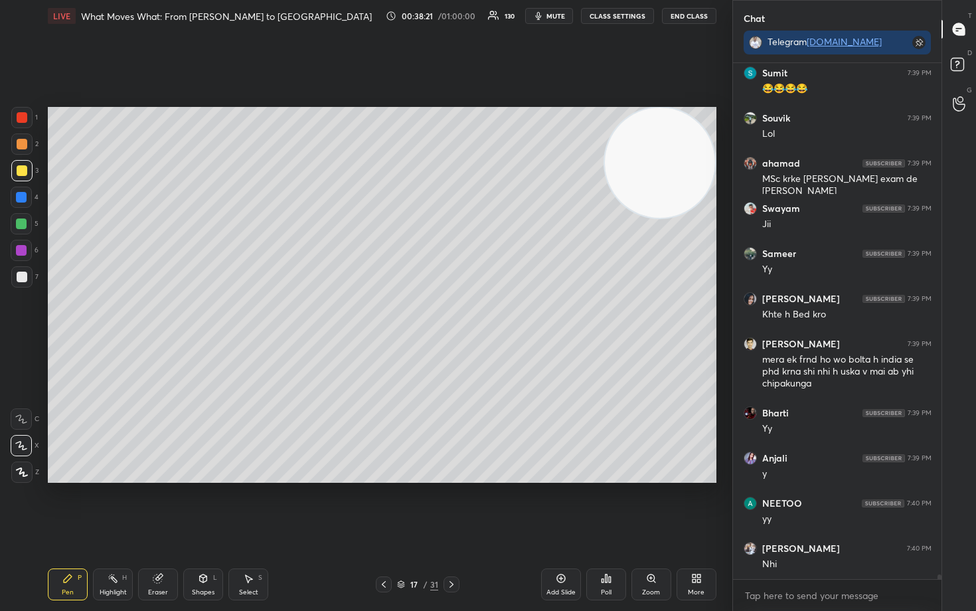
click at [19, 277] on div at bounding box center [22, 277] width 11 height 11
click at [25, 171] on div at bounding box center [22, 170] width 11 height 11
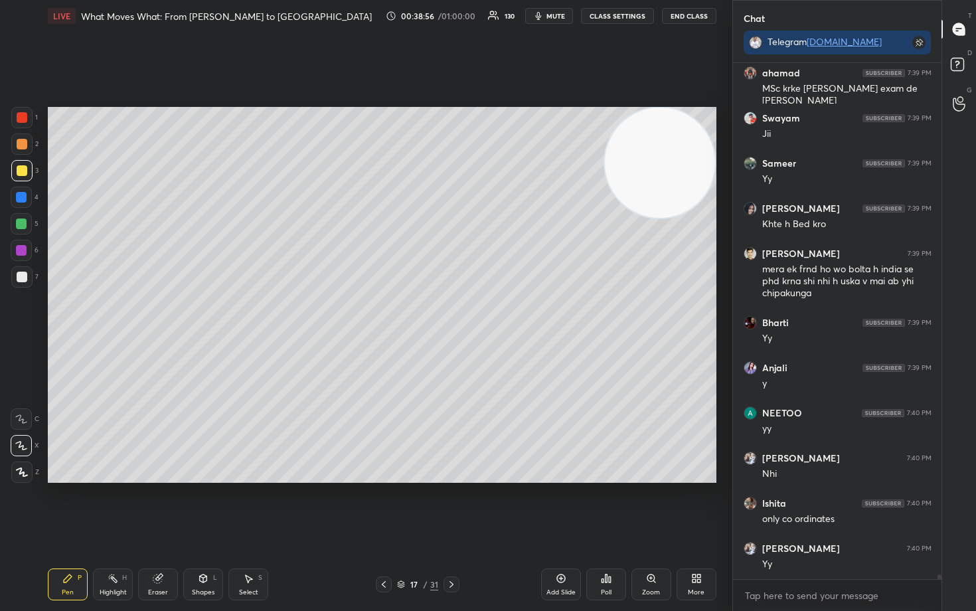
scroll to position [55269, 0]
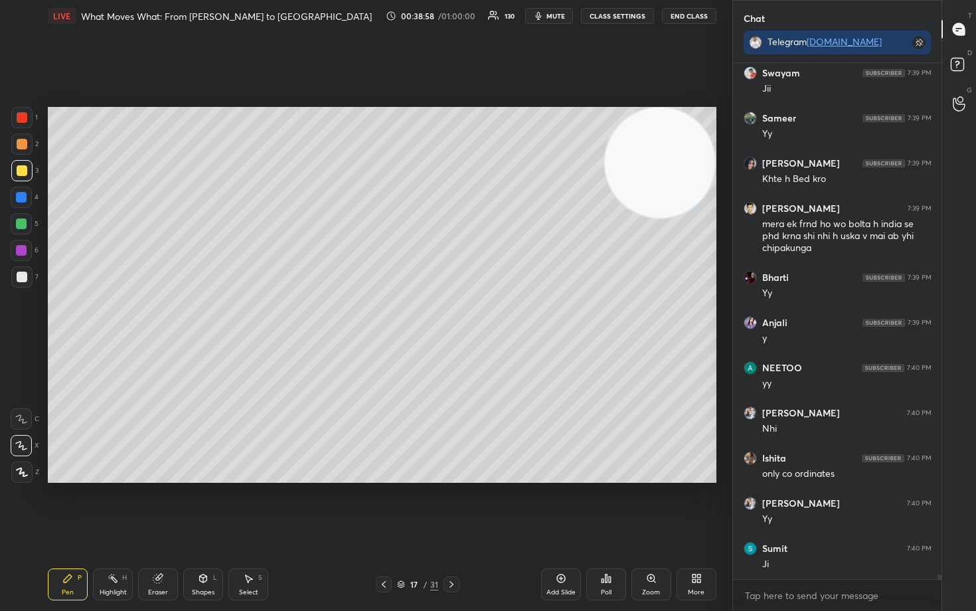
click at [23, 276] on div at bounding box center [22, 277] width 11 height 11
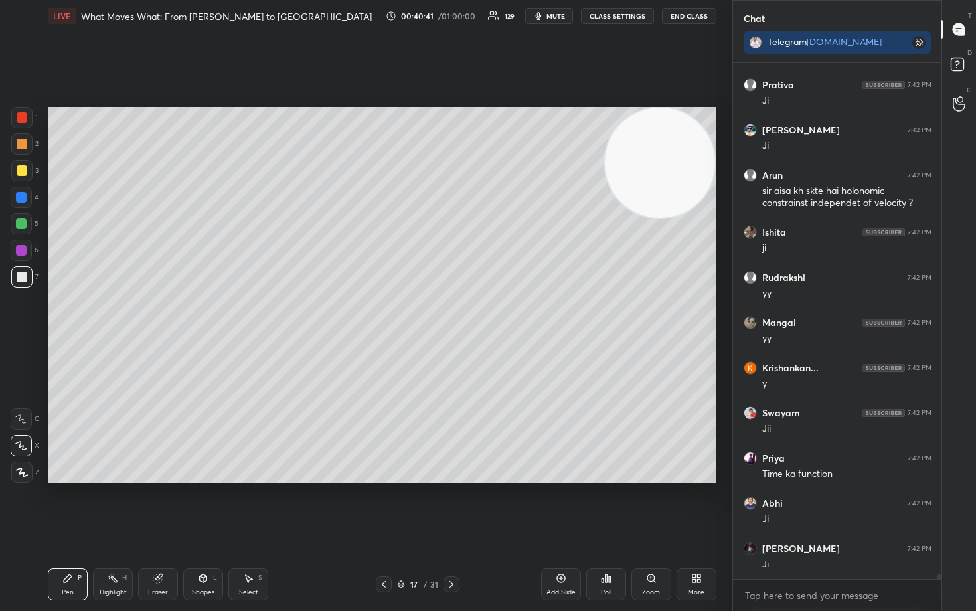
scroll to position [58150, 0]
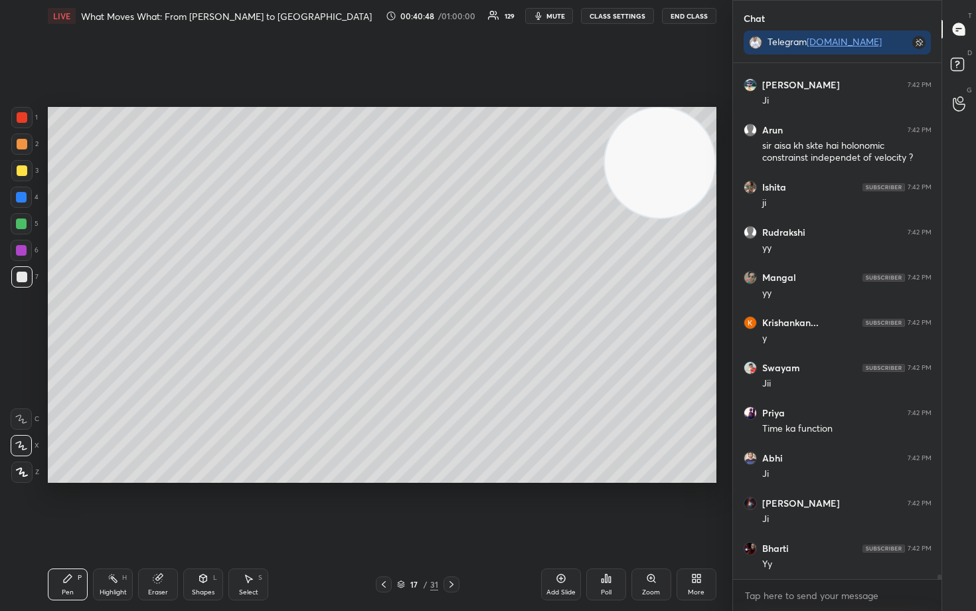
click at [563, 506] on icon at bounding box center [561, 578] width 11 height 11
click at [20, 171] on div at bounding box center [22, 170] width 11 height 11
drag, startPoint x: 692, startPoint y: 147, endPoint x: 597, endPoint y: 305, distance: 184.4
click at [628, 219] on video at bounding box center [660, 163] width 110 height 110
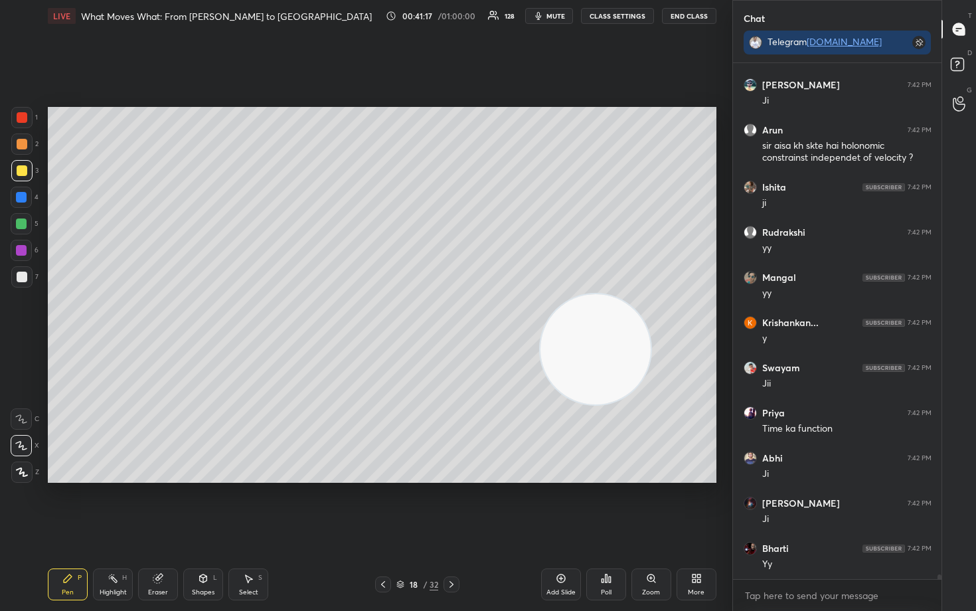
scroll to position [58195, 0]
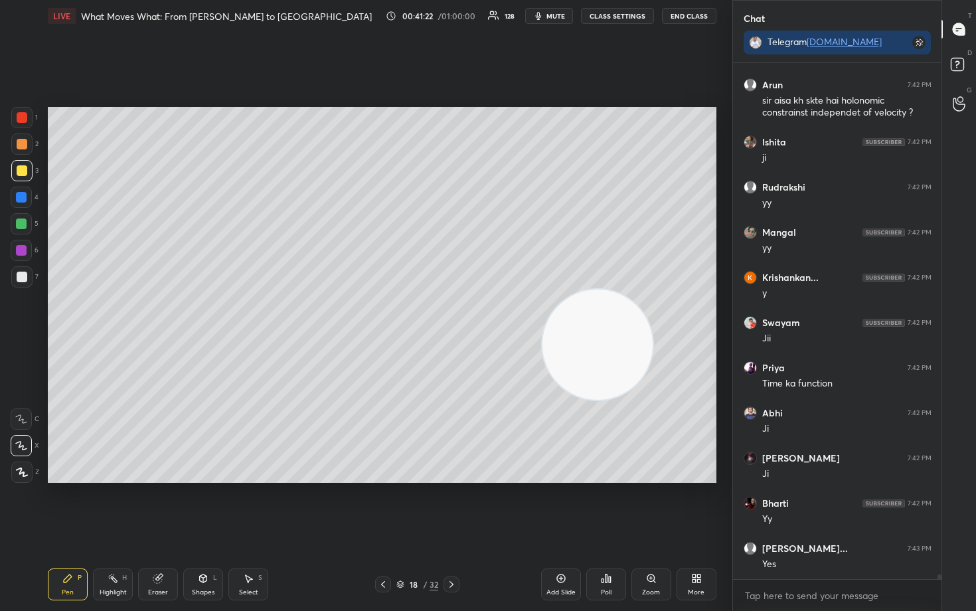
drag, startPoint x: 602, startPoint y: 350, endPoint x: 687, endPoint y: 116, distance: 249.6
click at [653, 290] on video at bounding box center [598, 345] width 110 height 110
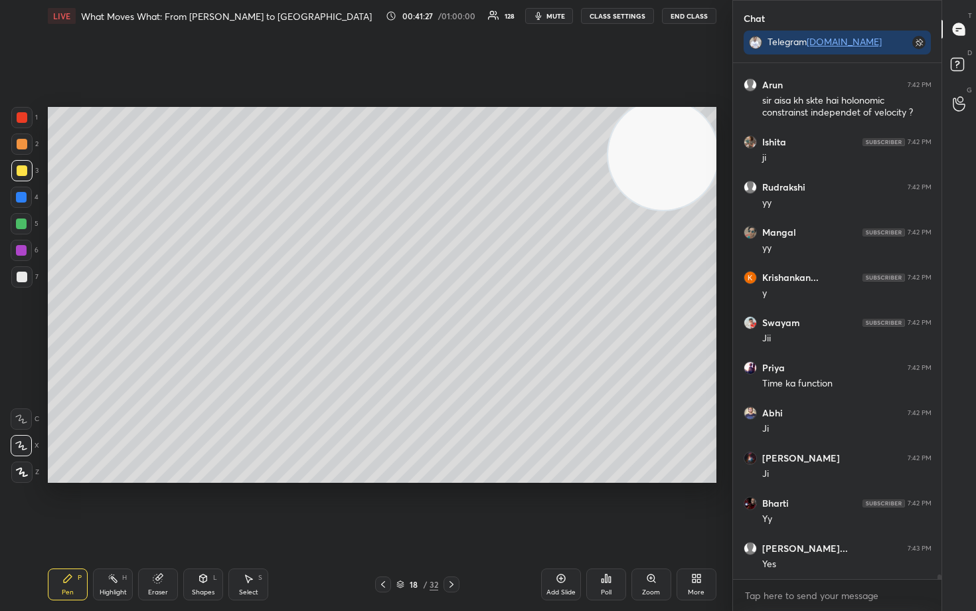
scroll to position [58241, 0]
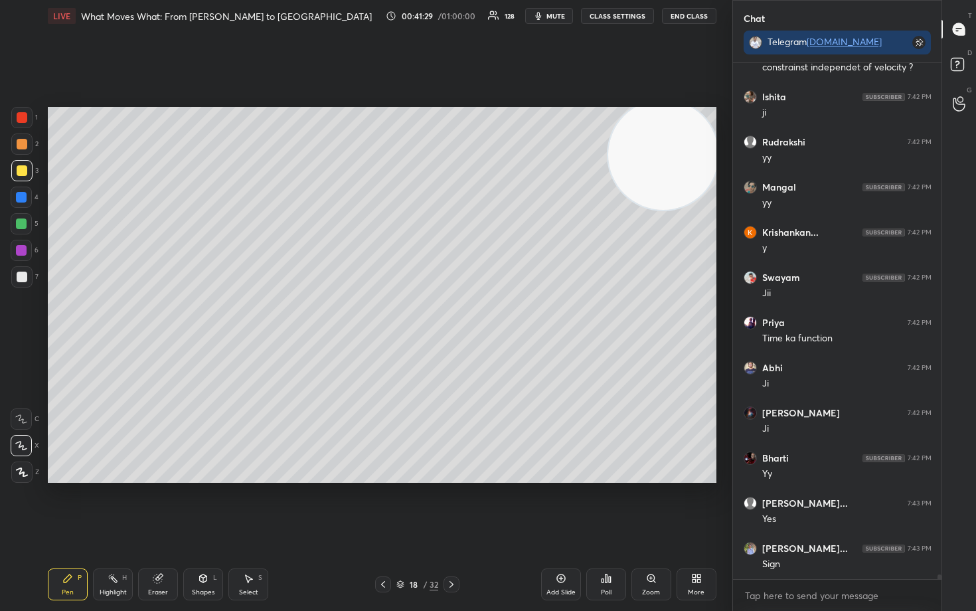
drag, startPoint x: 23, startPoint y: 276, endPoint x: 30, endPoint y: 278, distance: 7.6
click at [23, 278] on div at bounding box center [22, 277] width 11 height 11
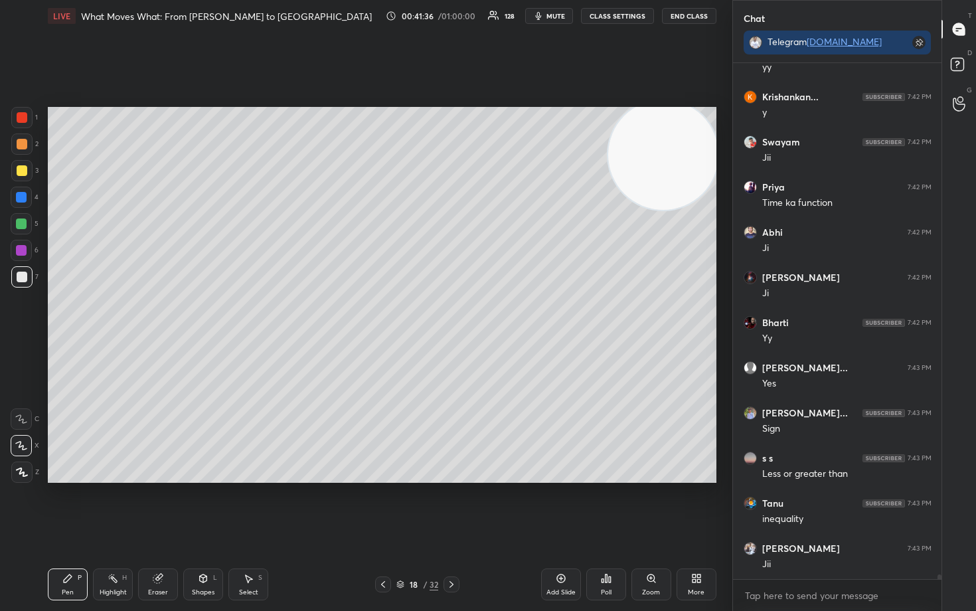
scroll to position [58421, 0]
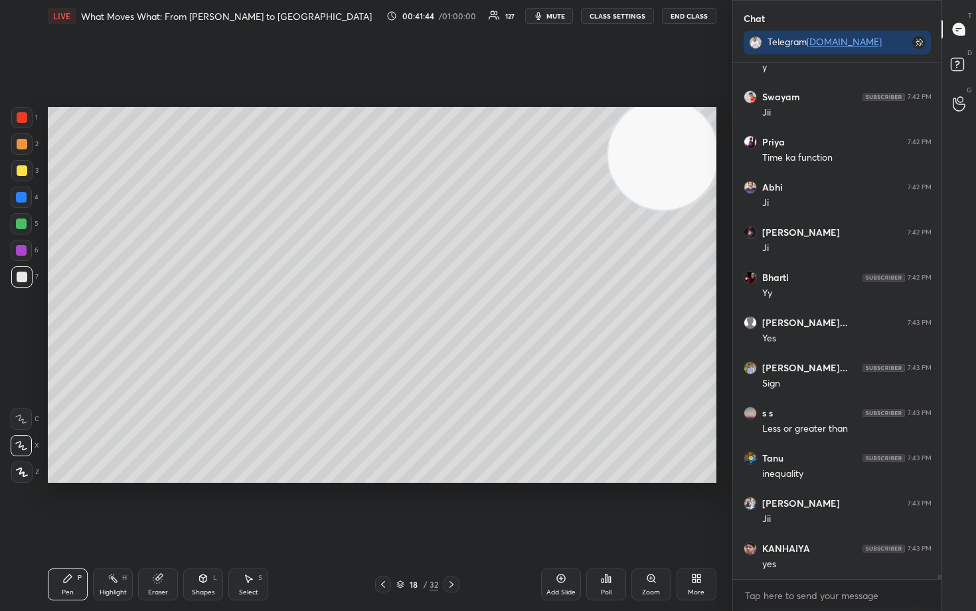
click at [157, 506] on div "Eraser" at bounding box center [158, 585] width 40 height 32
click at [68, 506] on icon at bounding box center [67, 578] width 11 height 11
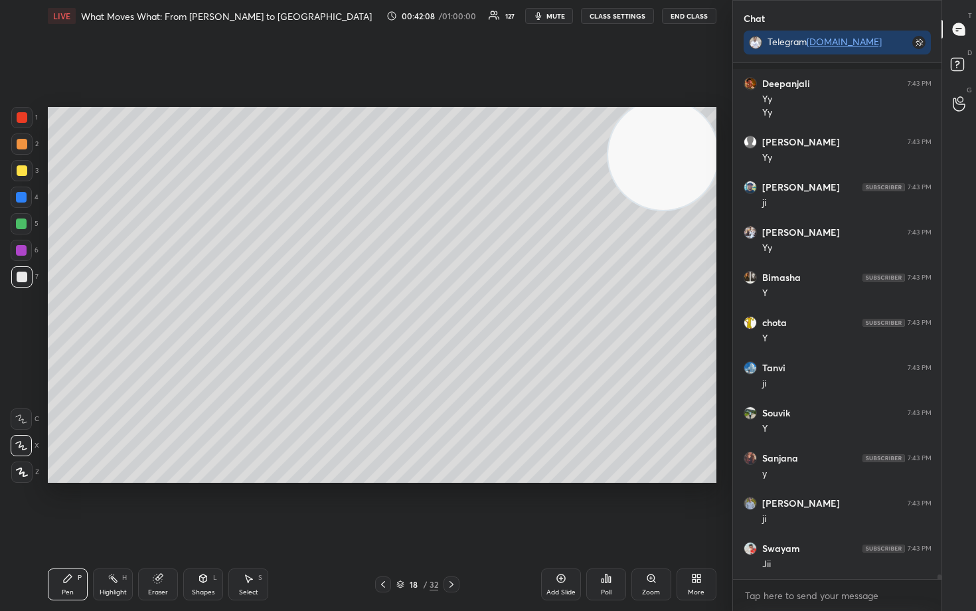
scroll to position [59970, 0]
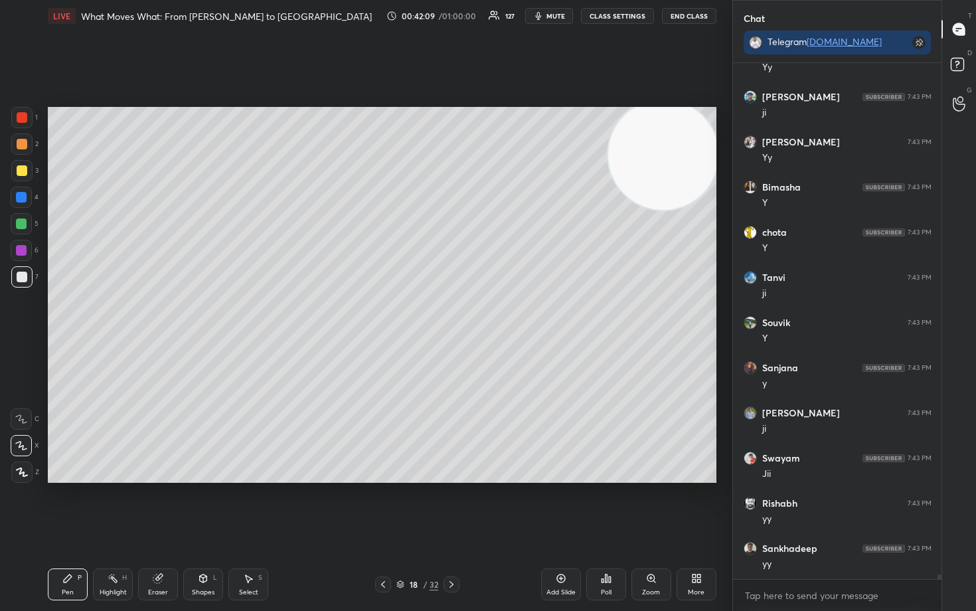
click at [23, 167] on div at bounding box center [22, 170] width 11 height 11
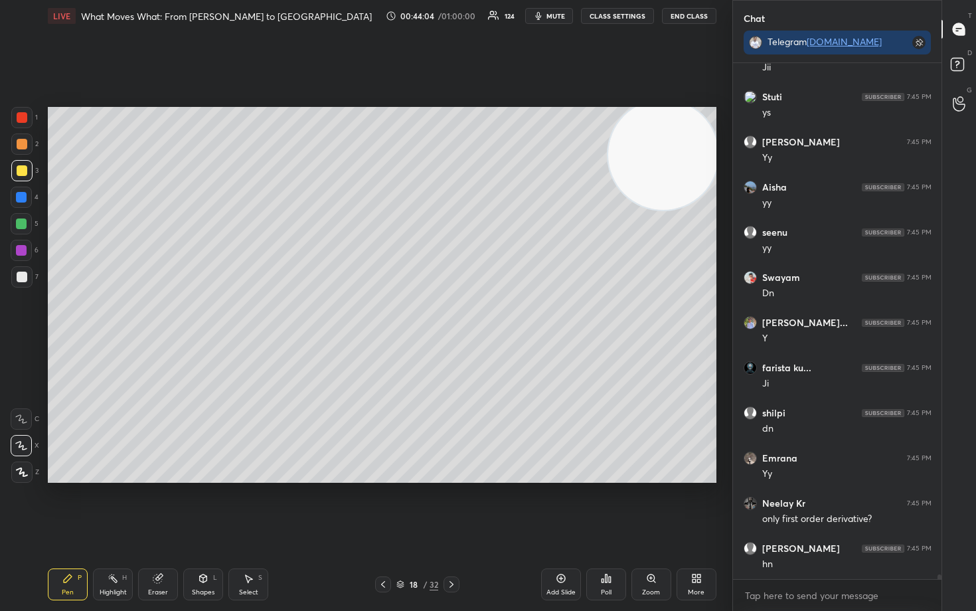
scroll to position [60123, 0]
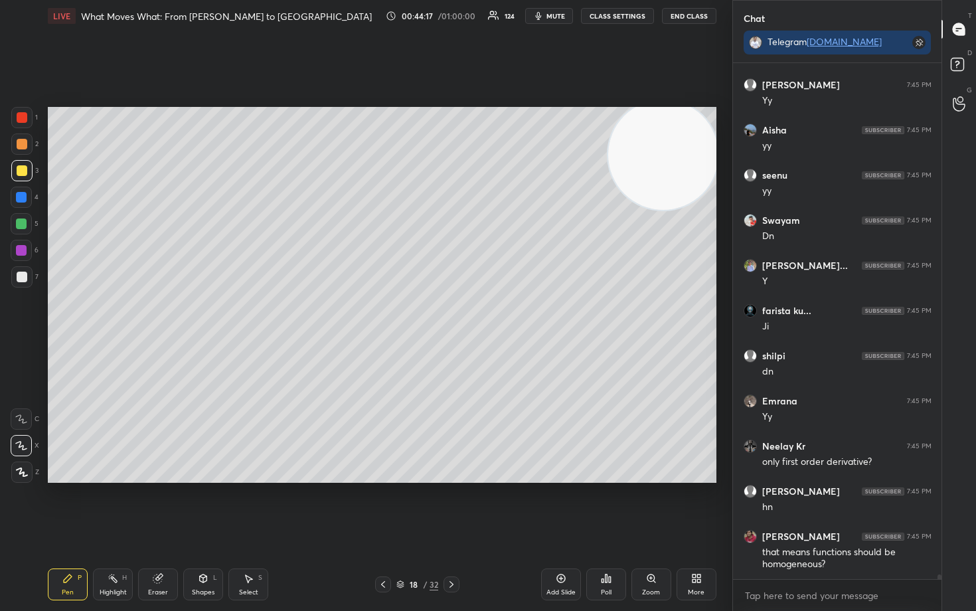
click at [24, 280] on div at bounding box center [22, 277] width 11 height 11
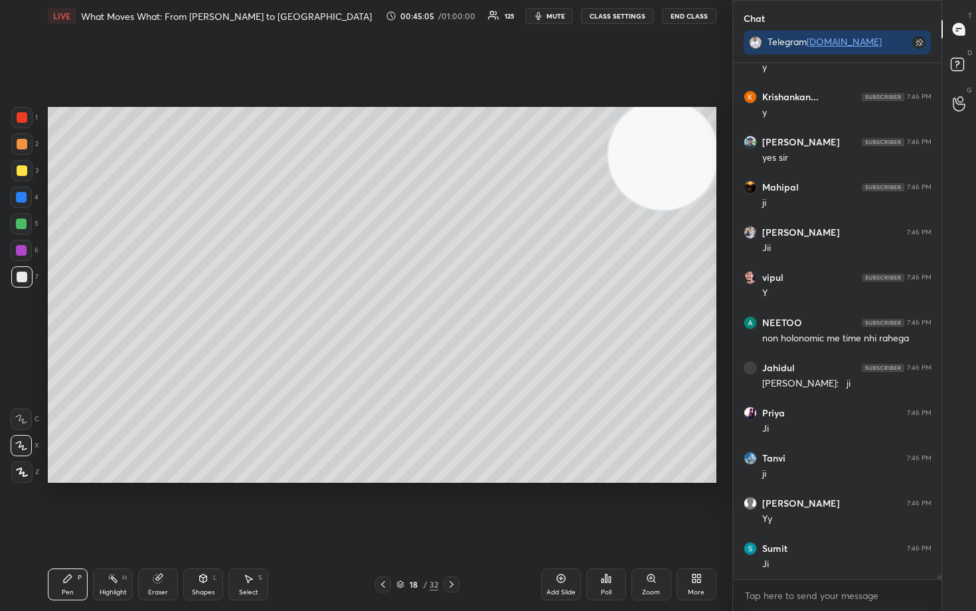
scroll to position [62167, 0]
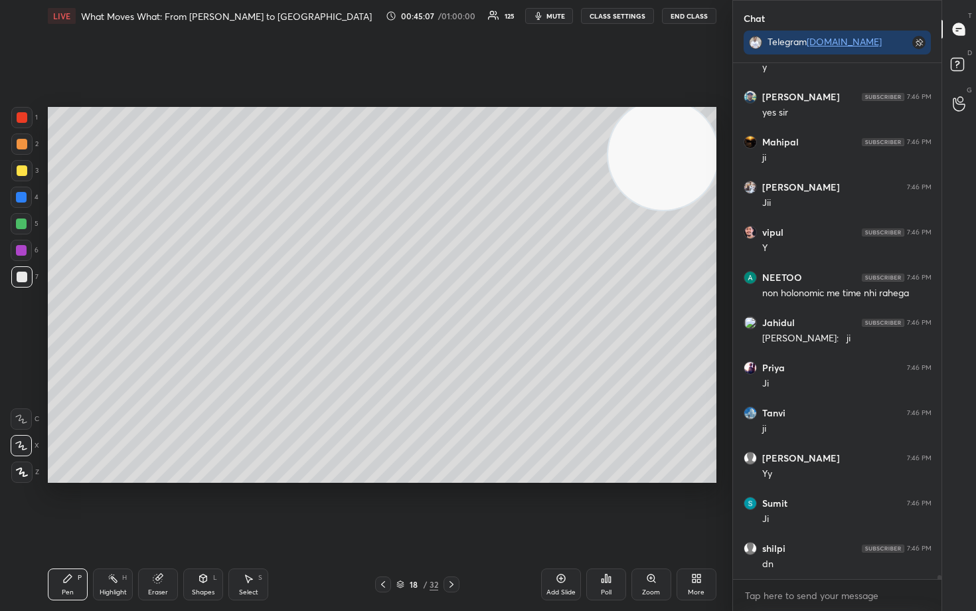
drag, startPoint x: 565, startPoint y: 578, endPoint x: 566, endPoint y: 567, distance: 10.6
click at [565, 506] on icon at bounding box center [561, 578] width 11 height 11
click at [23, 172] on div at bounding box center [22, 170] width 11 height 11
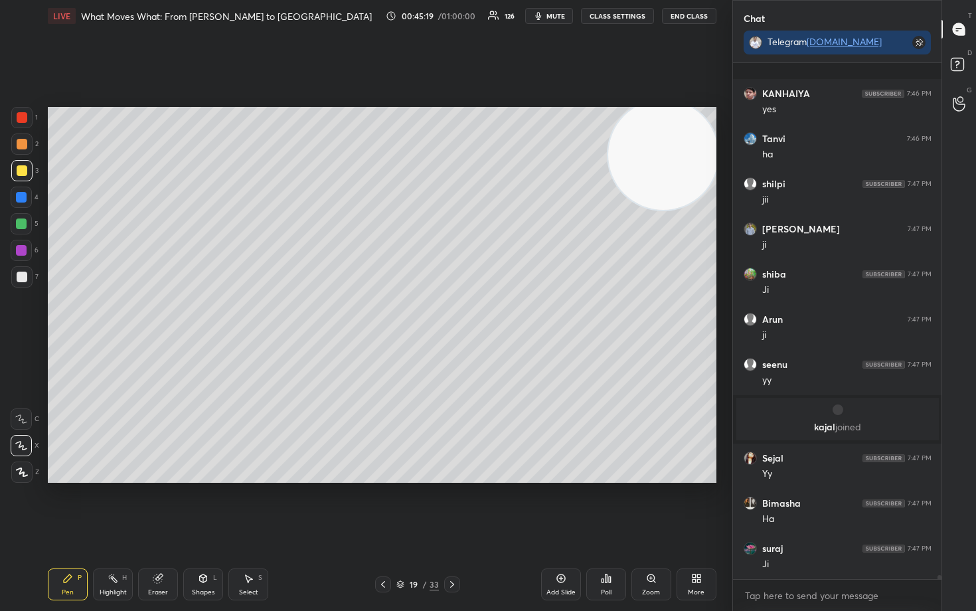
scroll to position [61802, 0]
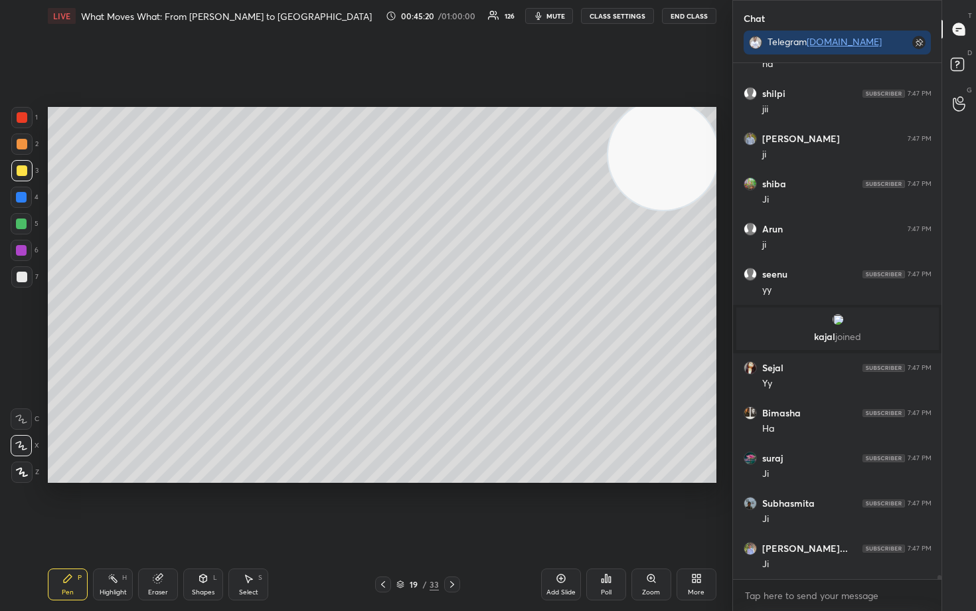
click at [17, 272] on div at bounding box center [21, 276] width 21 height 21
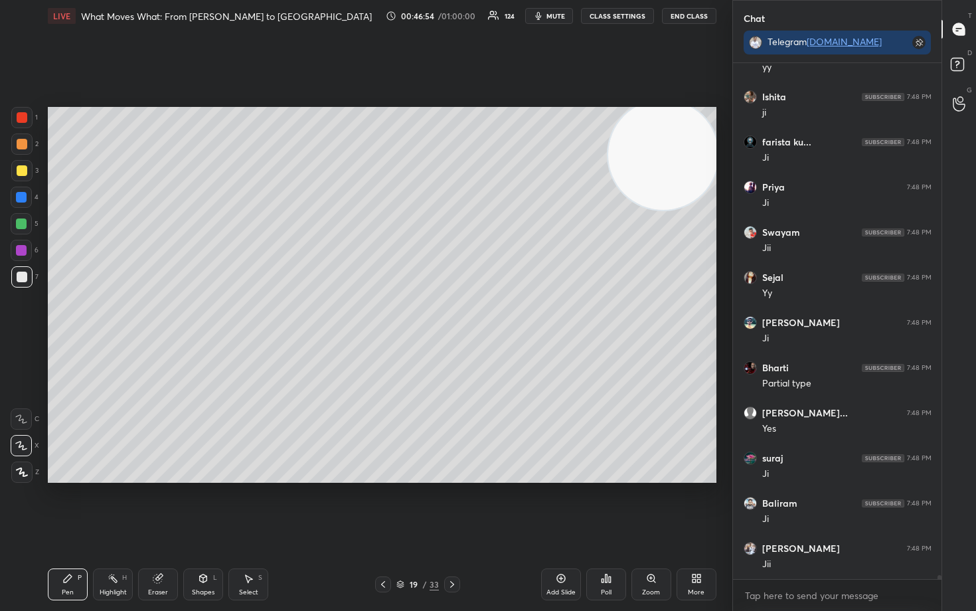
scroll to position [63202, 0]
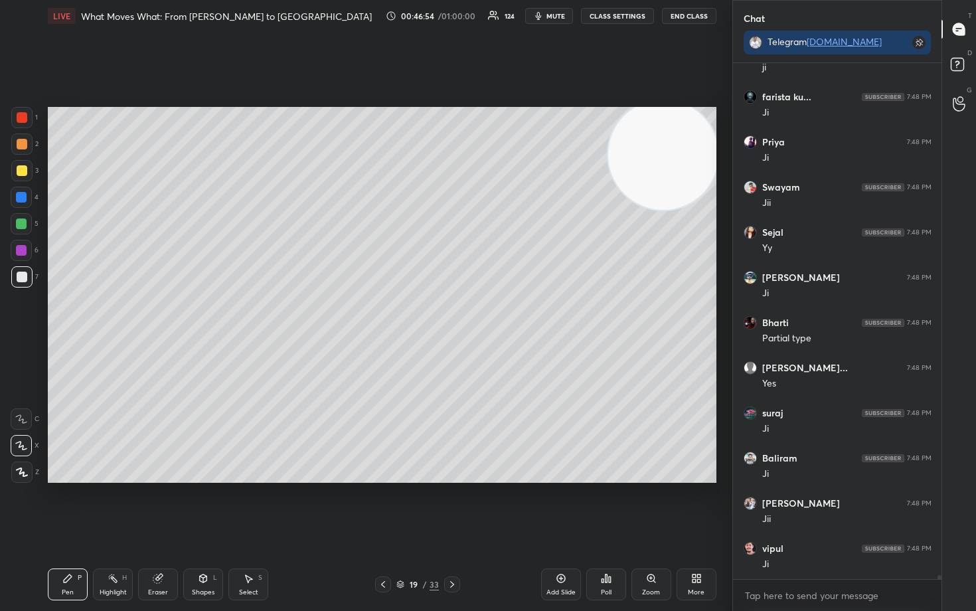
click at [565, 506] on icon at bounding box center [561, 578] width 11 height 11
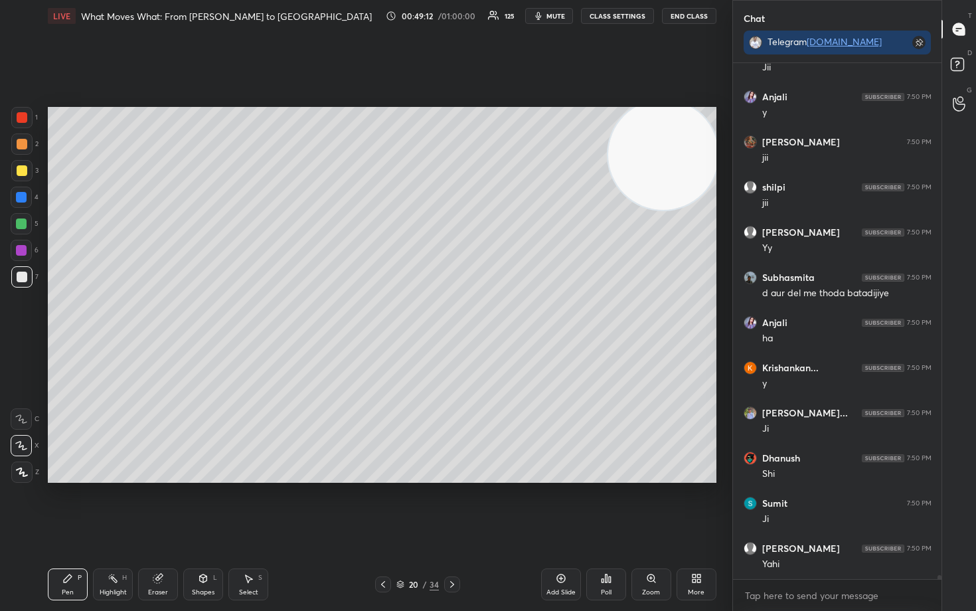
scroll to position [66105, 0]
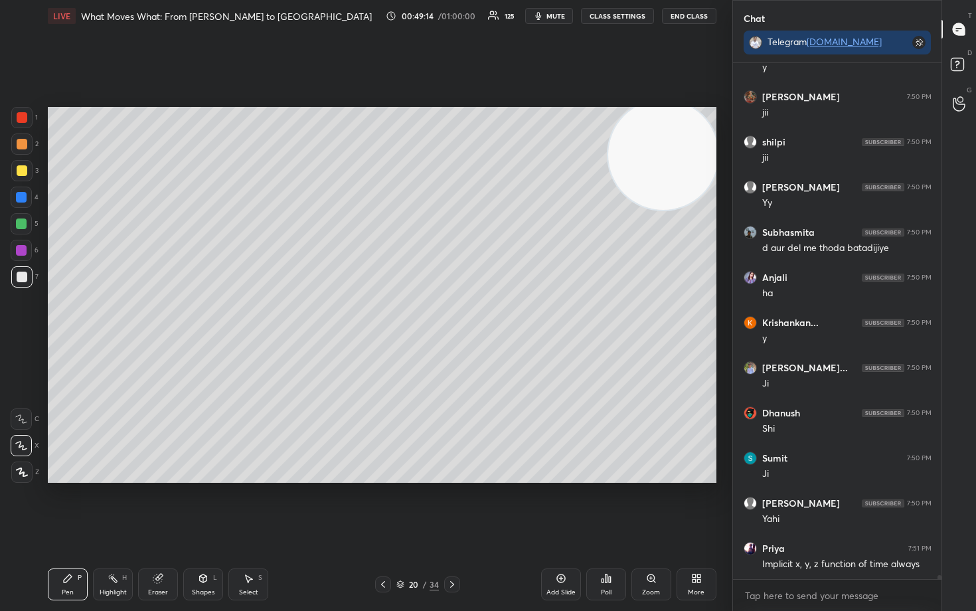
drag, startPoint x: 563, startPoint y: 580, endPoint x: 559, endPoint y: 571, distance: 9.3
click at [561, 506] on icon at bounding box center [561, 578] width 11 height 11
drag, startPoint x: 16, startPoint y: 173, endPoint x: 25, endPoint y: 167, distance: 10.7
click at [17, 173] on div at bounding box center [22, 170] width 11 height 11
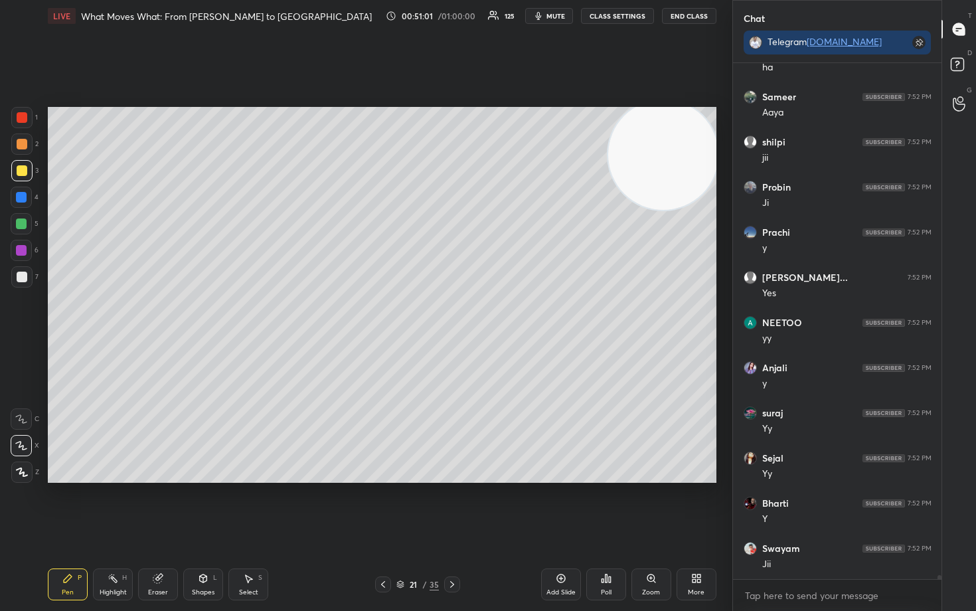
scroll to position [70995, 0]
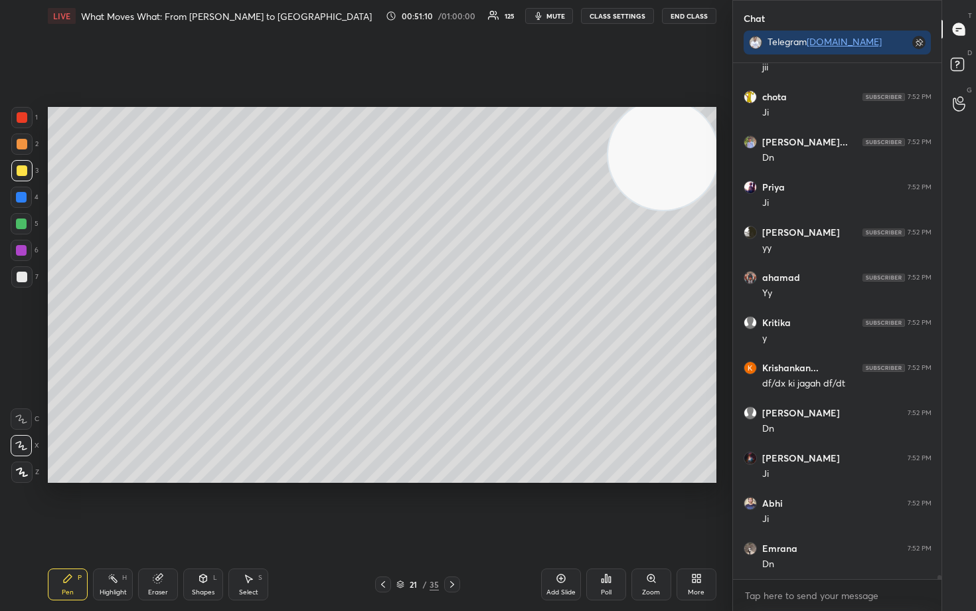
click at [561, 506] on icon at bounding box center [561, 579] width 4 height 4
drag, startPoint x: 16, startPoint y: 146, endPoint x: 34, endPoint y: 143, distance: 18.2
click at [17, 145] on div at bounding box center [22, 144] width 11 height 11
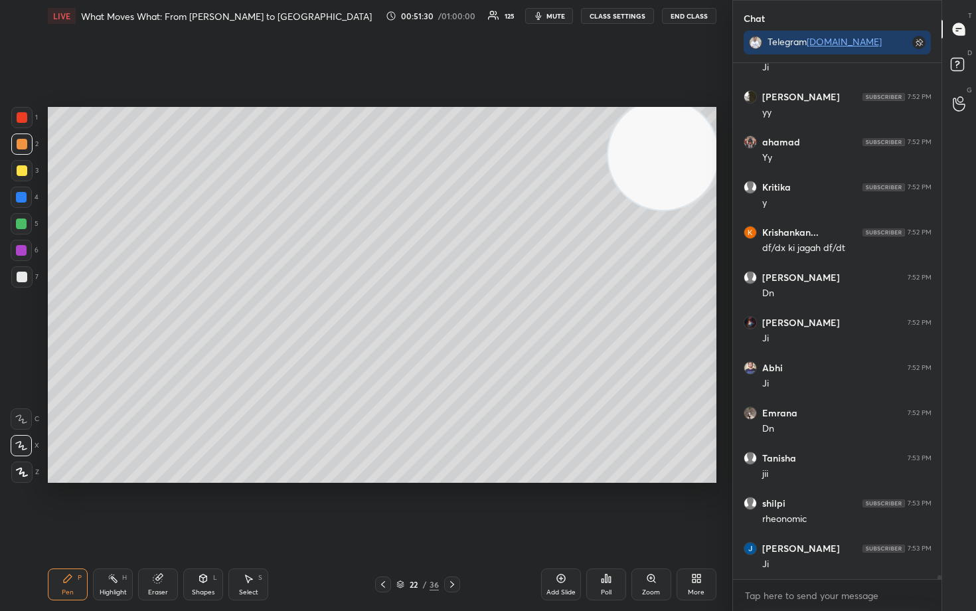
click at [15, 275] on div at bounding box center [21, 276] width 21 height 21
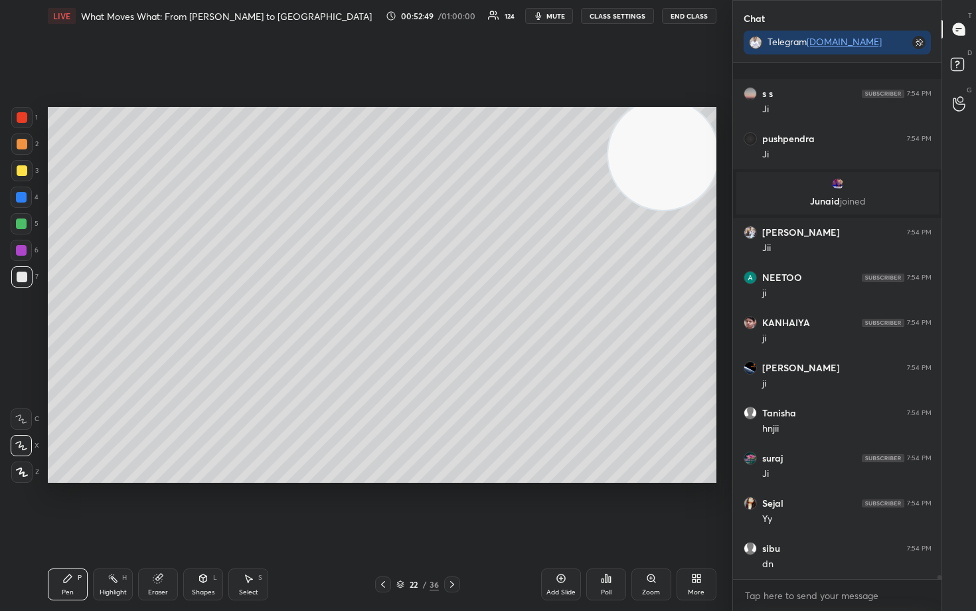
scroll to position [71616, 0]
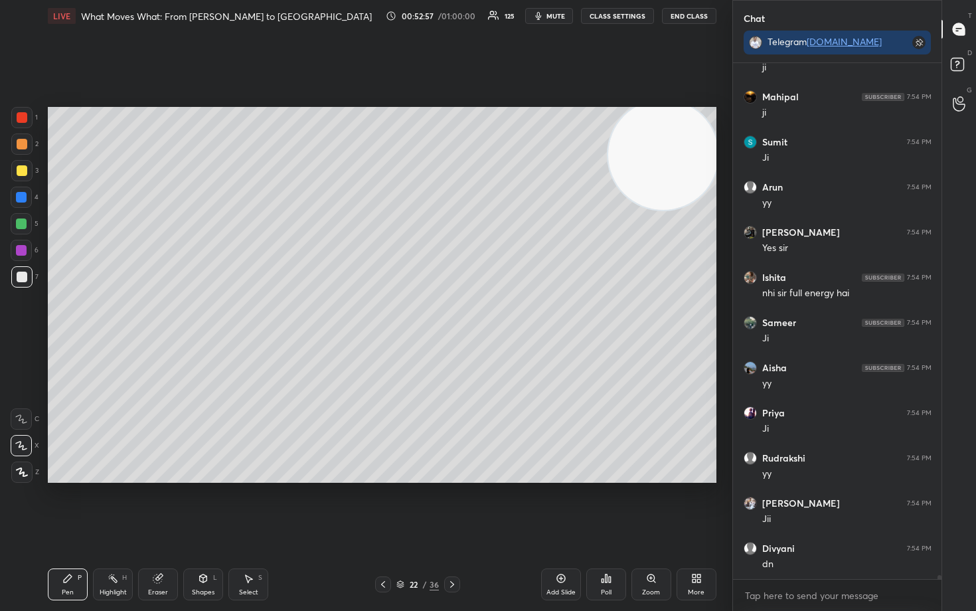
click at [19, 169] on div at bounding box center [22, 170] width 11 height 11
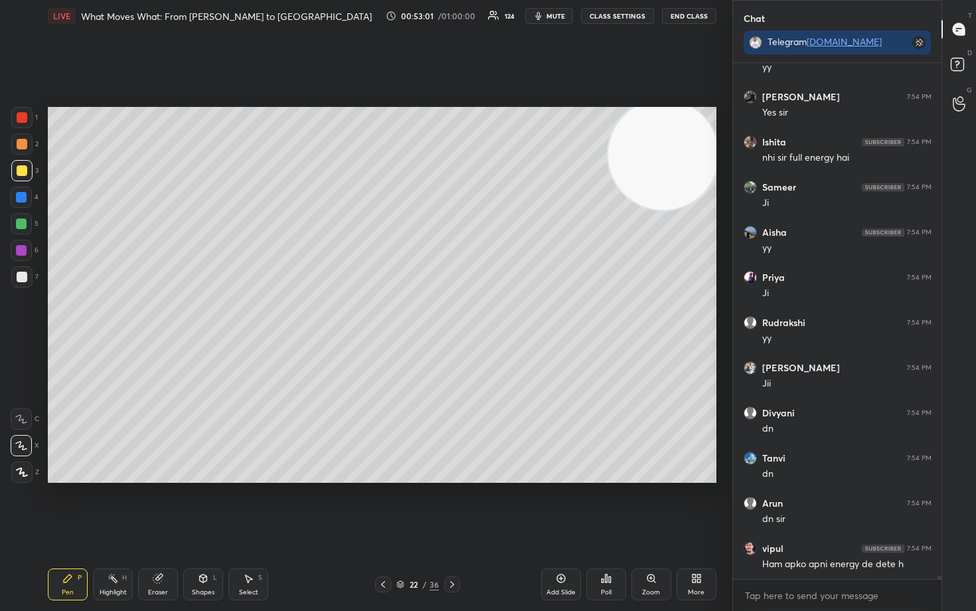
click at [563, 506] on icon at bounding box center [561, 579] width 9 height 9
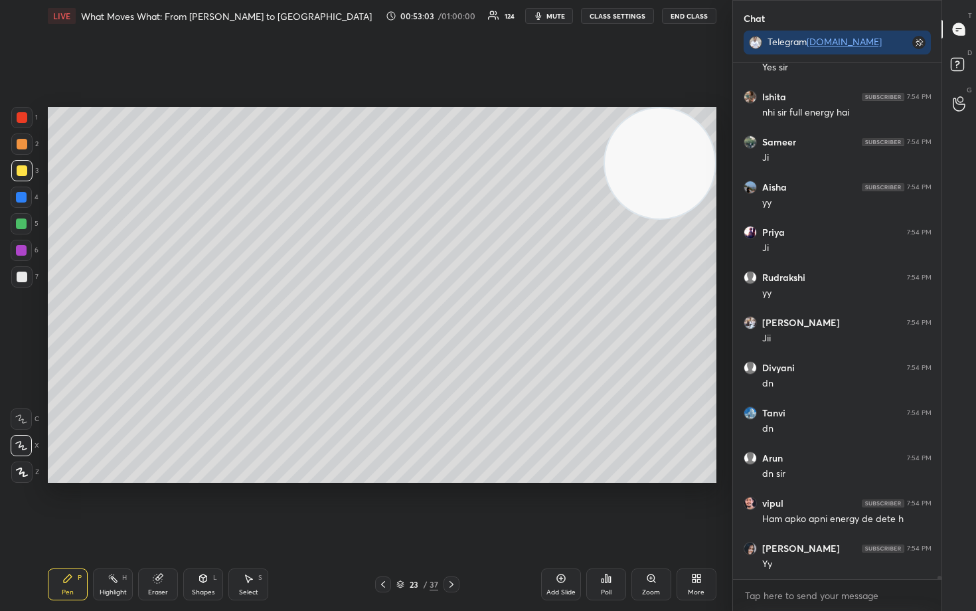
drag, startPoint x: 660, startPoint y: 166, endPoint x: 668, endPoint y: 151, distance: 16.3
click at [668, 153] on video at bounding box center [660, 163] width 110 height 110
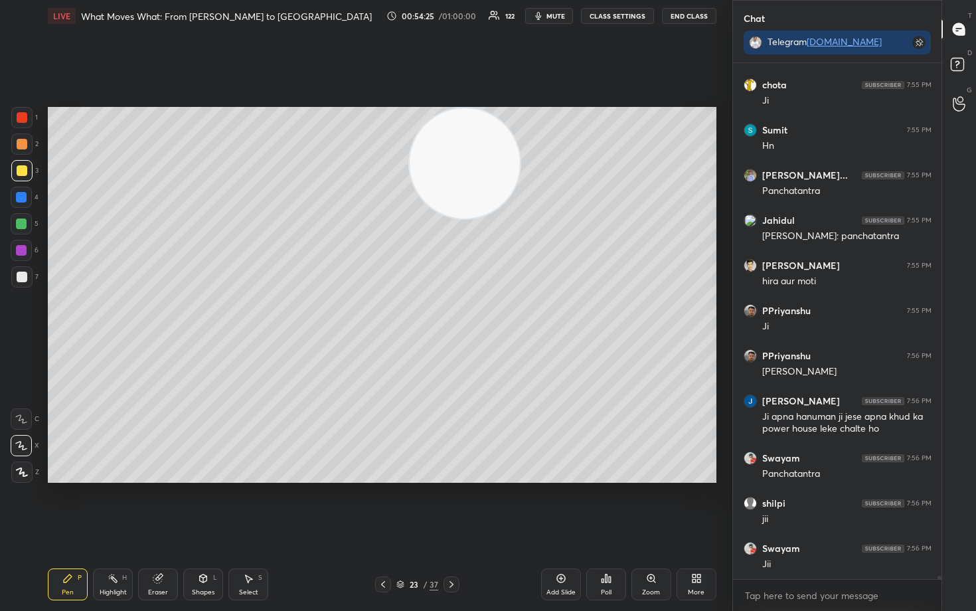
drag, startPoint x: 679, startPoint y: 181, endPoint x: 436, endPoint y: 151, distance: 244.9
click at [442, 165] on video at bounding box center [465, 163] width 110 height 110
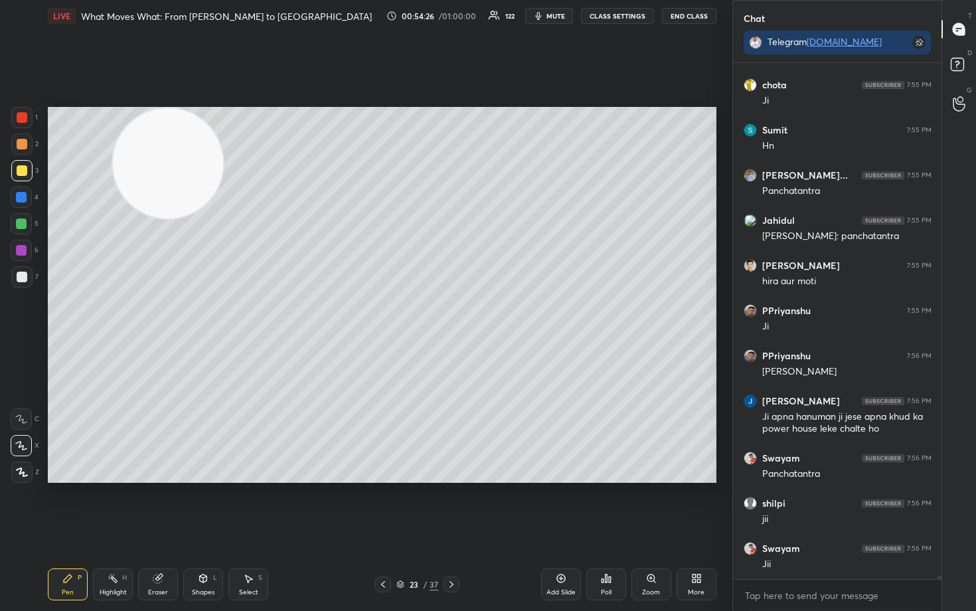
drag, startPoint x: 444, startPoint y: 171, endPoint x: 165, endPoint y: 126, distance: 282.5
click at [174, 135] on video at bounding box center [168, 163] width 110 height 110
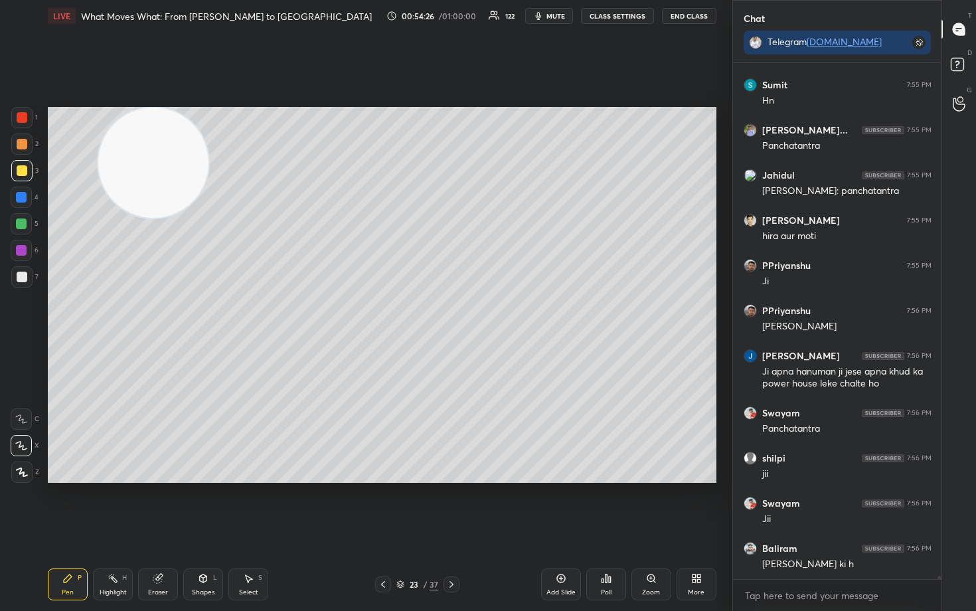
click at [22, 142] on div at bounding box center [22, 144] width 11 height 11
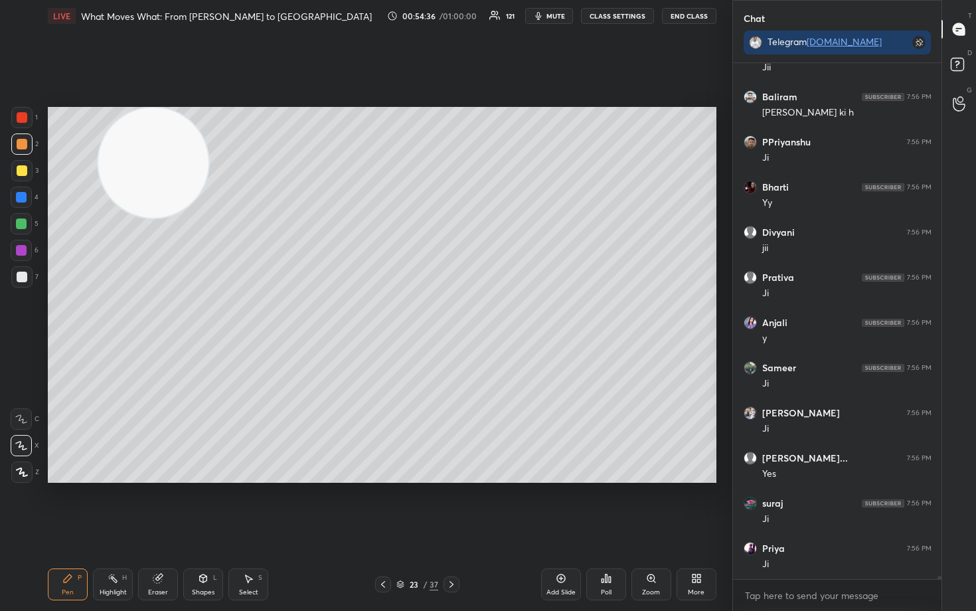
click at [23, 276] on div at bounding box center [22, 277] width 11 height 11
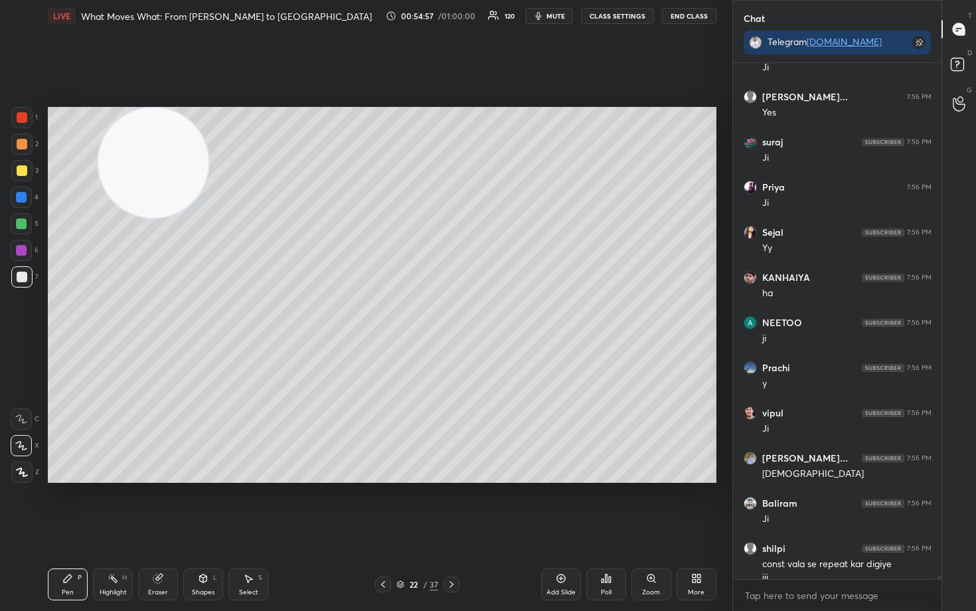
scroll to position [77062, 0]
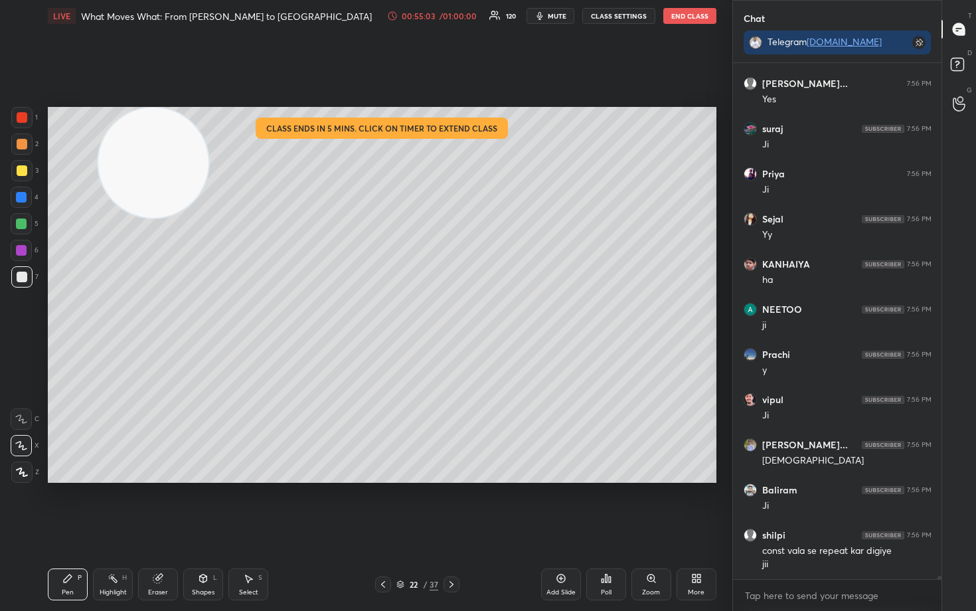
click at [393, 15] on icon at bounding box center [392, 16] width 11 height 11
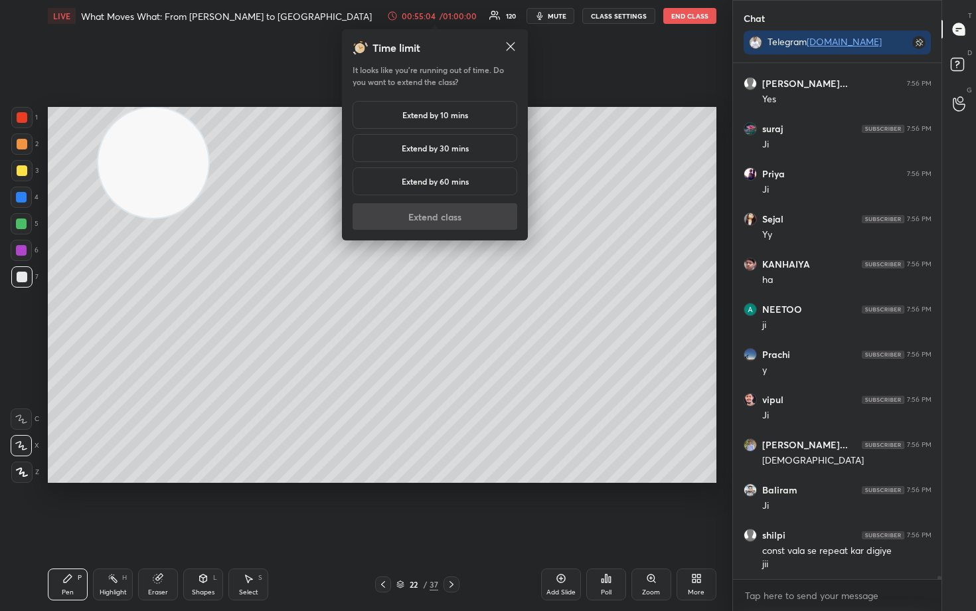
click at [436, 117] on h5 "Extend by 10 mins" at bounding box center [436, 115] width 66 height 12
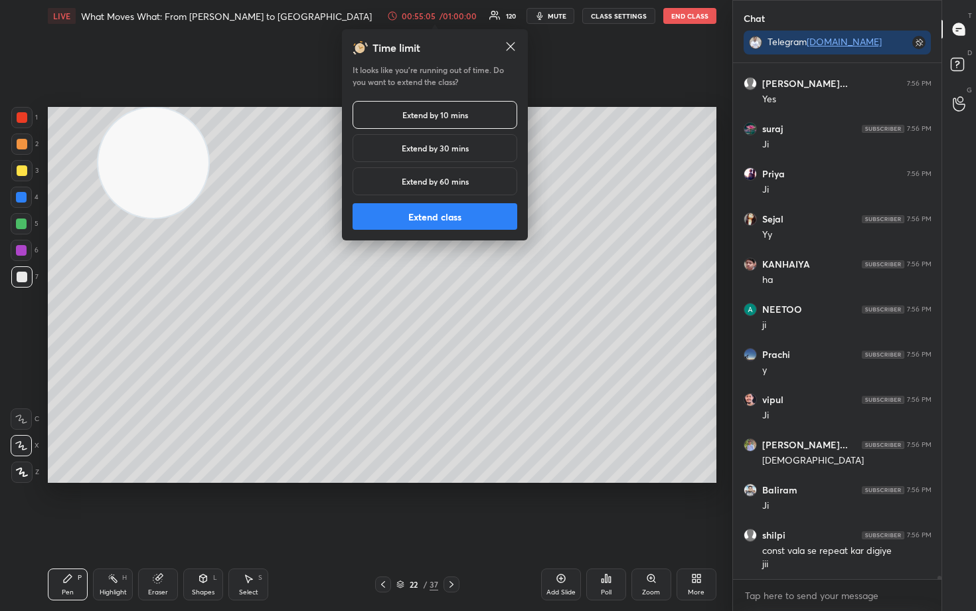
click at [452, 223] on button "Extend class" at bounding box center [435, 216] width 165 height 27
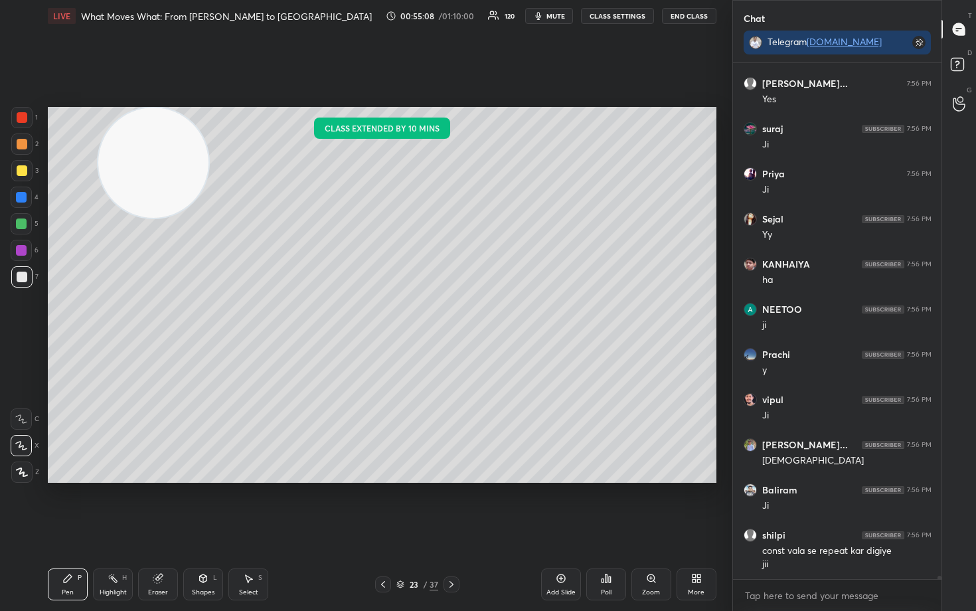
scroll to position [77107, 0]
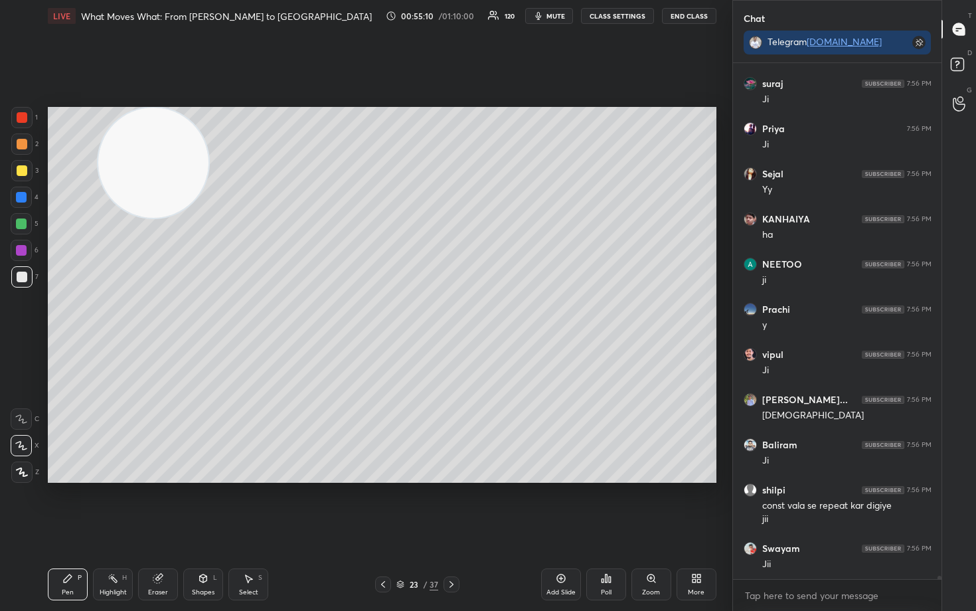
drag, startPoint x: 25, startPoint y: 171, endPoint x: 40, endPoint y: 173, distance: 14.7
click at [25, 173] on div at bounding box center [22, 170] width 11 height 11
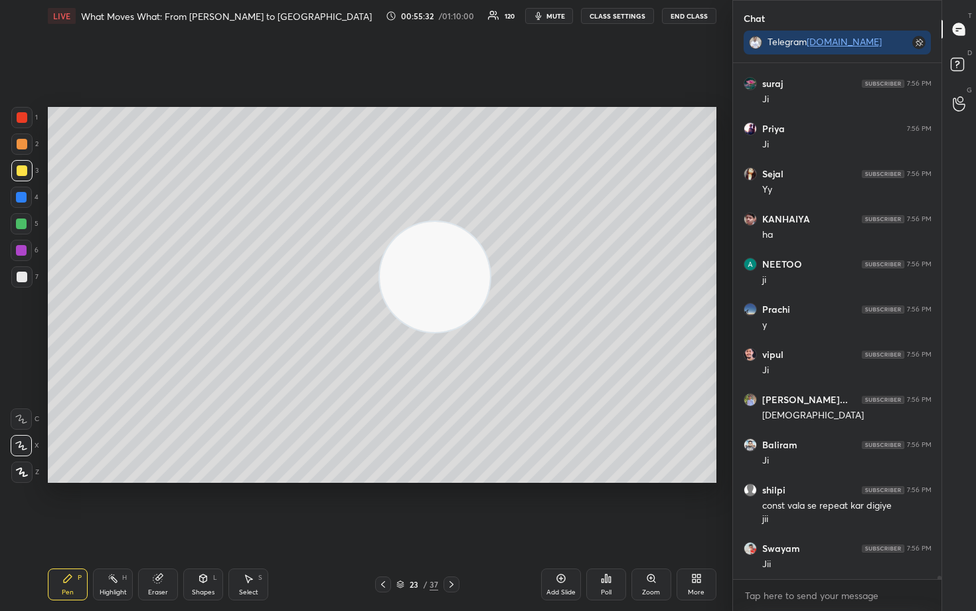
drag, startPoint x: 155, startPoint y: 159, endPoint x: 520, endPoint y: 285, distance: 386.3
click at [468, 282] on video at bounding box center [435, 277] width 110 height 110
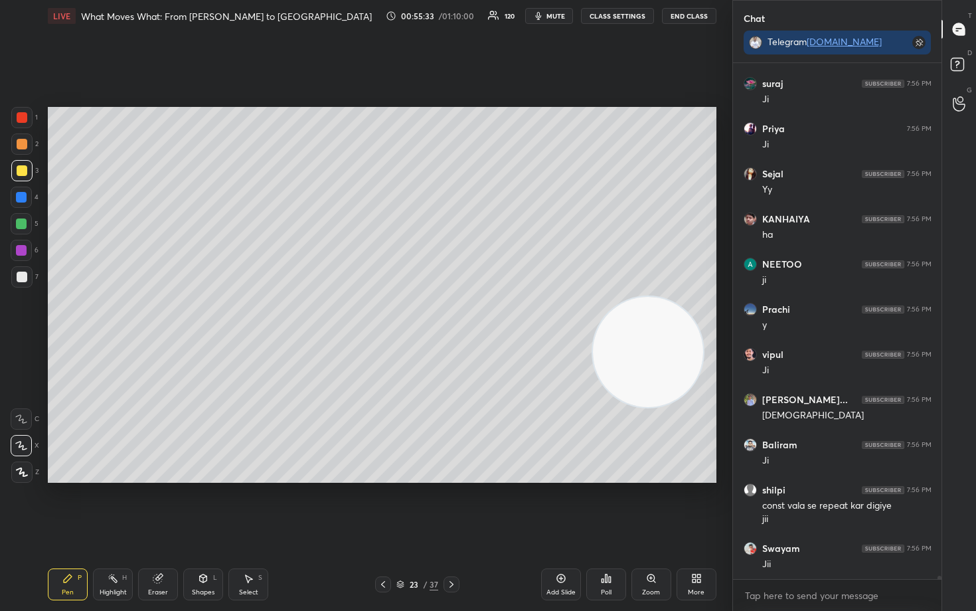
drag, startPoint x: 555, startPoint y: 323, endPoint x: 689, endPoint y: 351, distance: 136.4
click at [666, 353] on video at bounding box center [648, 352] width 110 height 110
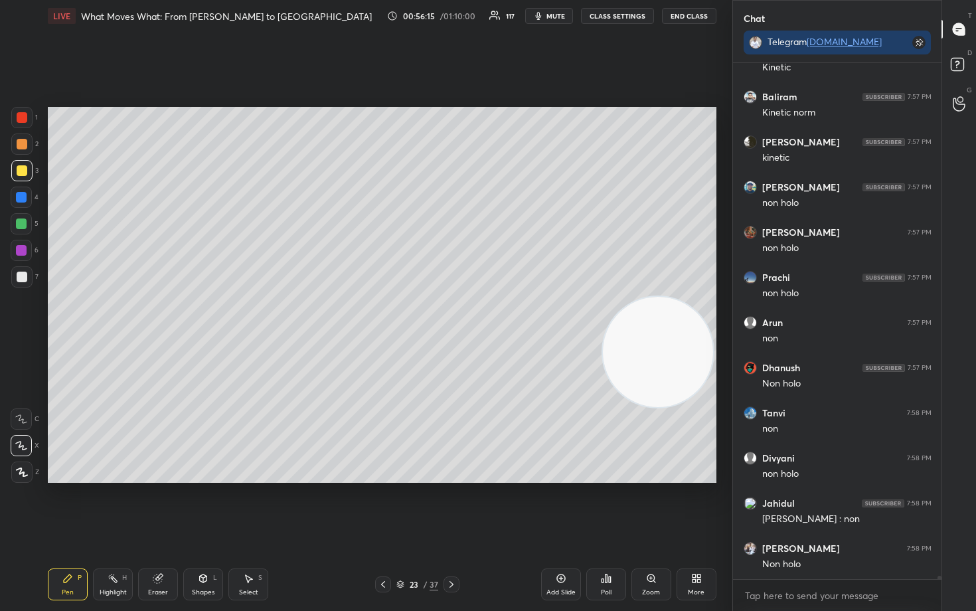
scroll to position [78236, 0]
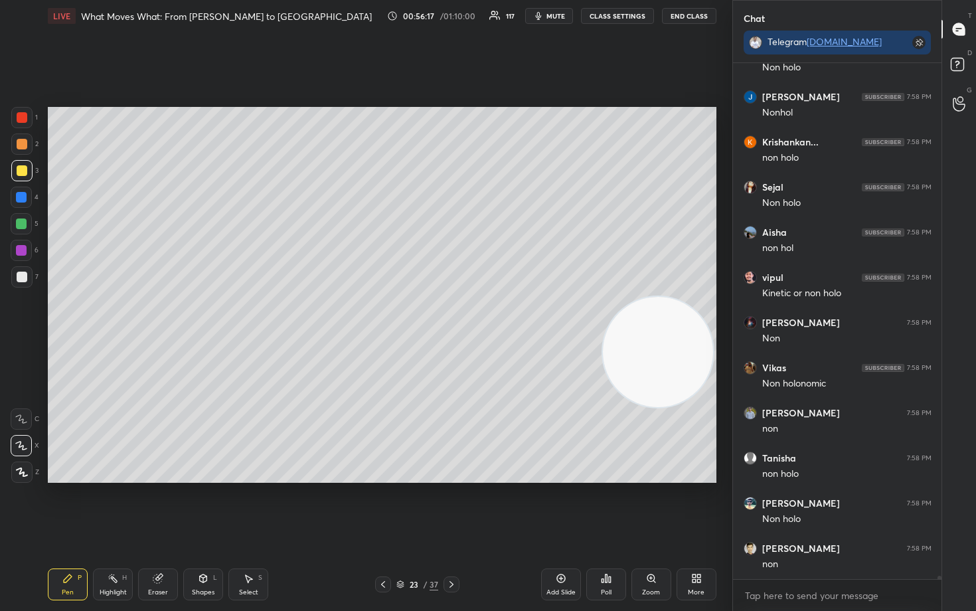
click at [19, 142] on div at bounding box center [22, 144] width 11 height 11
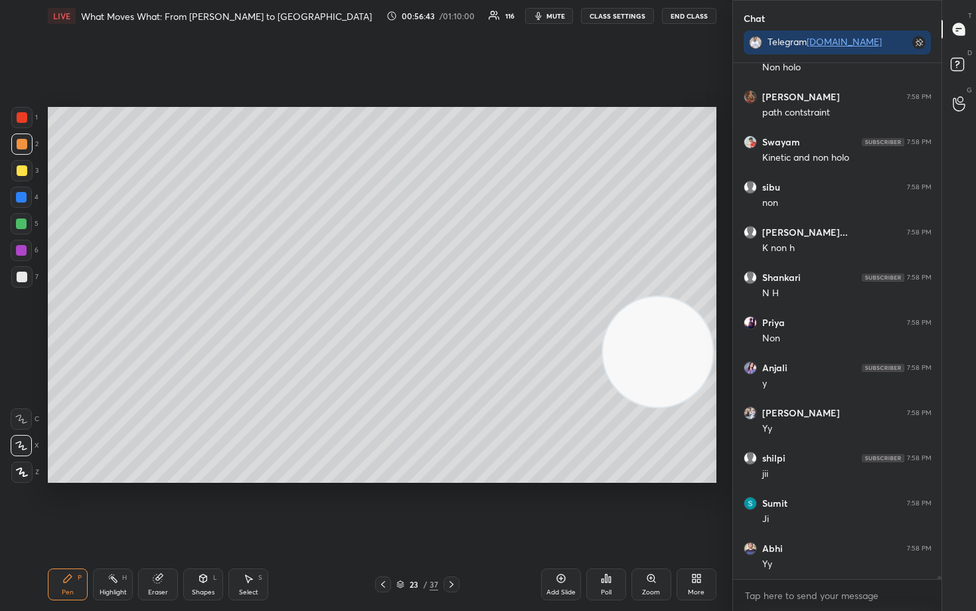
scroll to position [79230, 0]
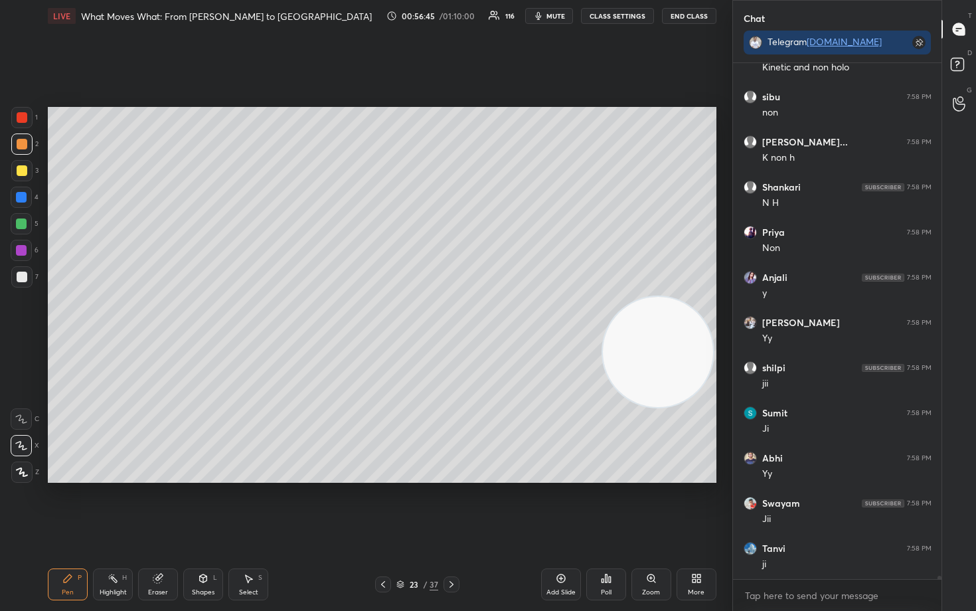
drag, startPoint x: 21, startPoint y: 171, endPoint x: 30, endPoint y: 168, distance: 9.9
click at [20, 171] on div at bounding box center [22, 170] width 11 height 11
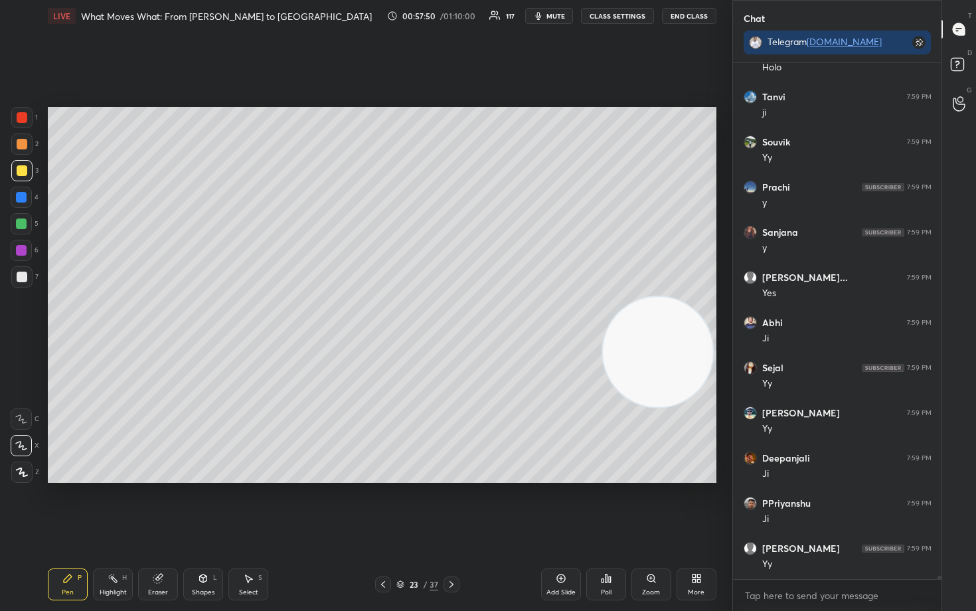
scroll to position [81578, 0]
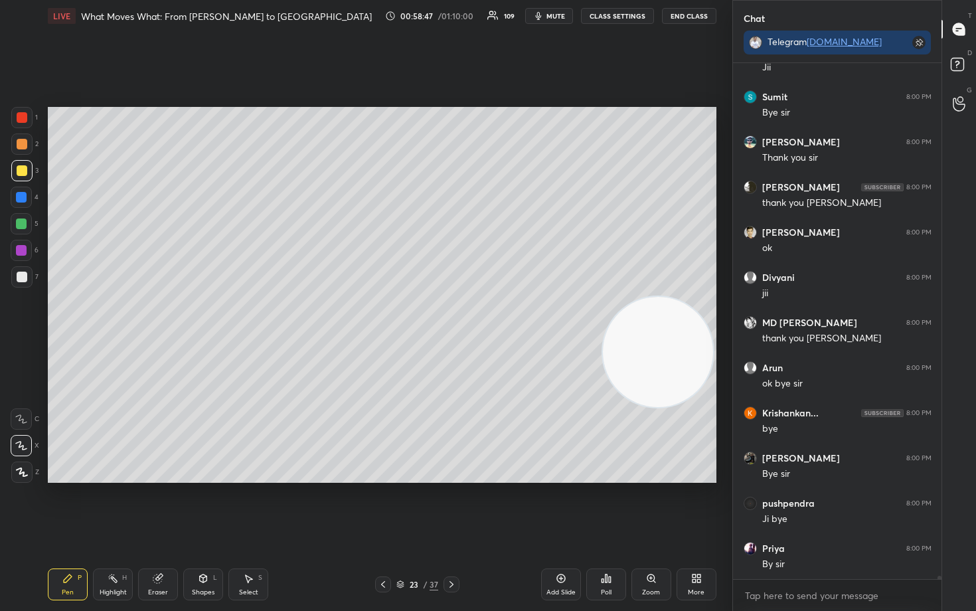
click at [683, 17] on button "End Class" at bounding box center [689, 16] width 54 height 16
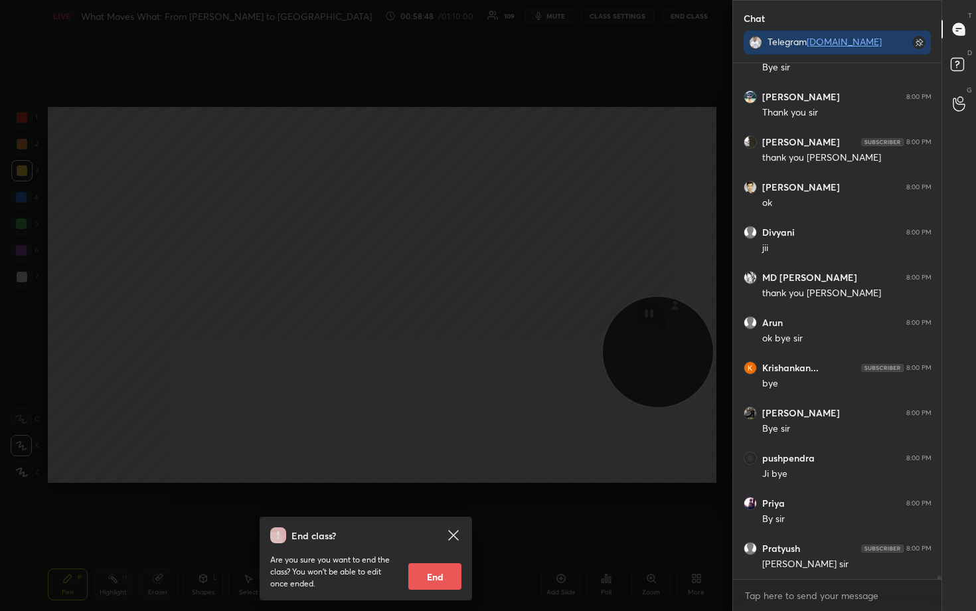
click at [426, 506] on button "End" at bounding box center [434, 576] width 53 height 27
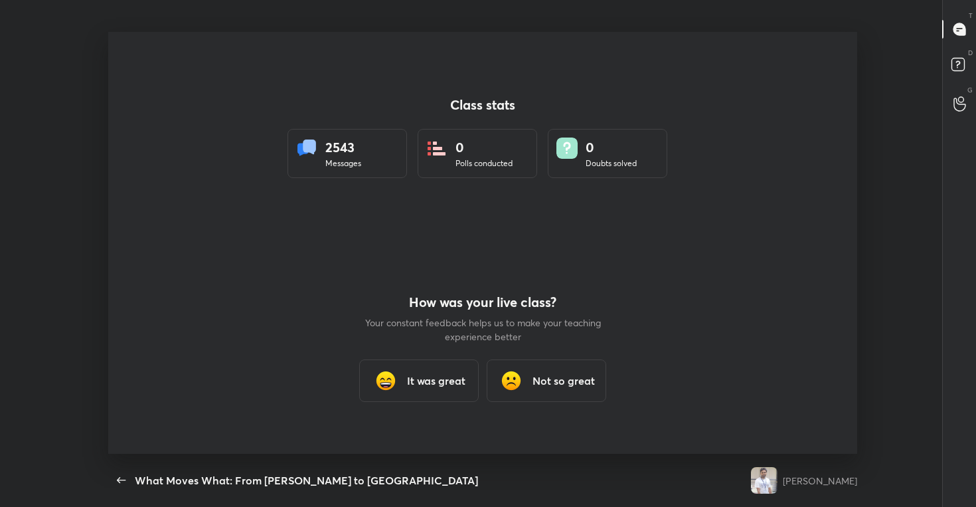
type textarea "x"
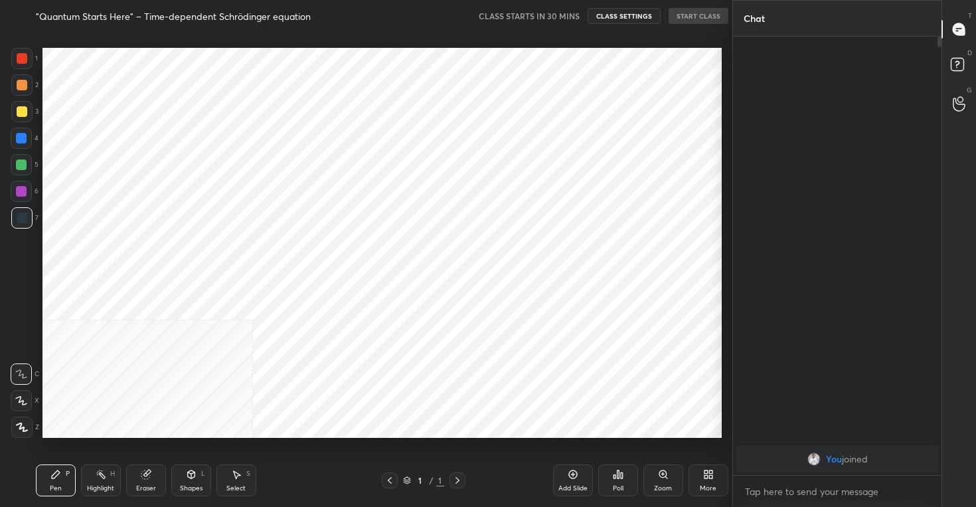
scroll to position [422, 679]
